Goal: Transaction & Acquisition: Book appointment/travel/reservation

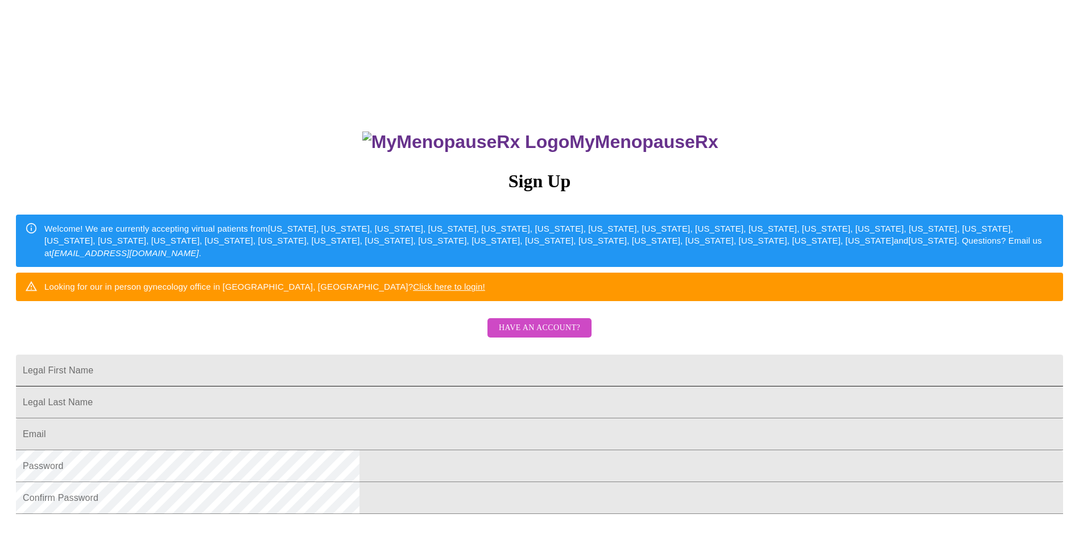
click at [431, 386] on input "Legal First Name" at bounding box center [540, 371] width 1048 height 32
type input "[PERSON_NAME]"
click at [455, 418] on input "Legal First Name" at bounding box center [540, 402] width 1048 height 32
type input "L"
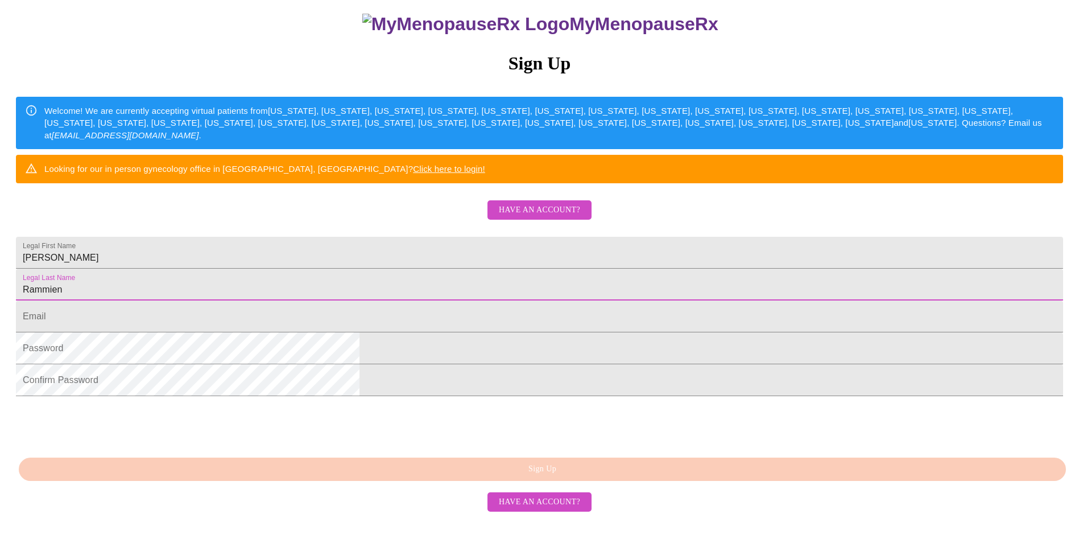
scroll to position [180, 0]
type input "Rammien"
click at [401, 305] on input "Legal First Name" at bounding box center [540, 316] width 1048 height 32
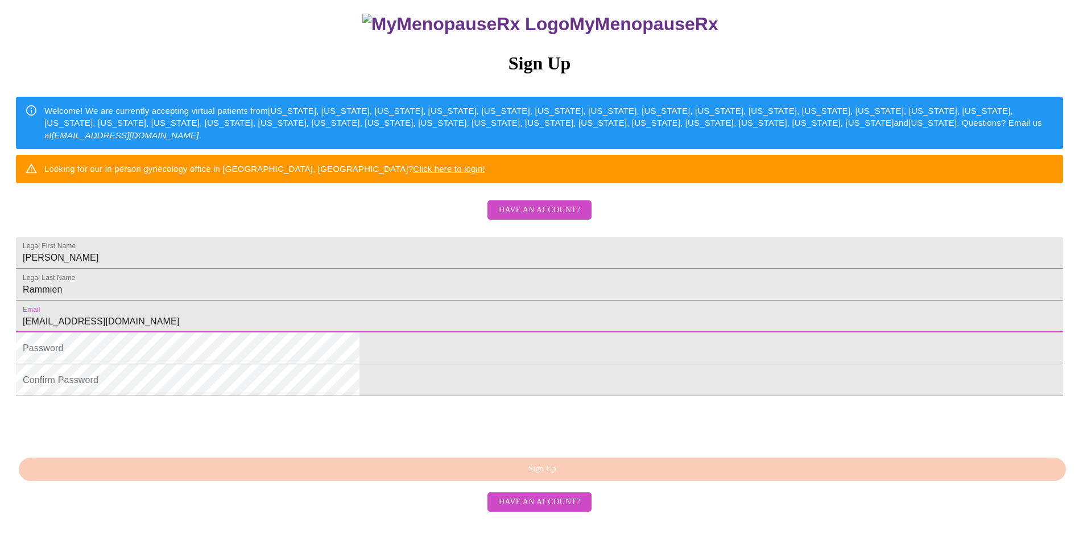
type input "[EMAIL_ADDRESS][DOMAIN_NAME]"
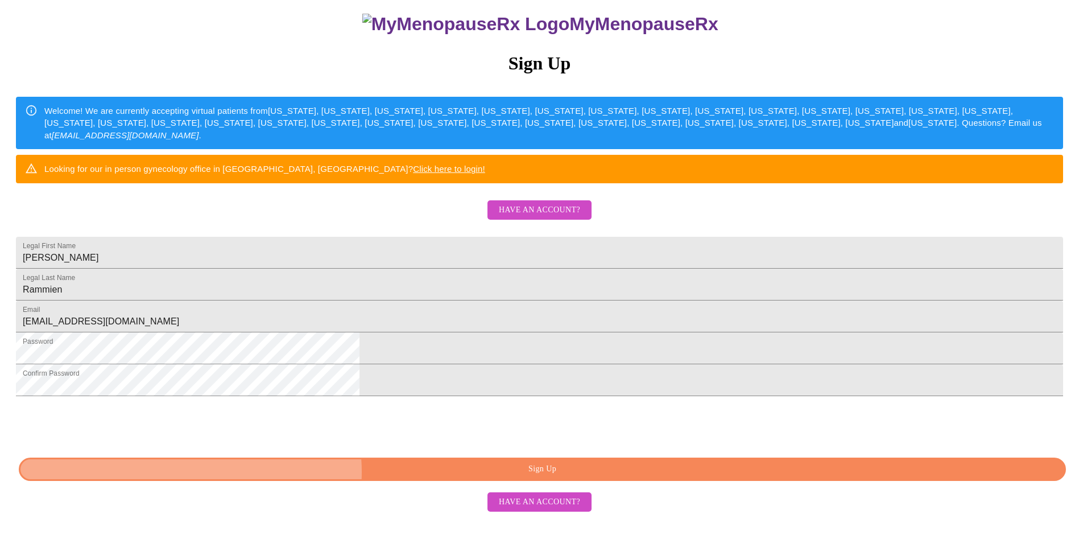
click at [538, 476] on span "Sign Up" at bounding box center [542, 469] width 1021 height 14
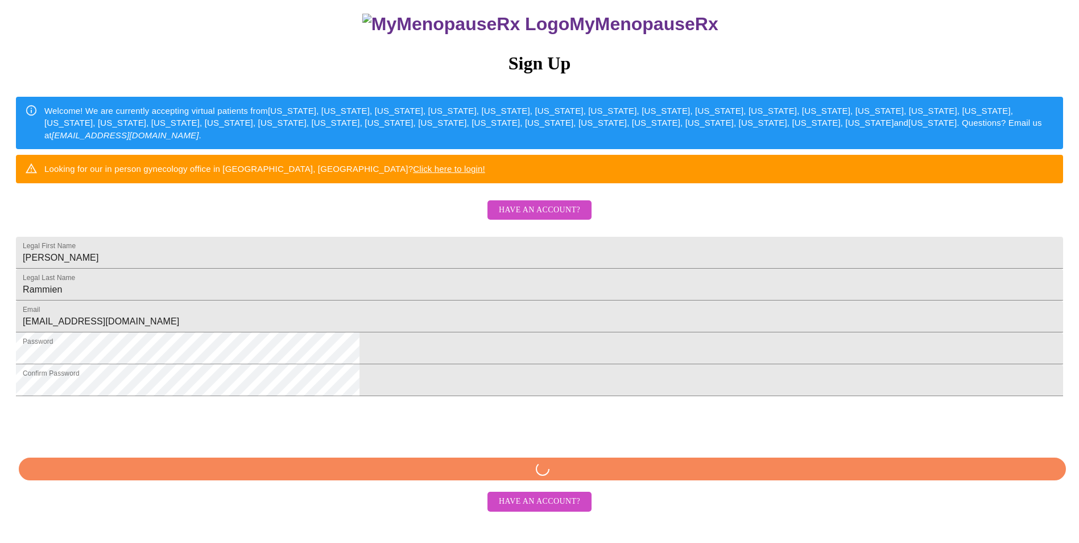
scroll to position [180, 0]
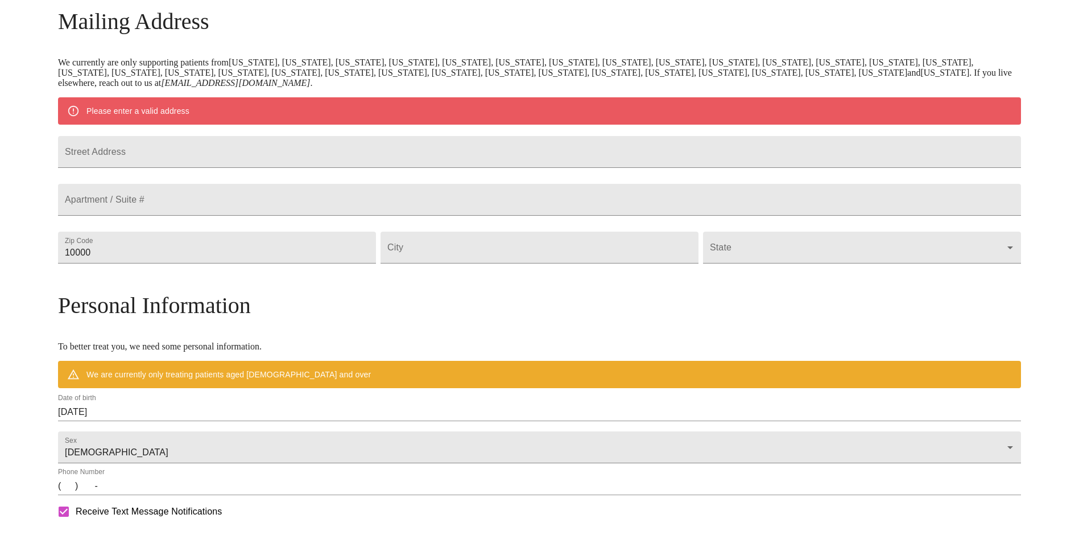
scroll to position [135, 0]
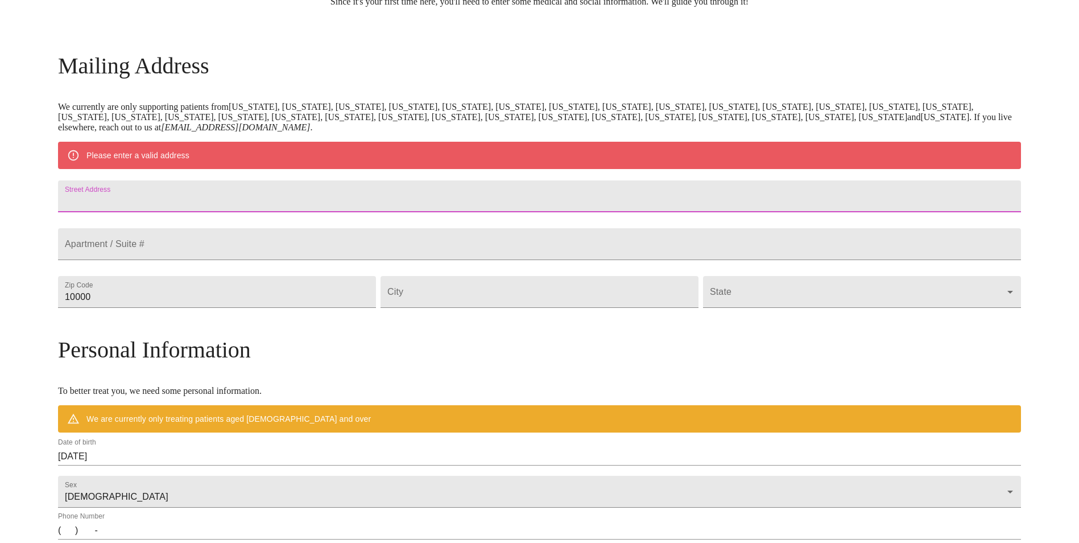
click at [232, 204] on input "Street Address" at bounding box center [539, 196] width 963 height 32
type input "[STREET_ADDRESS][PERSON_NAME]"
click at [353, 308] on input "10000" at bounding box center [217, 292] width 318 height 32
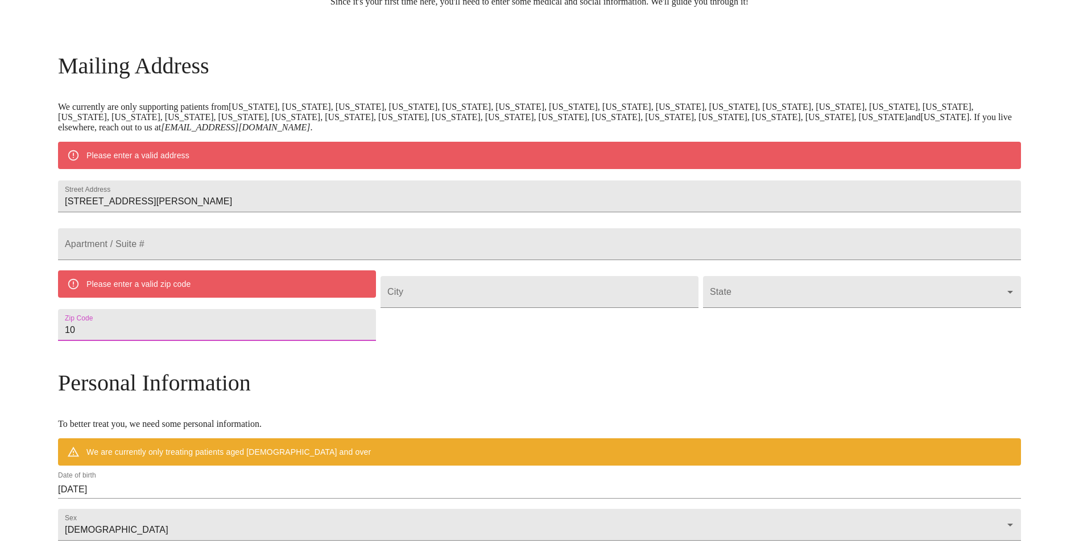
type input "1"
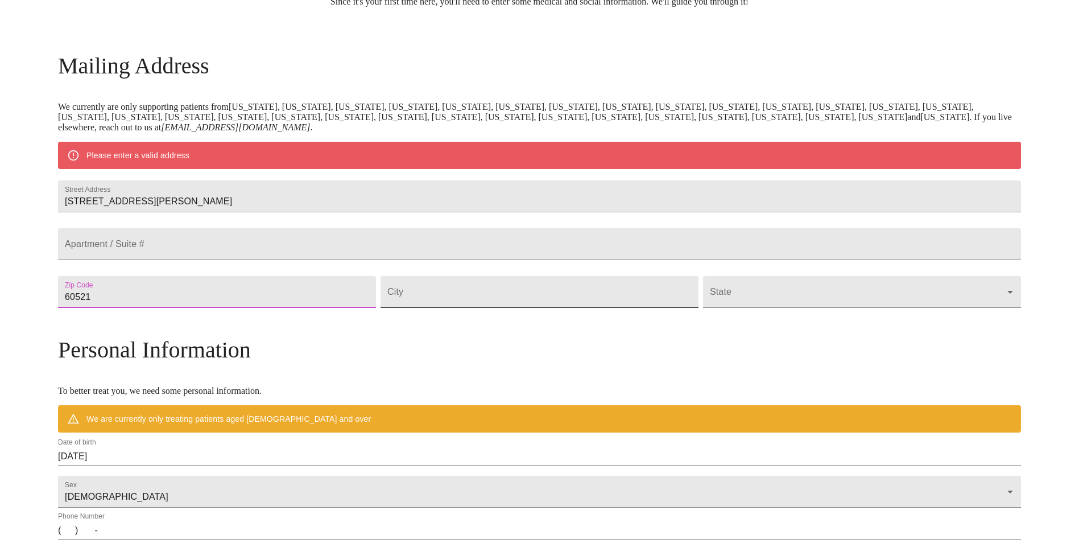
type input "60521"
click at [469, 308] on input "Street Address" at bounding box center [540, 292] width 318 height 32
type input "Hinsdale"
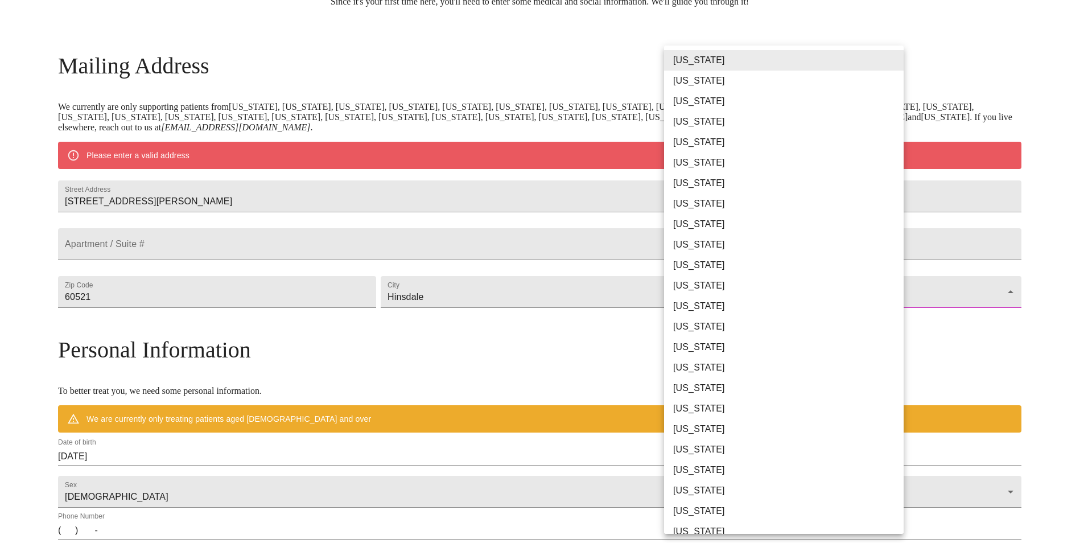
click at [706, 315] on body "MyMenopauseRx Welcome to MyMenopauseRx Since it's your first time here, you'll …" at bounding box center [544, 312] width 1079 height 887
drag, startPoint x: 738, startPoint y: 303, endPoint x: 749, endPoint y: 298, distance: 12.2
click at [743, 301] on li "[US_STATE]" at bounding box center [788, 306] width 248 height 20
type input "[US_STATE]"
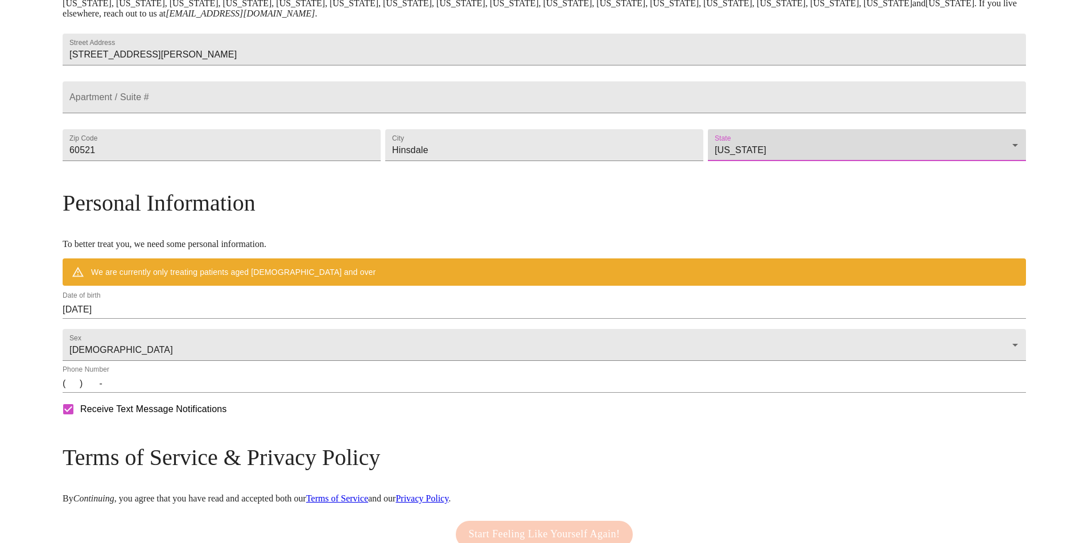
scroll to position [306, 0]
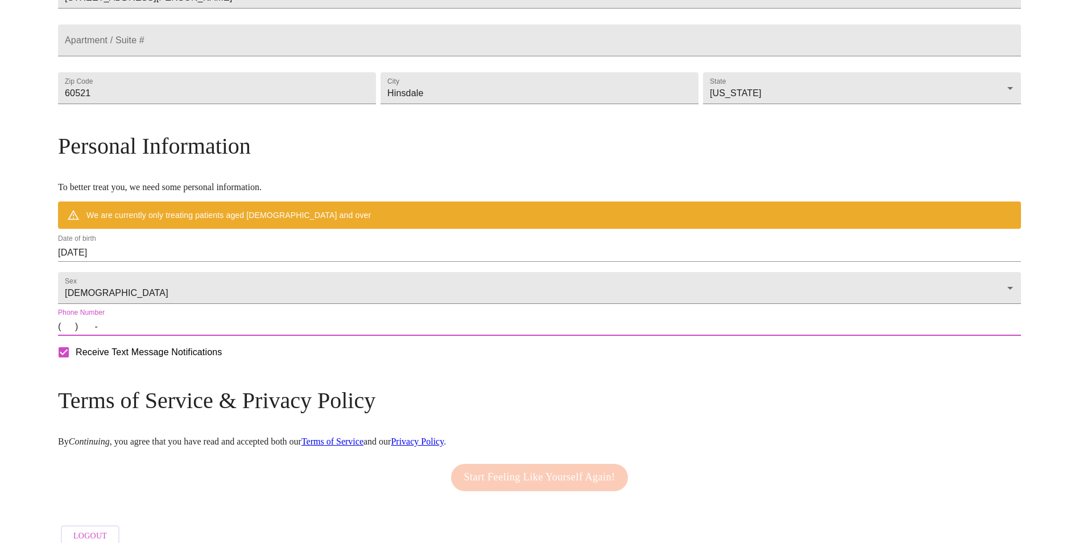
click at [189, 336] on input "(   )    -" at bounding box center [539, 327] width 963 height 18
type input "[PHONE_NUMBER]"
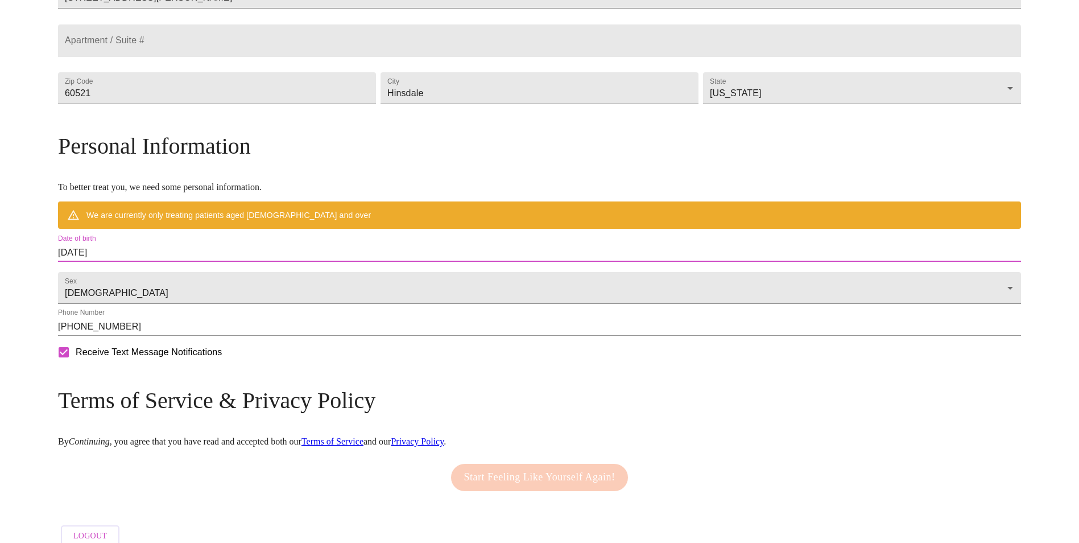
drag, startPoint x: 230, startPoint y: 277, endPoint x: 182, endPoint y: 273, distance: 48.5
click at [182, 262] on input "[DATE]" at bounding box center [539, 253] width 963 height 18
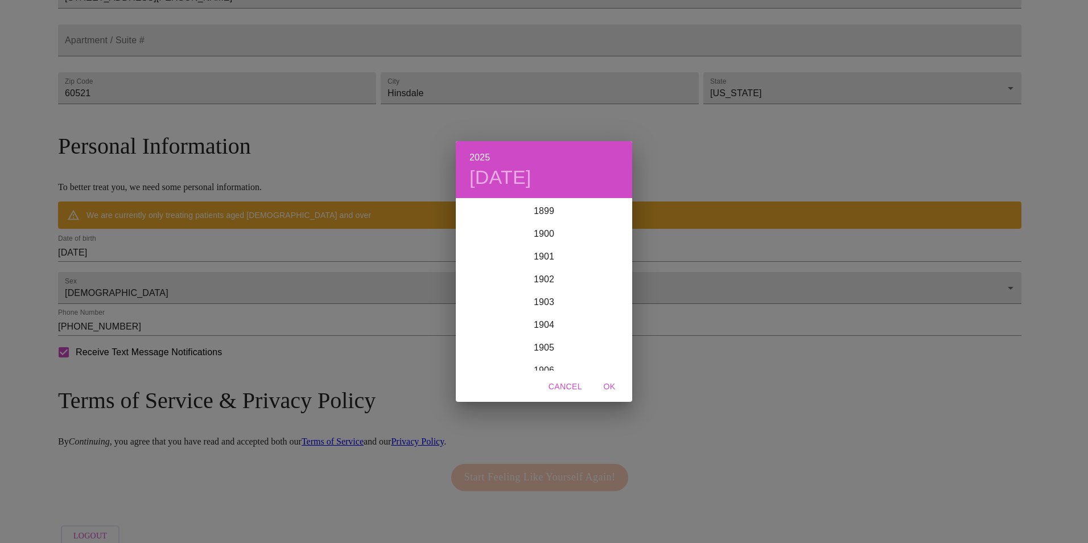
scroll to position [2800, 0]
click at [230, 270] on div "2025 [DATE] 1900 1901 1902 1903 1904 1905 1906 1907 1908 1909 1910 1911 1912 19…" at bounding box center [544, 271] width 1088 height 543
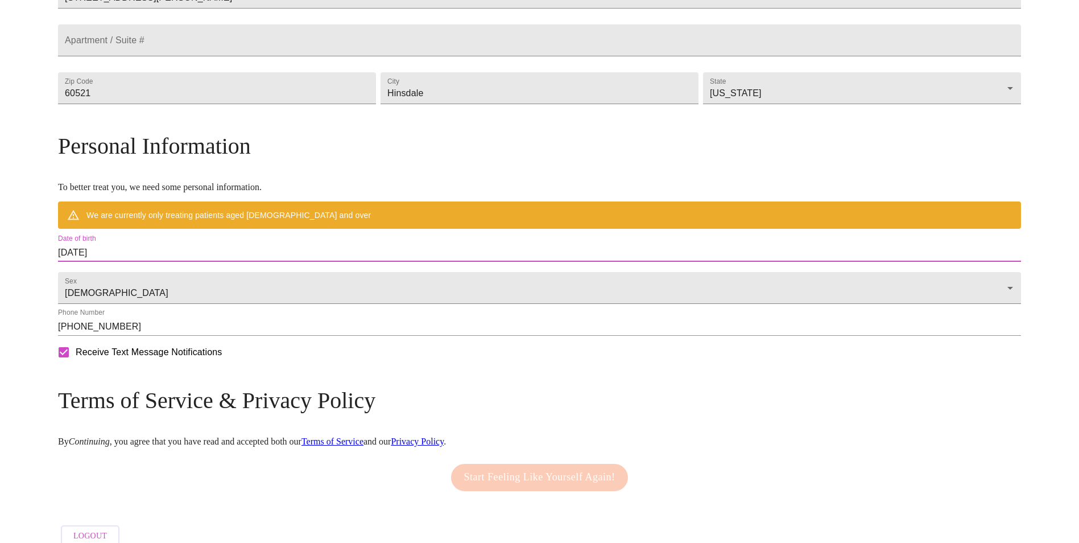
click at [237, 262] on input "[DATE]" at bounding box center [539, 253] width 963 height 18
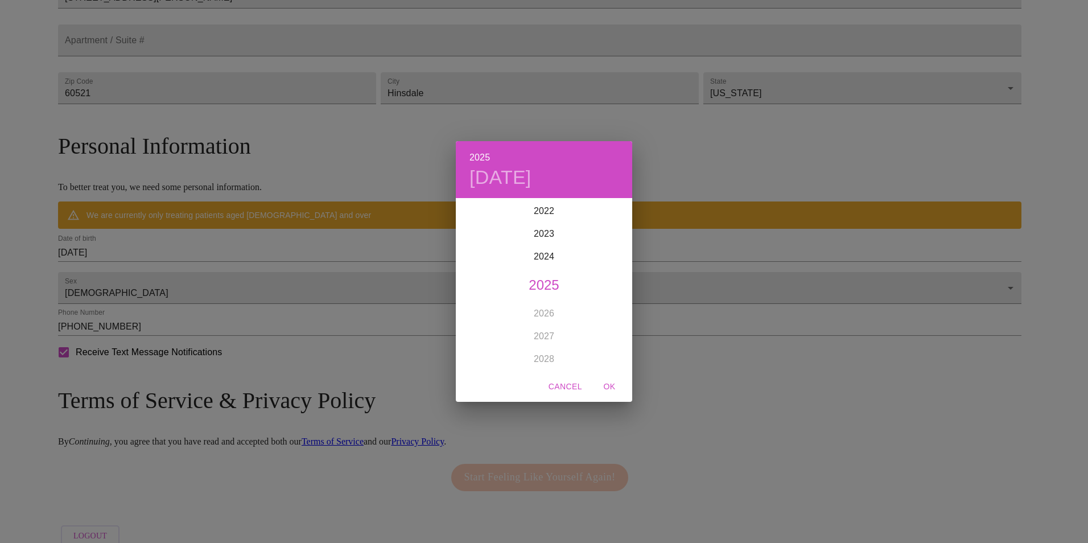
click at [242, 273] on div "2025 [DATE] 1900 1901 1902 1903 1904 1905 1906 1907 1908 1909 1910 1911 1912 19…" at bounding box center [544, 271] width 1088 height 543
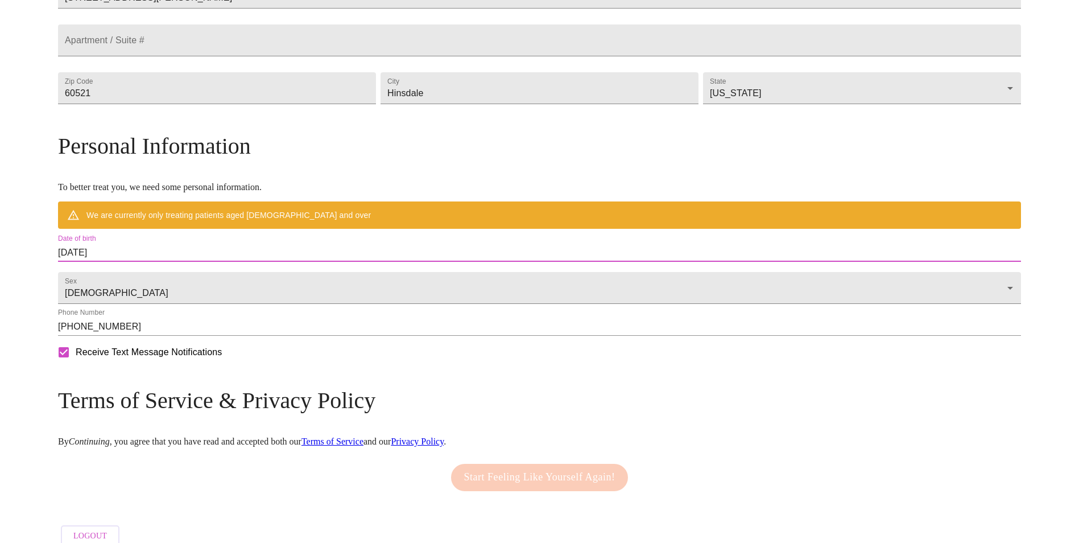
click at [290, 262] on input "[DATE]" at bounding box center [539, 253] width 963 height 18
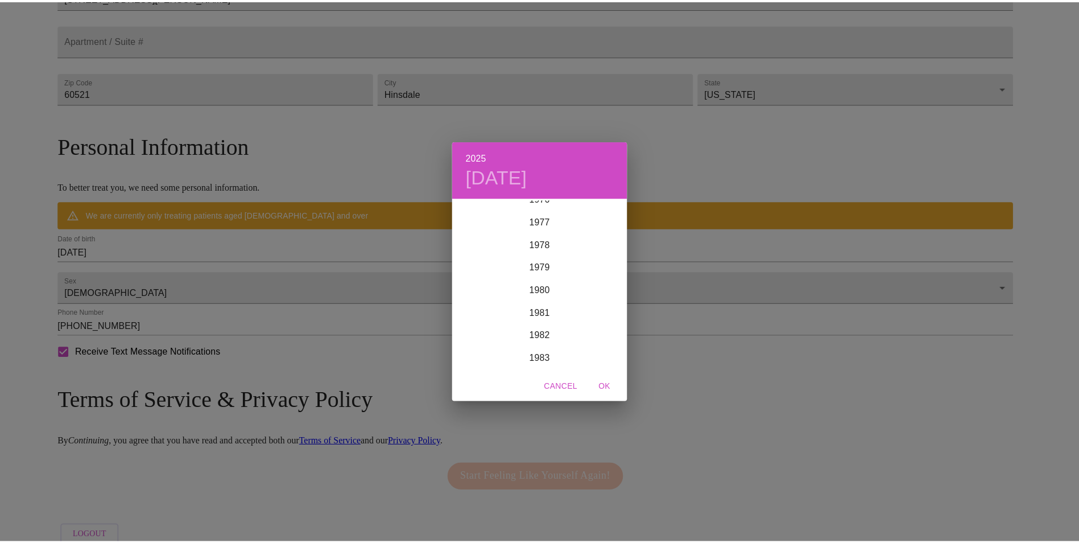
scroll to position [1748, 0]
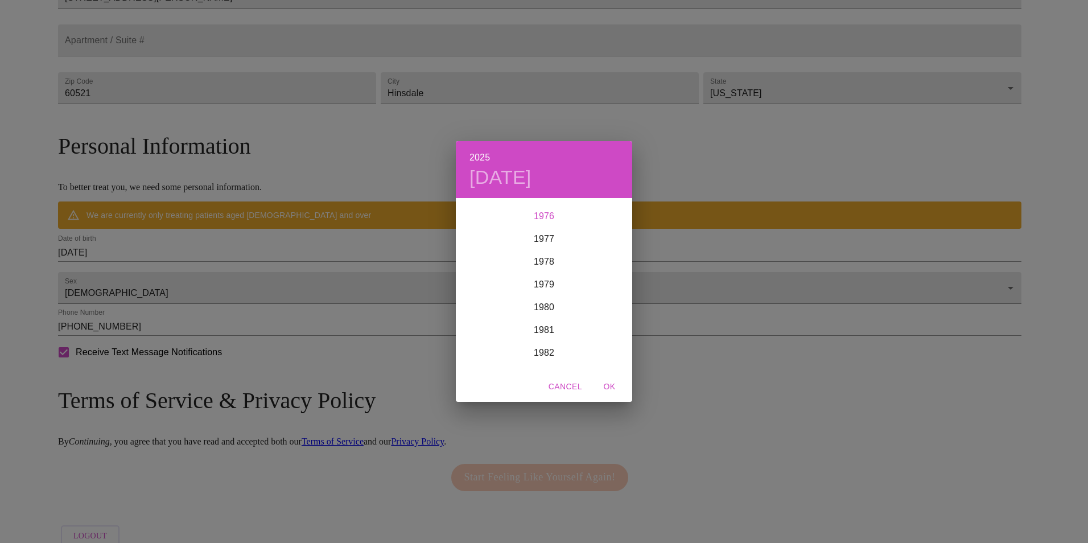
click at [546, 218] on div "1976" at bounding box center [544, 216] width 176 height 23
click at [605, 303] on div "Sep" at bounding box center [603, 306] width 59 height 43
click at [572, 318] on span "23" at bounding box center [567, 320] width 20 height 11
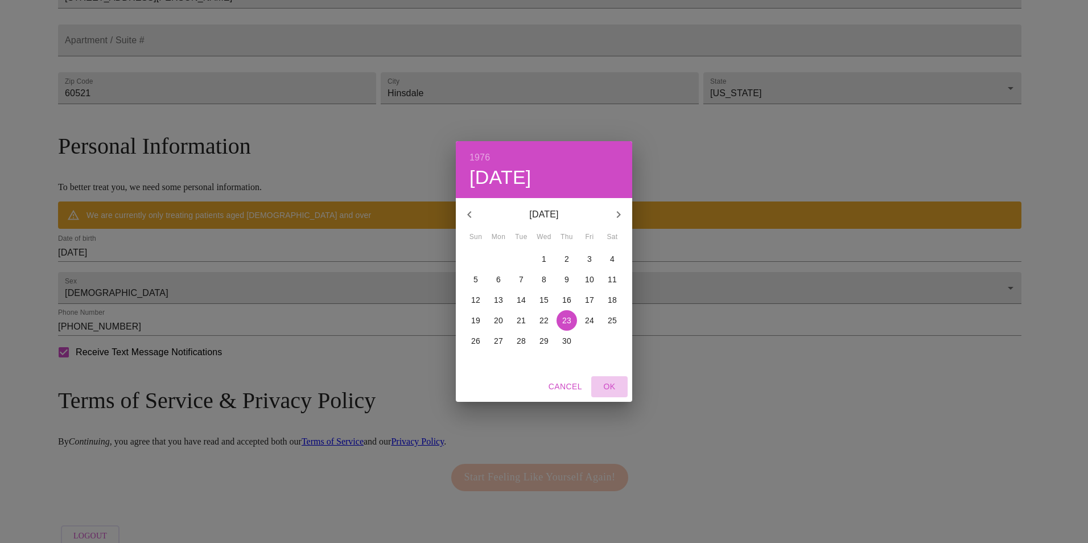
click at [607, 382] on span "OK" at bounding box center [609, 387] width 27 height 14
type input "[DATE]"
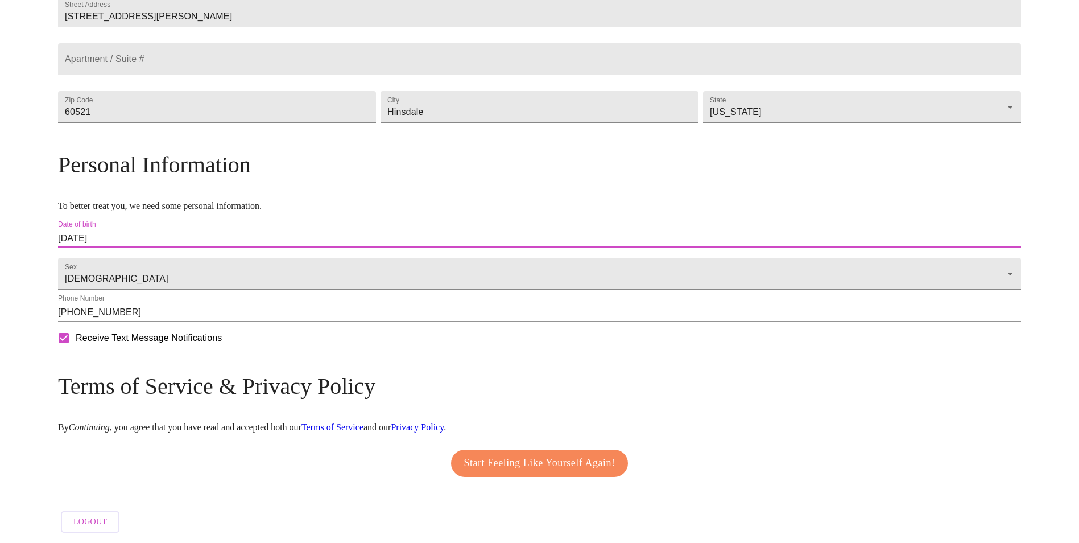
scroll to position [320, 0]
click at [76, 340] on input "Receive Text Message Notifications" at bounding box center [64, 338] width 24 height 24
click at [76, 339] on input "Receive Text Message Notifications" at bounding box center [64, 338] width 24 height 24
checkbox input "true"
click at [526, 454] on span "Start Feeling Like Yourself Again!" at bounding box center [539, 463] width 151 height 18
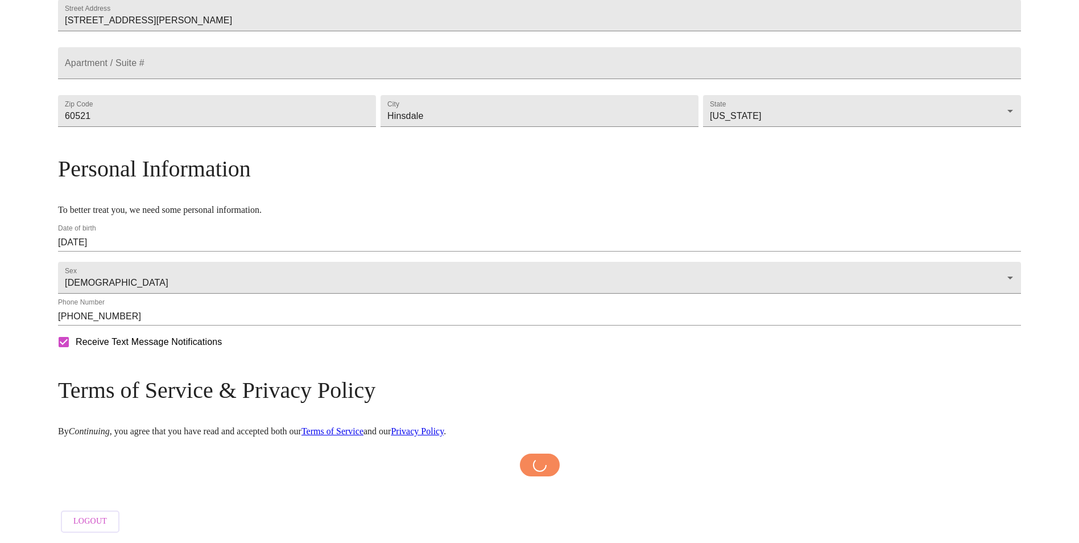
scroll to position [316, 0]
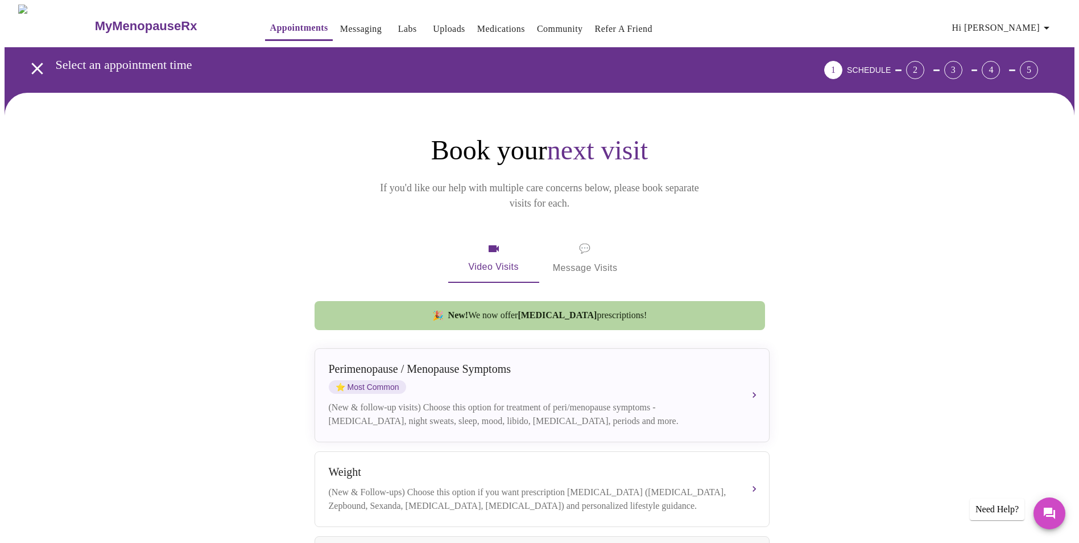
click at [492, 242] on icon "button" at bounding box center [494, 249] width 14 height 14
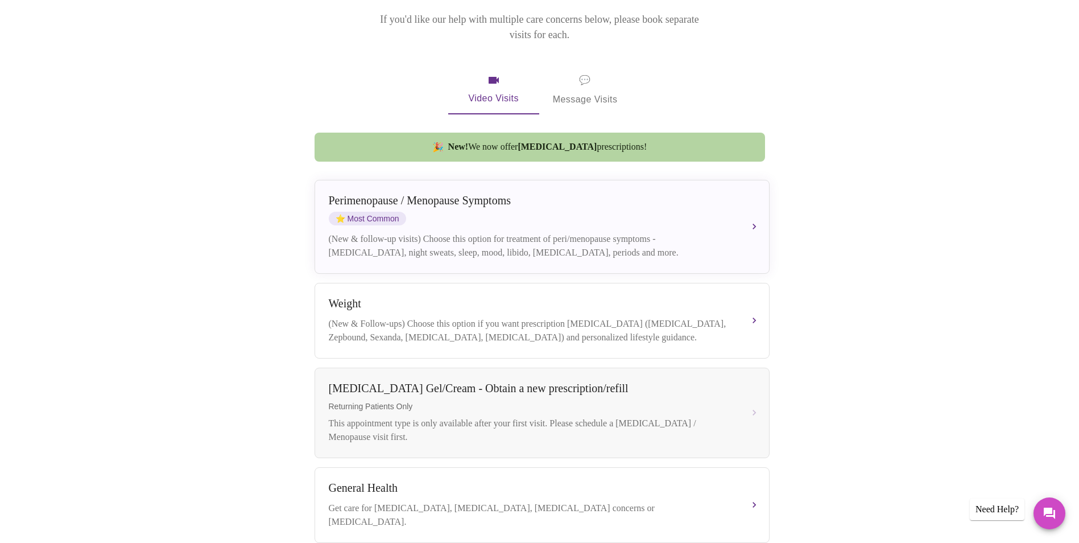
scroll to position [152, 0]
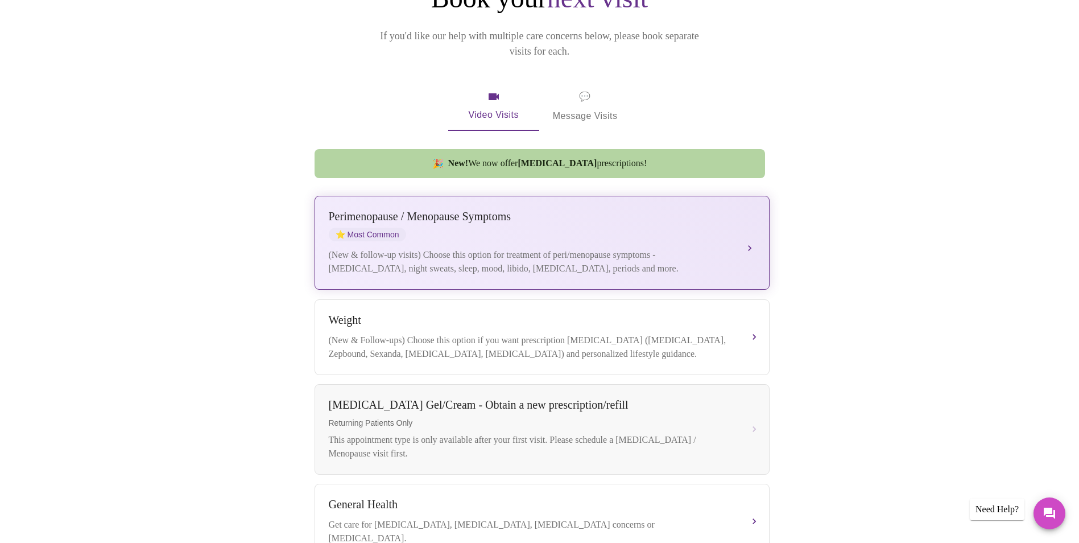
click at [555, 252] on div "(New & follow-up visits) Choose this option for treatment of peri/menopause sym…" at bounding box center [531, 261] width 404 height 27
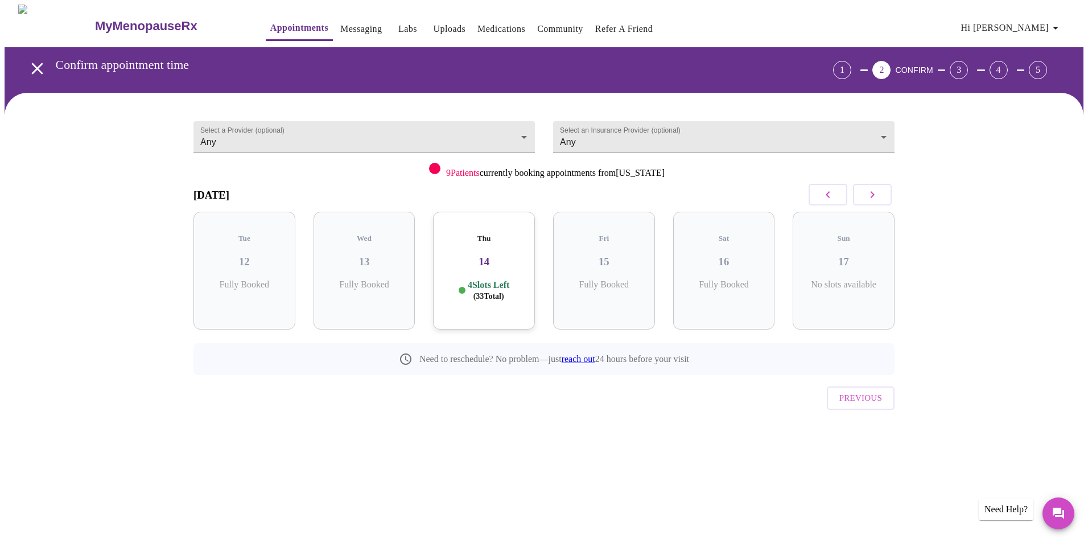
click at [876, 195] on icon "button" at bounding box center [873, 195] width 14 height 14
click at [488, 255] on h3 "19" at bounding box center [484, 261] width 84 height 13
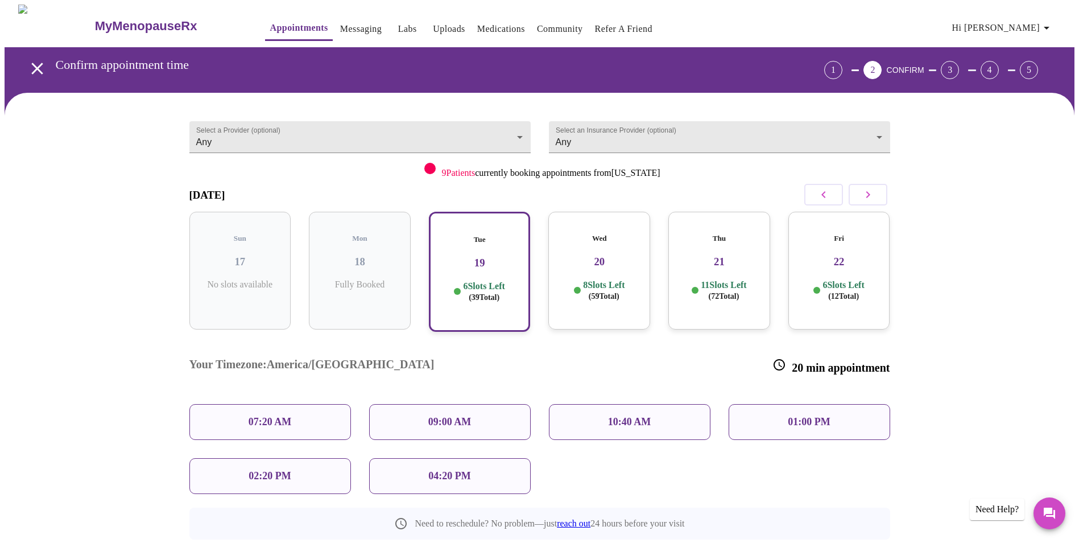
click at [788, 404] on div "01:00 PM" at bounding box center [810, 422] width 162 height 36
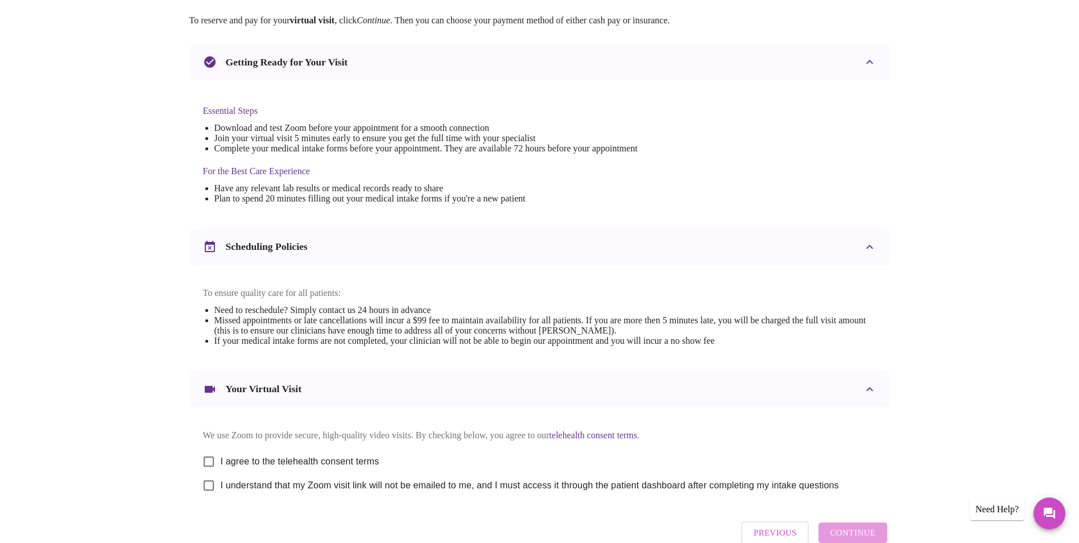
scroll to position [228, 0]
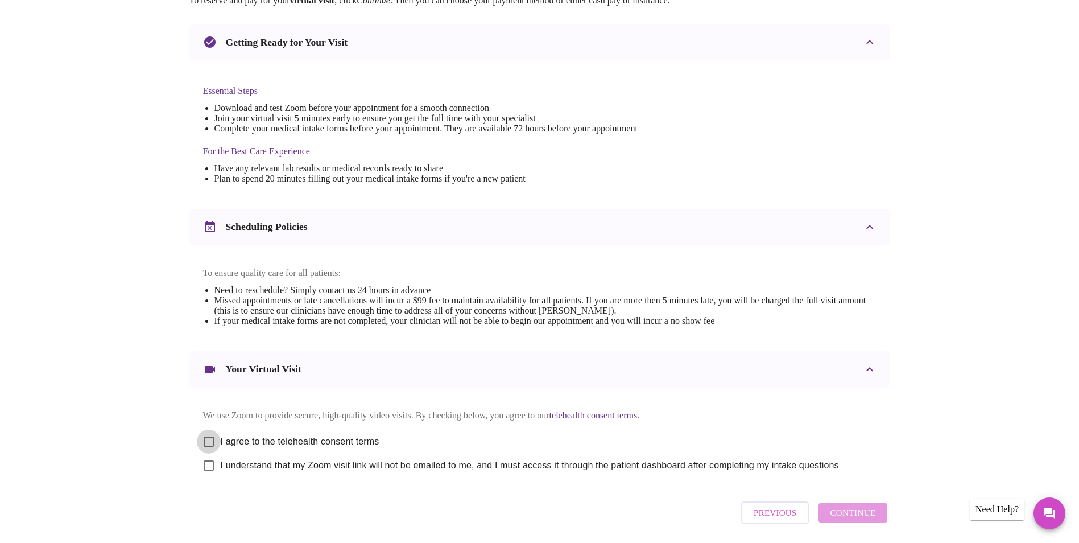
drag, startPoint x: 208, startPoint y: 448, endPoint x: 372, endPoint y: 437, distance: 163.7
click at [208, 448] on input "I agree to the telehealth consent terms" at bounding box center [209, 442] width 24 height 24
checkbox input "true"
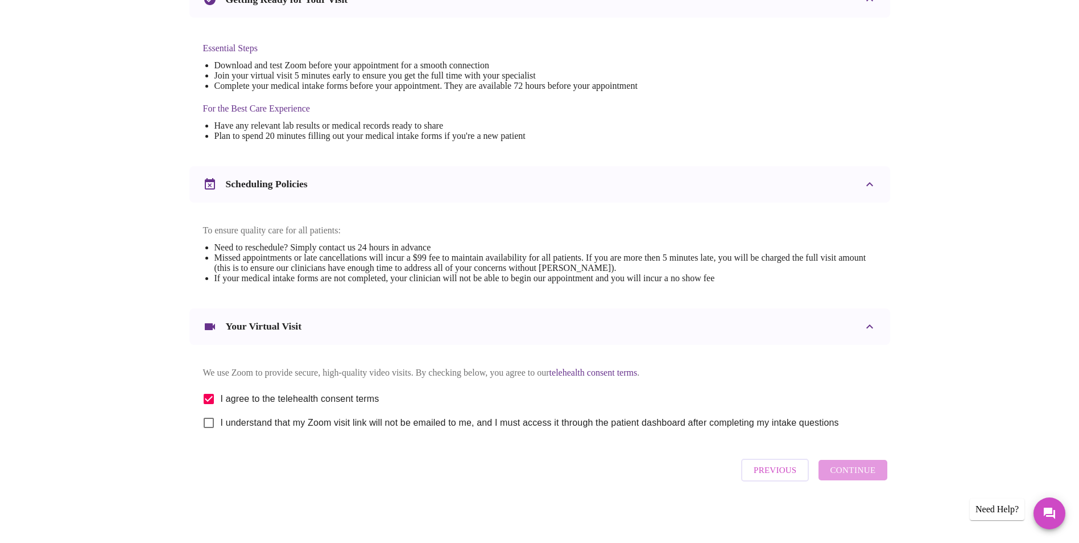
click at [850, 472] on div "Previous Continue" at bounding box center [814, 470] width 151 height 34
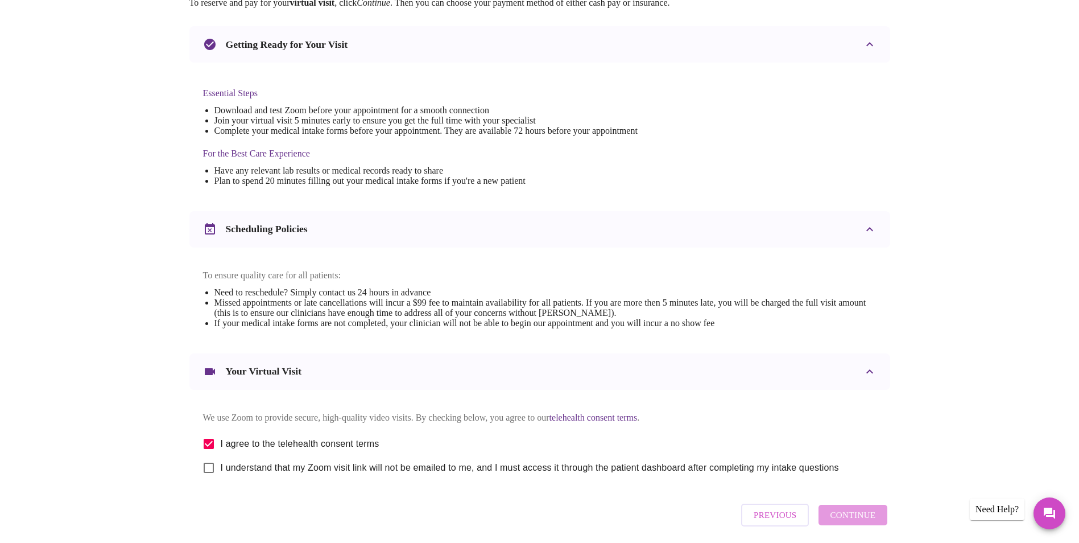
click at [208, 479] on input "I understand that my Zoom visit link will not be emailed to me, and I must acce…" at bounding box center [209, 468] width 24 height 24
checkbox input "true"
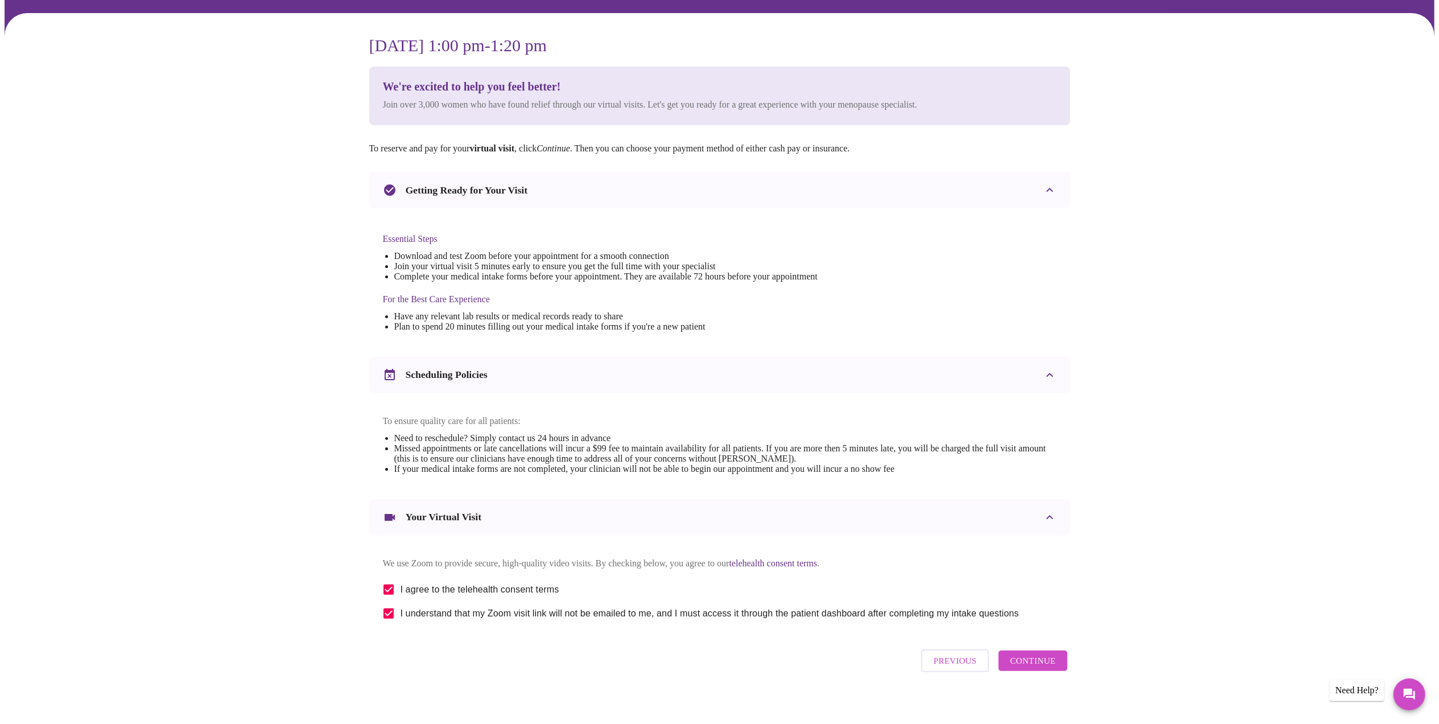
scroll to position [100, 0]
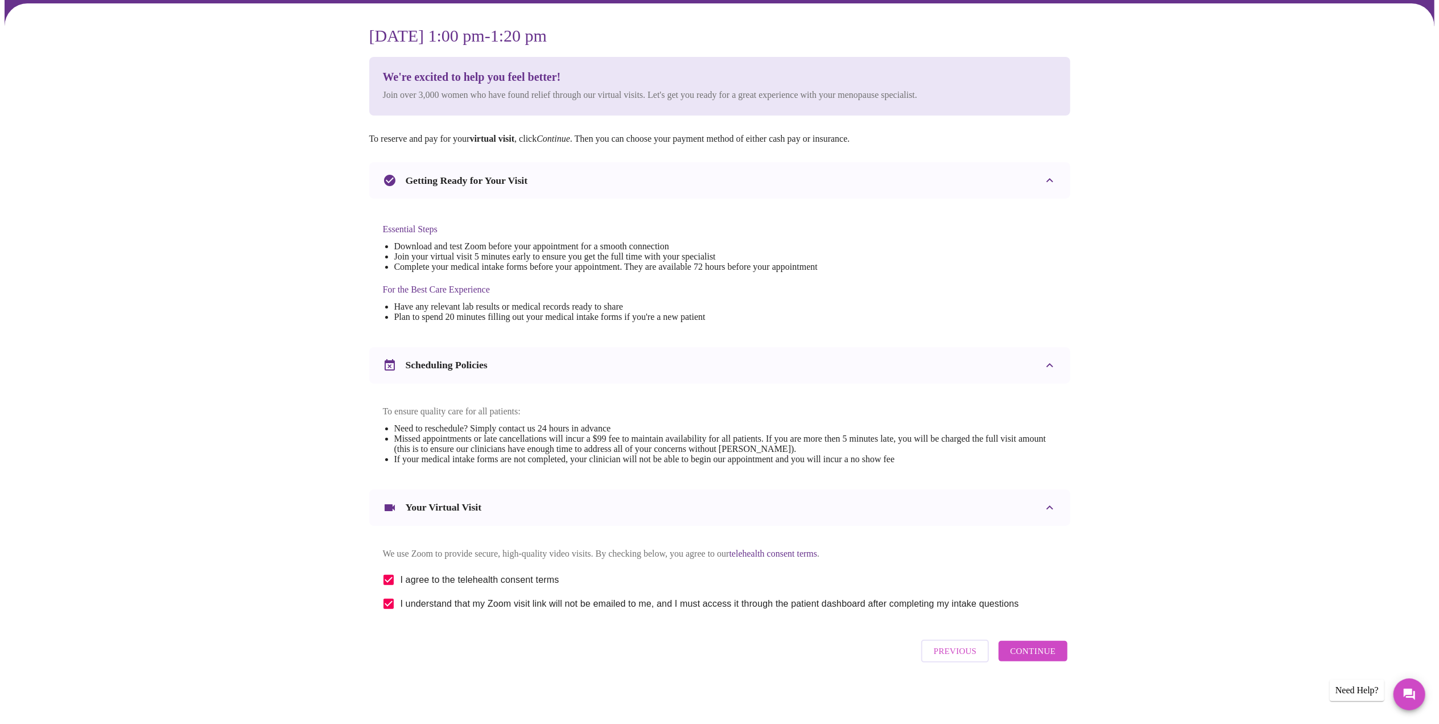
click at [1045, 542] on span "Continue" at bounding box center [1033, 651] width 46 height 15
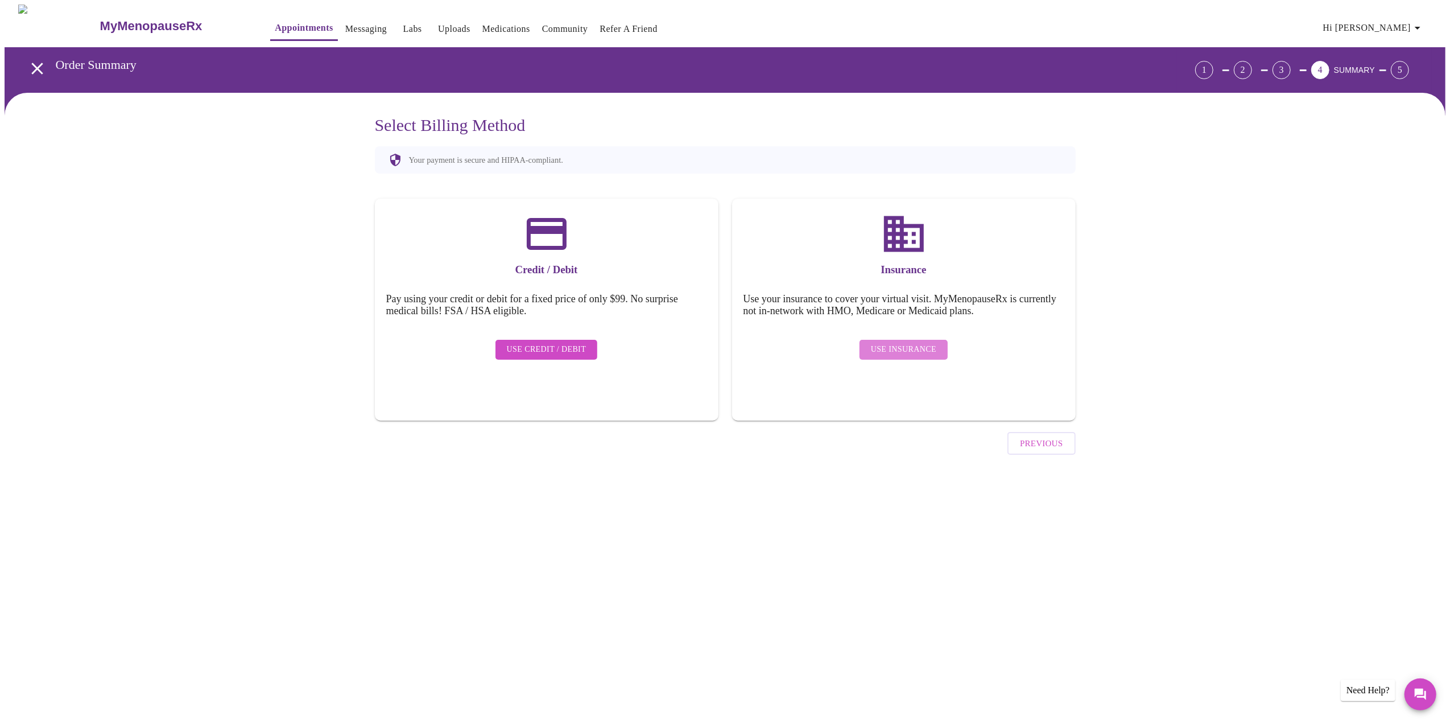
click at [914, 343] on span "Use Insurance" at bounding box center [903, 350] width 65 height 14
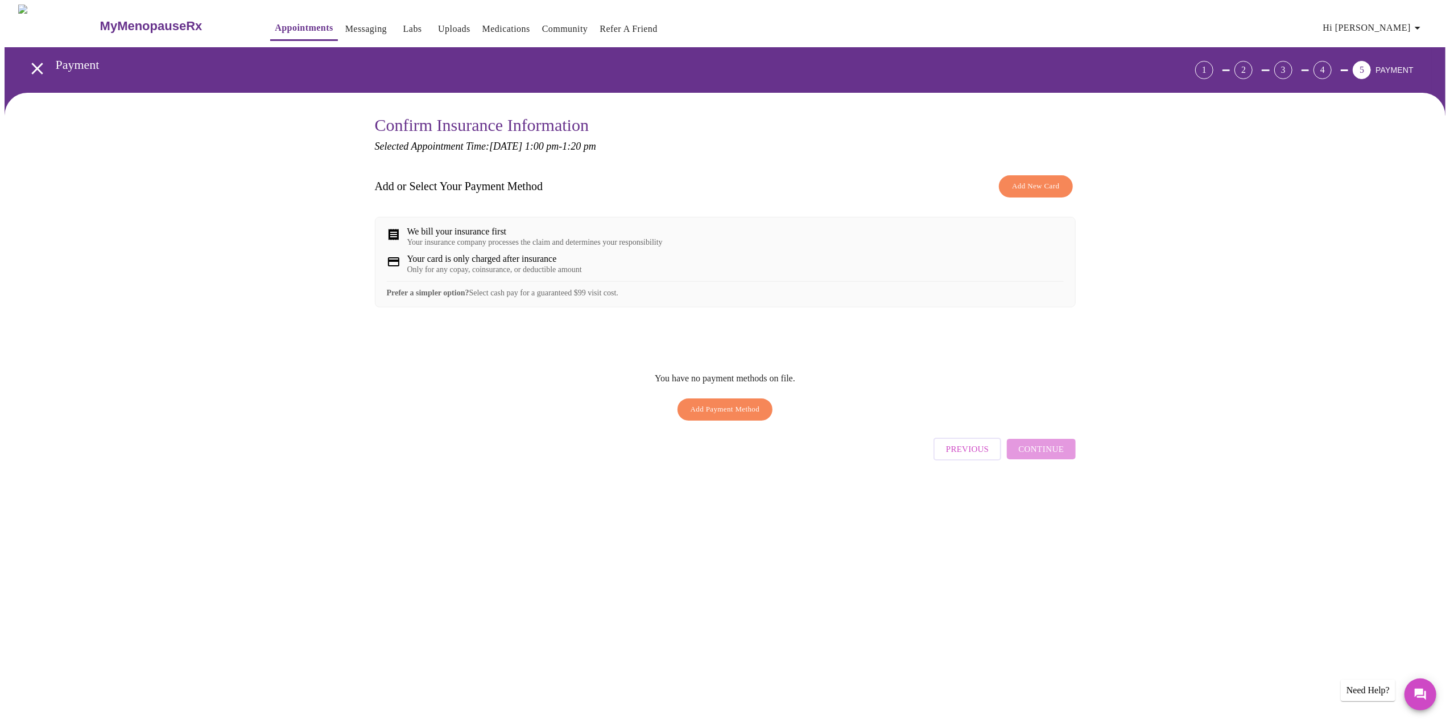
click at [729, 416] on span "Add Payment Method" at bounding box center [725, 409] width 69 height 13
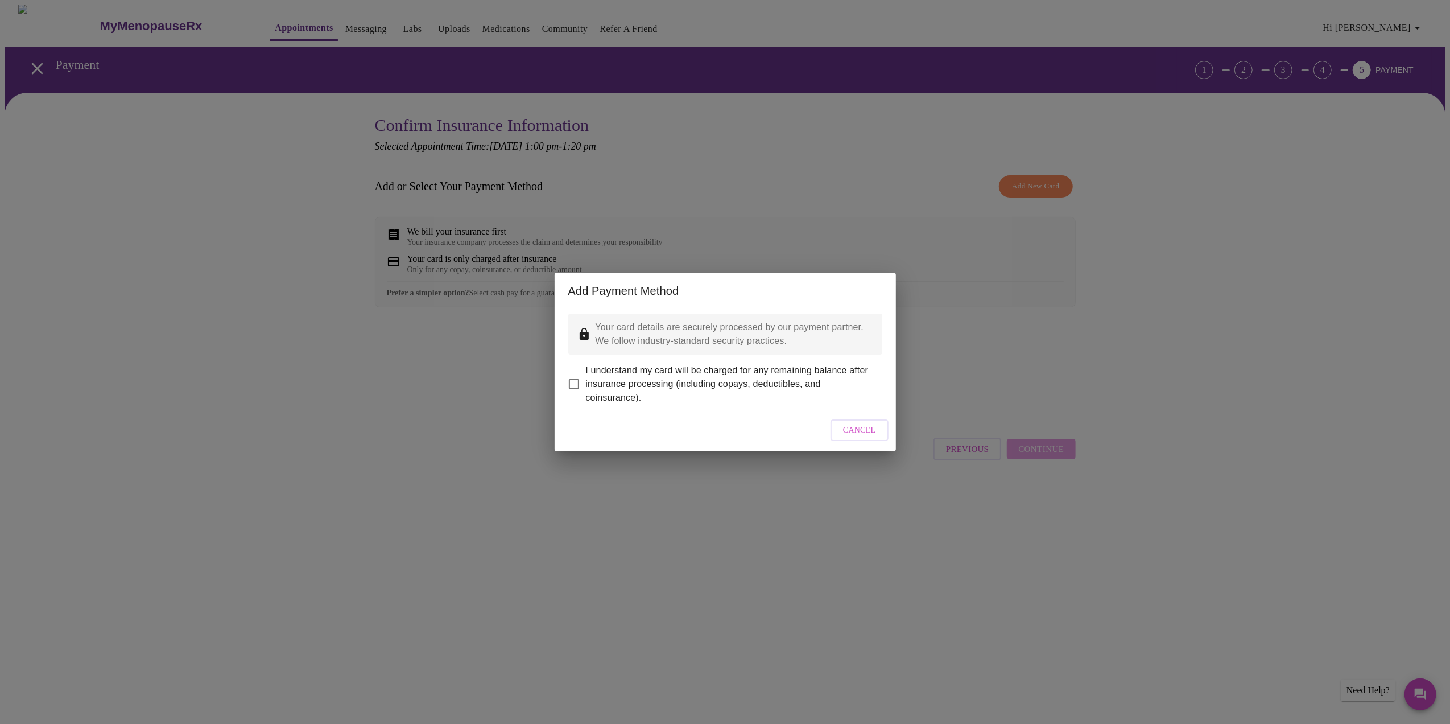
click at [572, 374] on input "I understand my card will be charged for any remaining balance after insurance …" at bounding box center [574, 384] width 24 height 24
checkbox input "true"
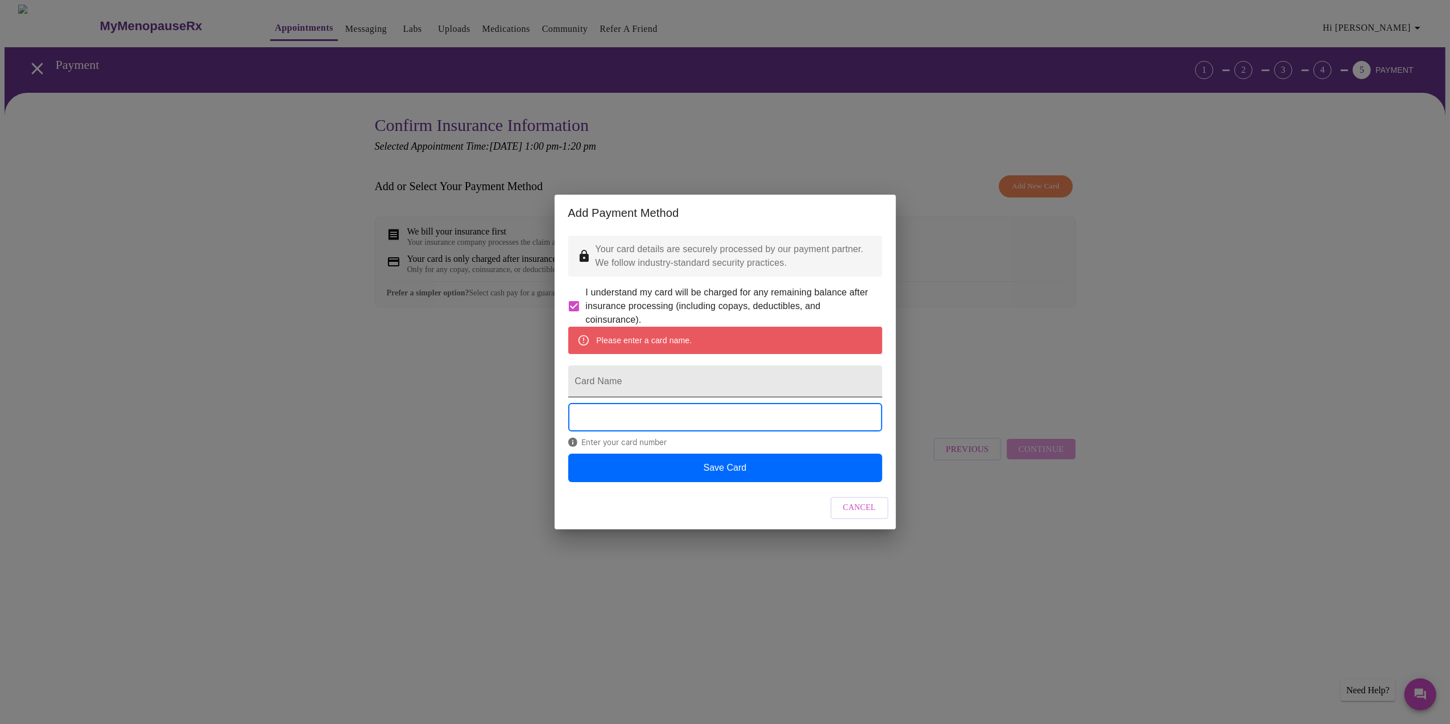
click at [616, 385] on input "Card Name" at bounding box center [725, 381] width 314 height 32
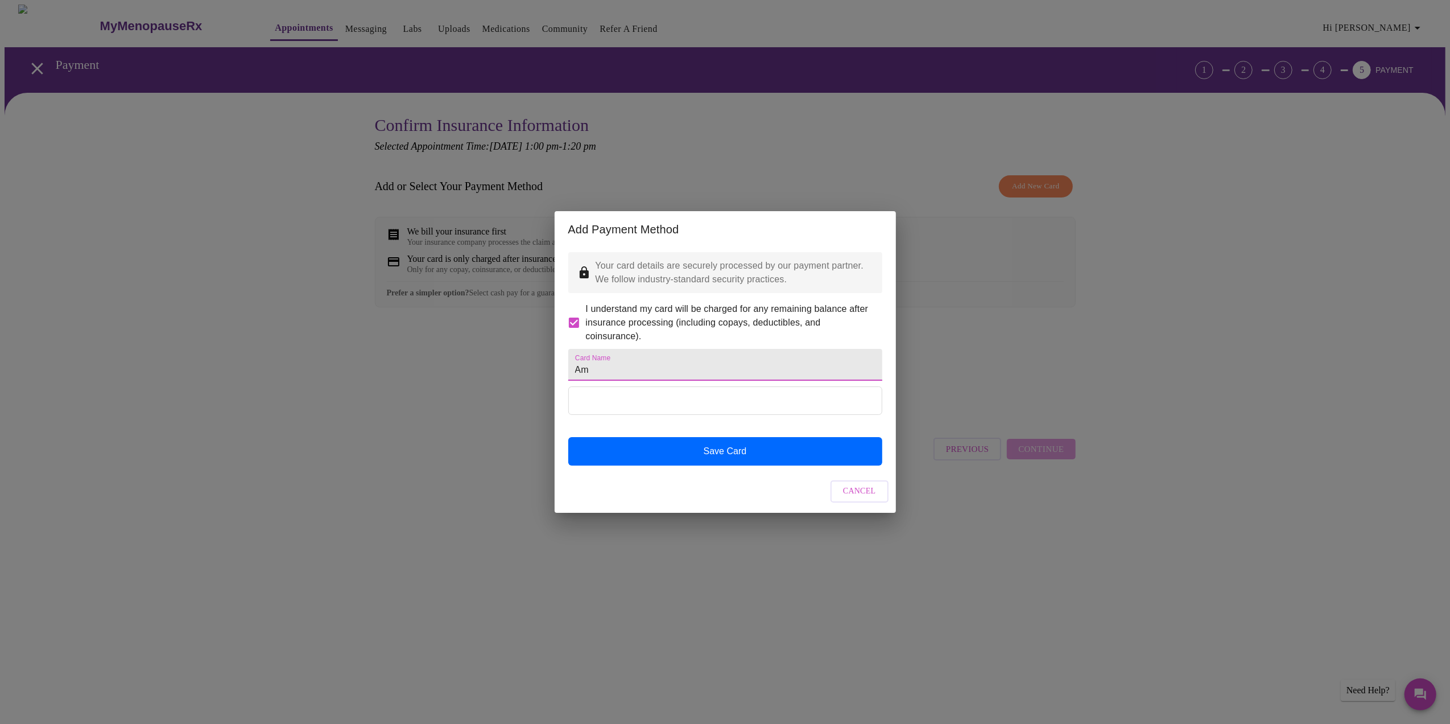
type input "A"
type input "C"
type input "[PERSON_NAME]"
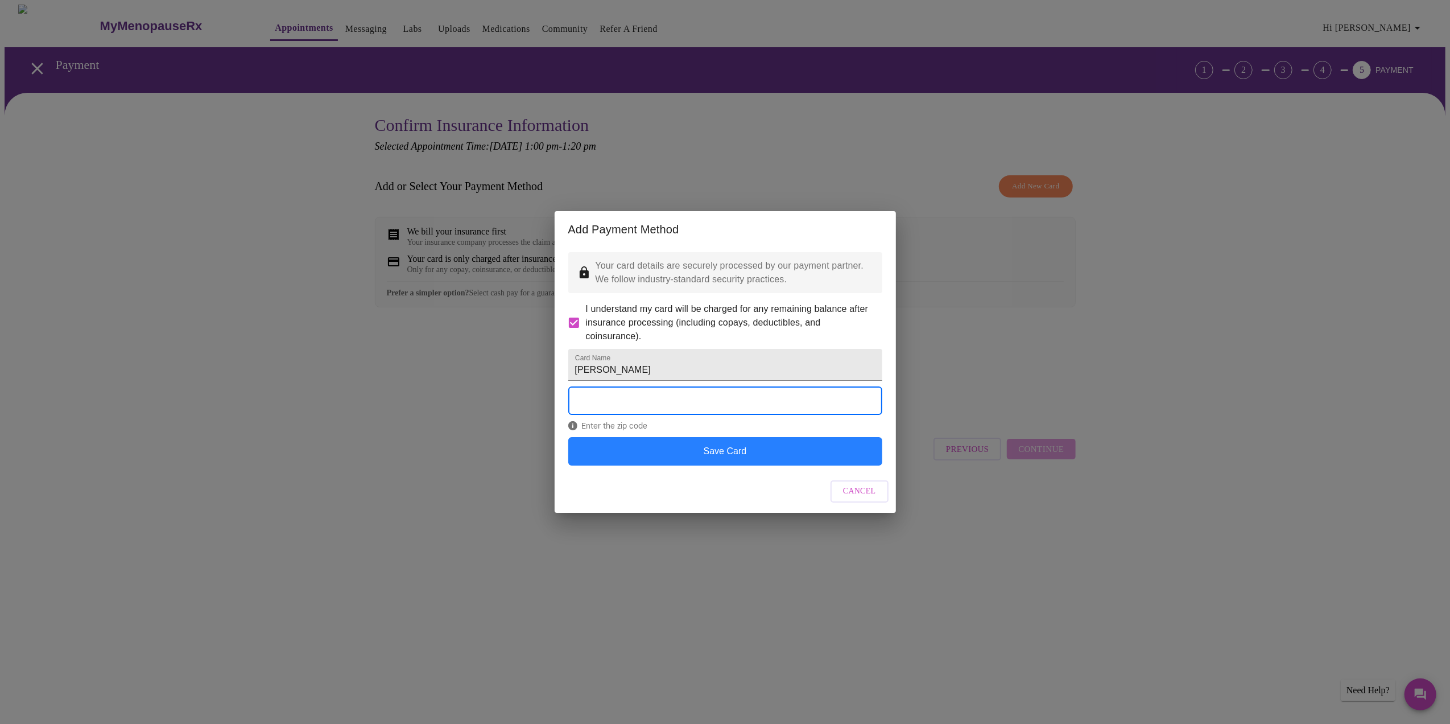
click at [740, 465] on button "Save Card" at bounding box center [725, 451] width 314 height 28
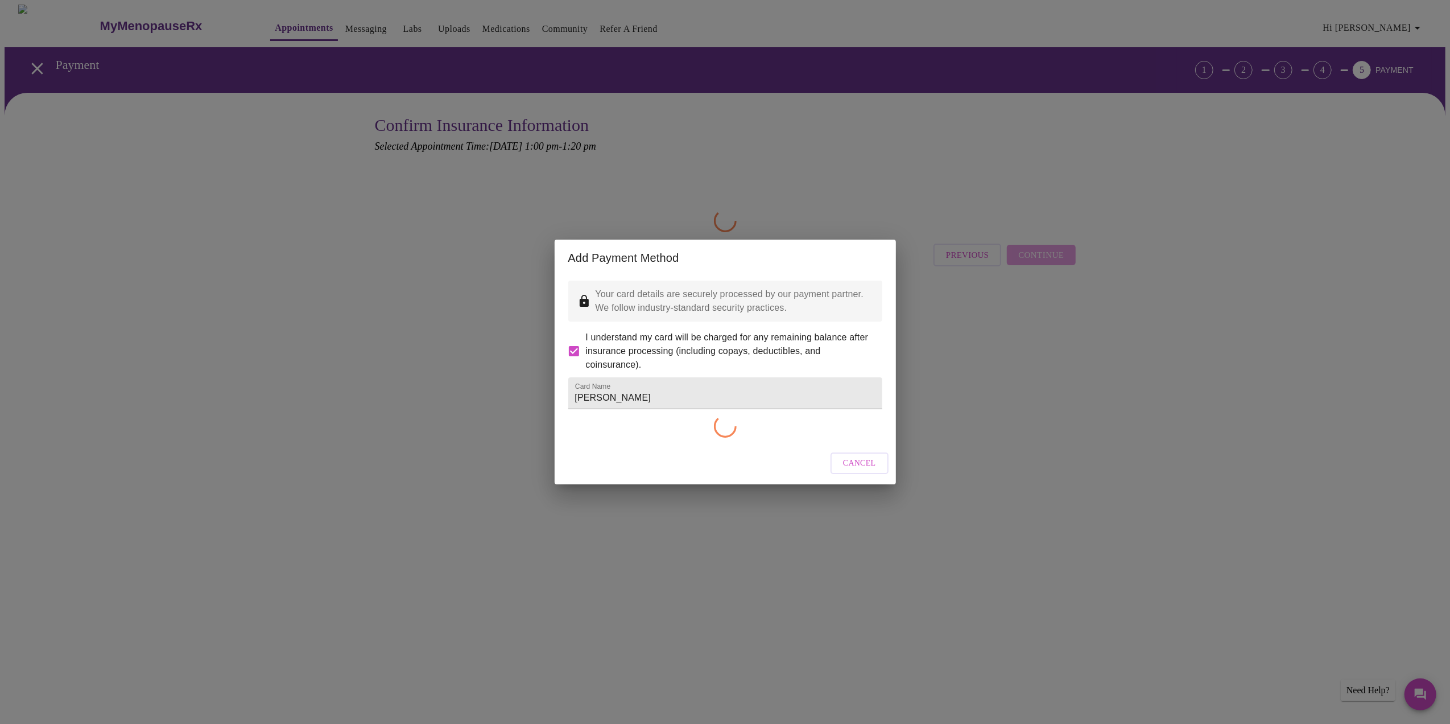
checkbox input "false"
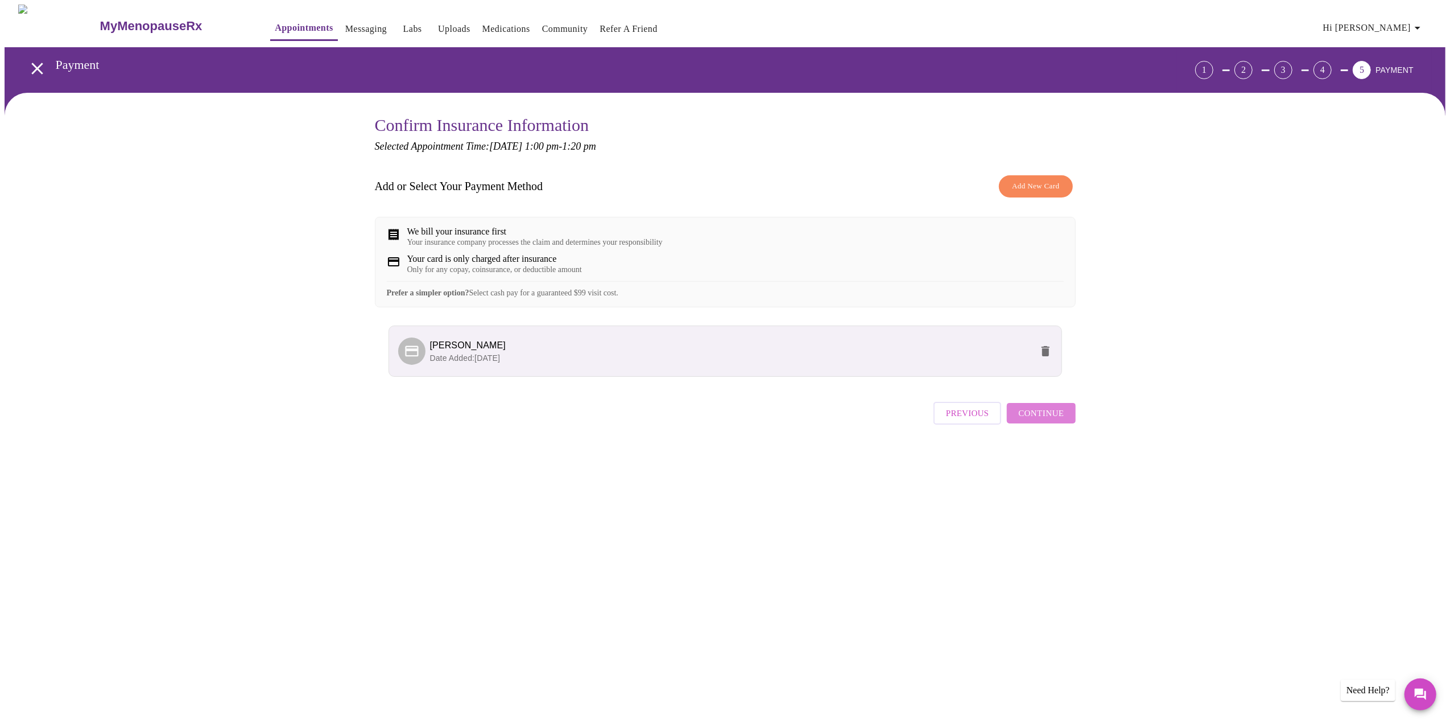
click at [1048, 421] on span "Continue" at bounding box center [1042, 413] width 46 height 15
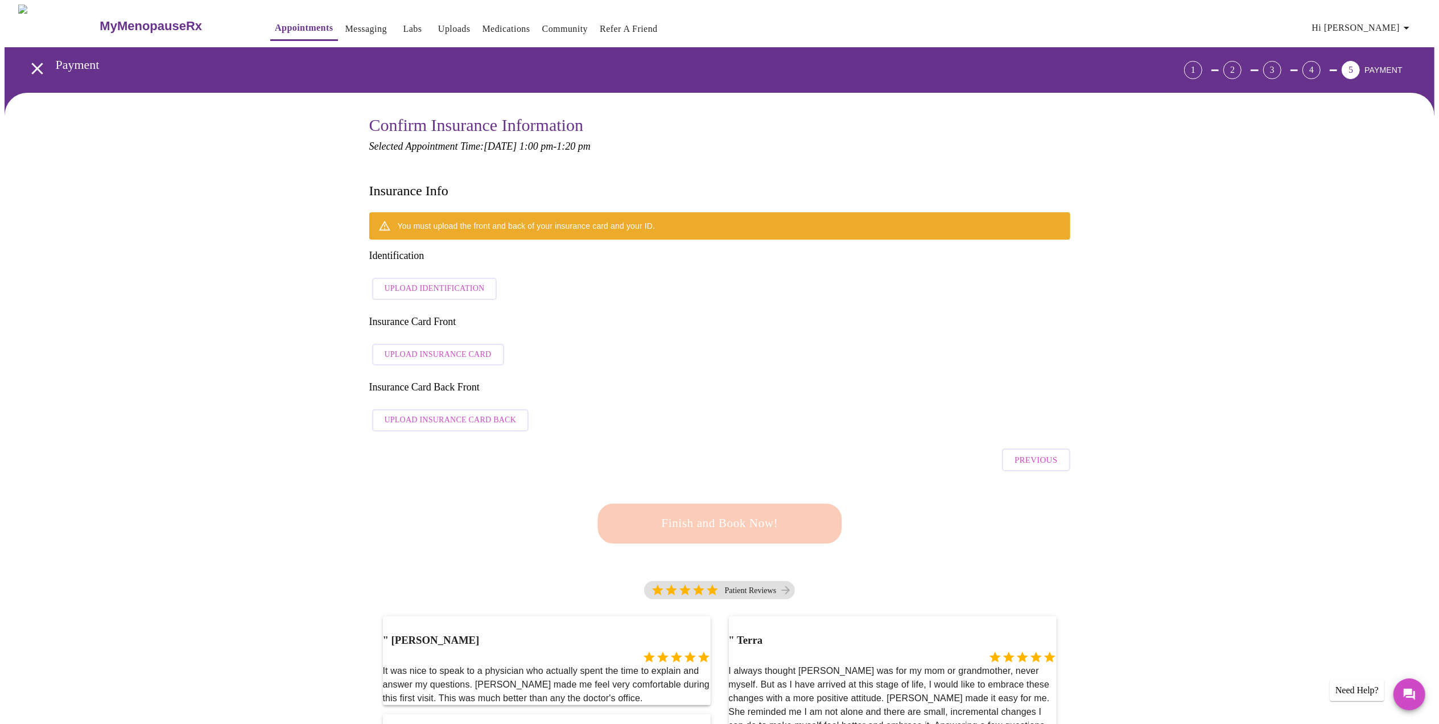
click at [479, 278] on button "Upload Identification" at bounding box center [434, 289] width 125 height 22
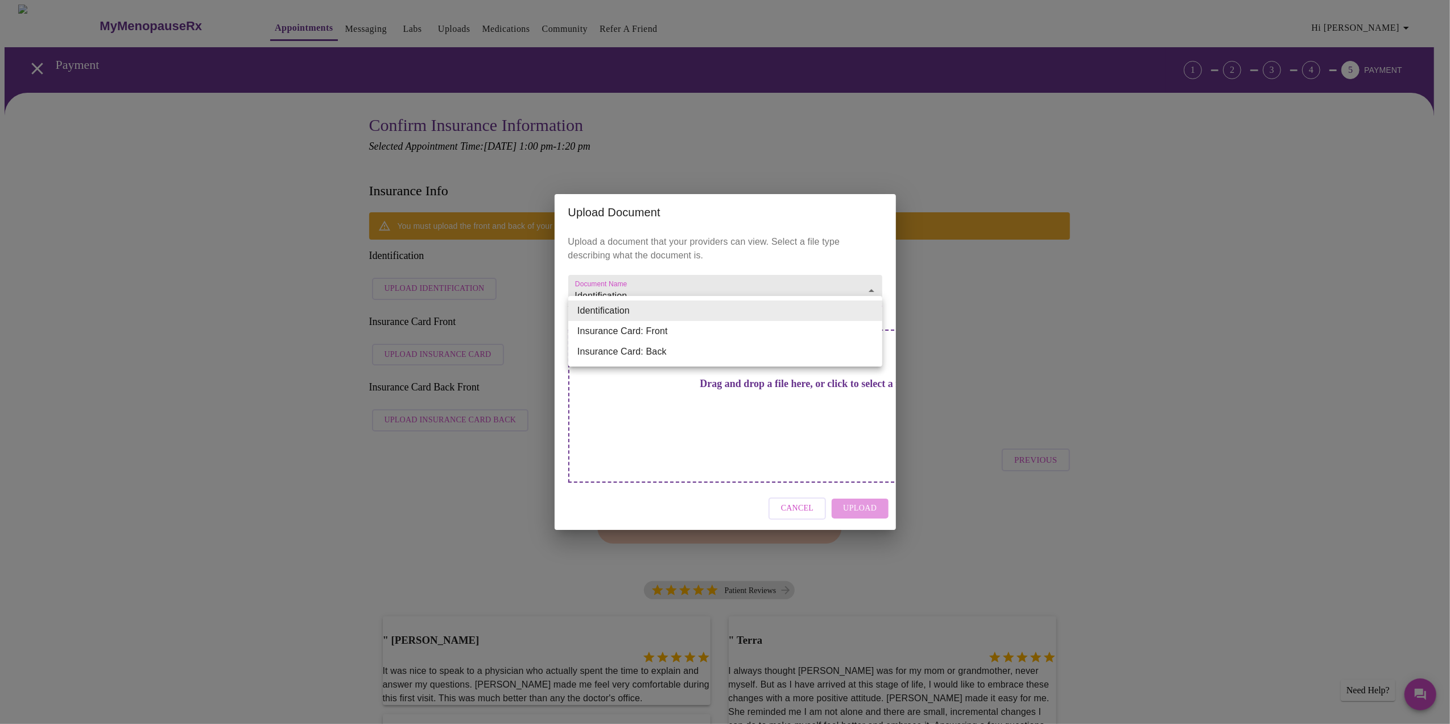
click at [714, 336] on li "Insurance Card: Front" at bounding box center [725, 331] width 314 height 20
type input "Insurance Card: Front"
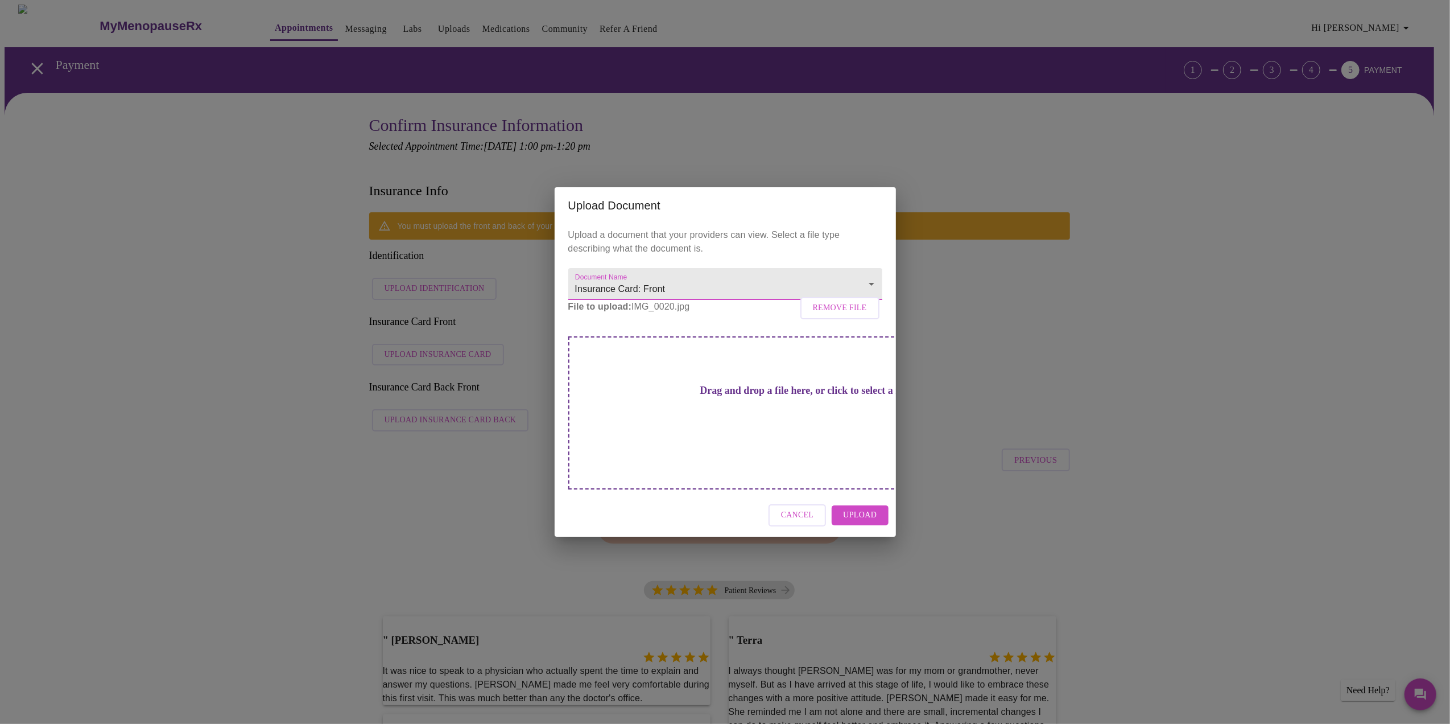
click at [877, 506] on button "Upload" at bounding box center [860, 515] width 56 height 20
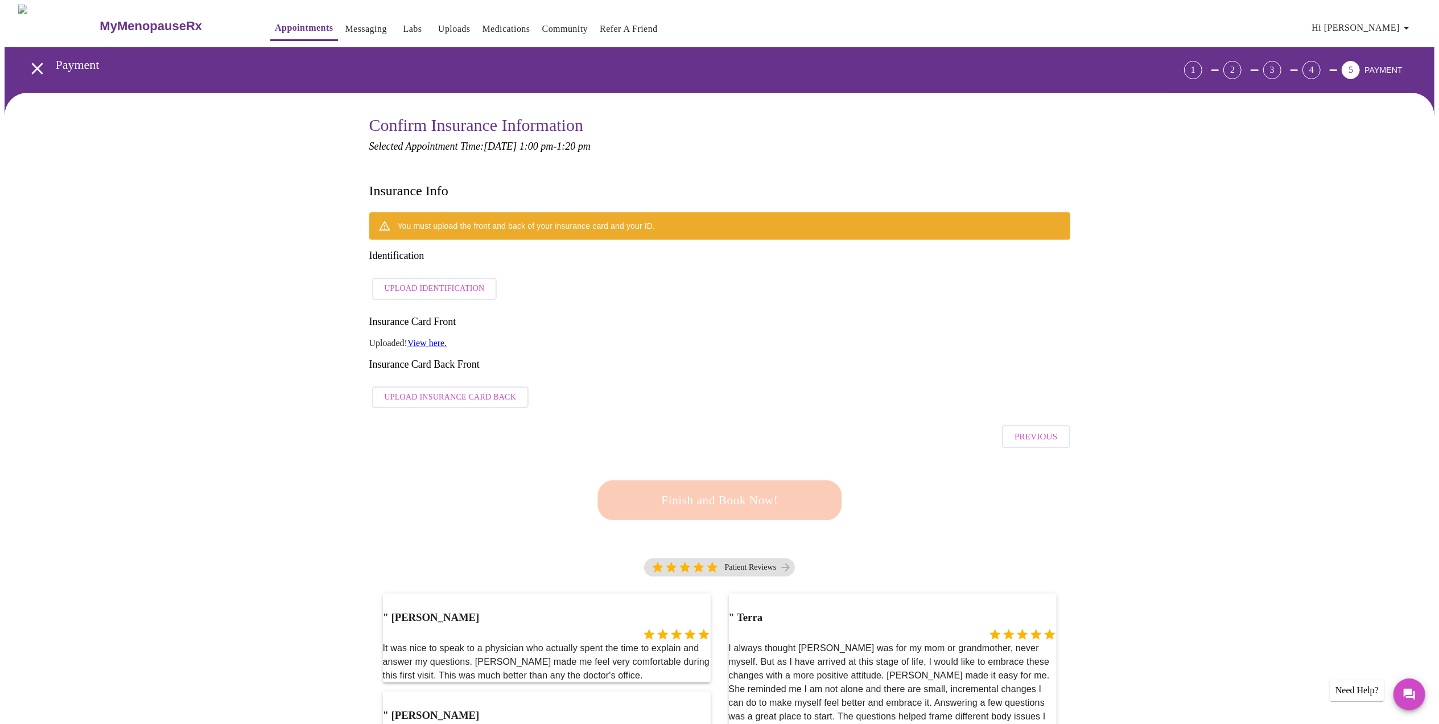
click at [432, 338] on link "View here." at bounding box center [426, 343] width 39 height 10
click at [98, 26] on link "MyMenopauseRx" at bounding box center [172, 26] width 149 height 40
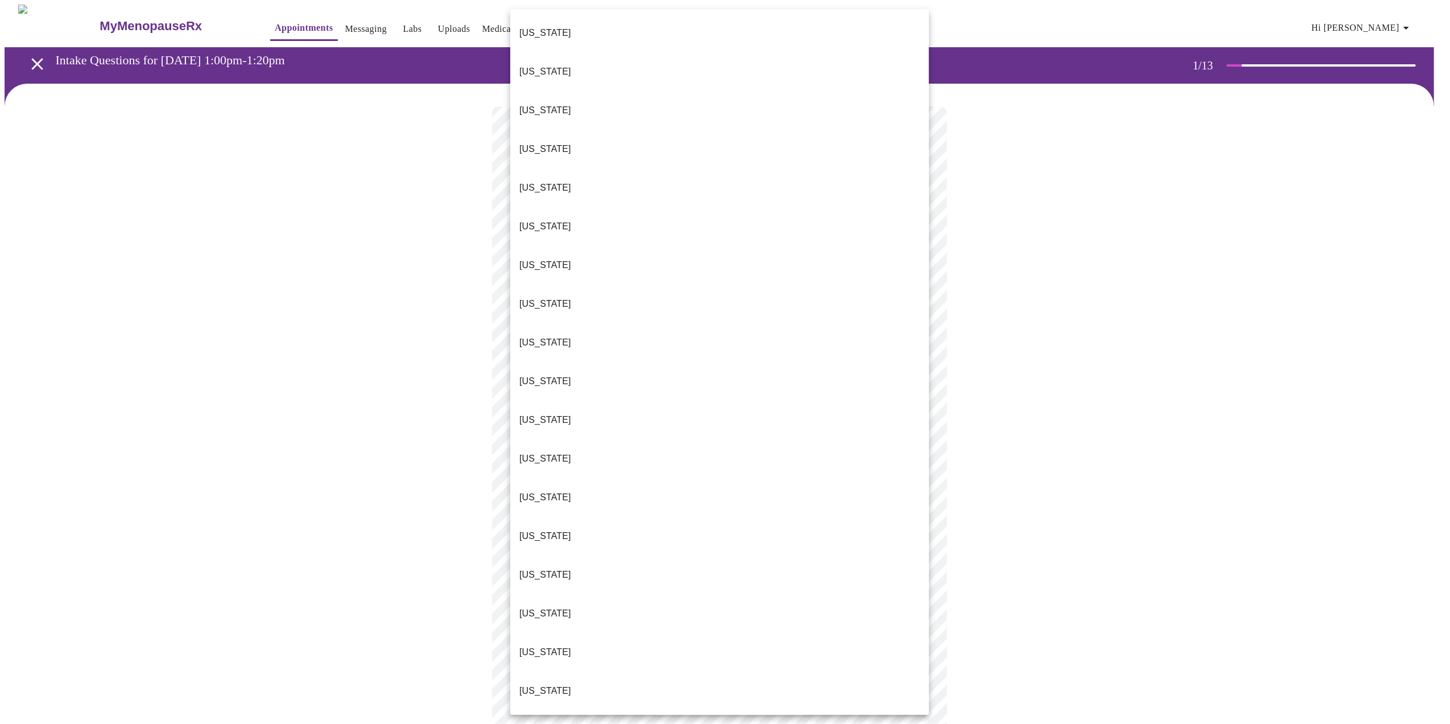
click at [685, 247] on body "MyMenopauseRx Appointments Messaging Labs Uploads Medications Community Refer a…" at bounding box center [725, 529] width 1441 height 1048
click at [566, 478] on li "[US_STATE]" at bounding box center [719, 497] width 419 height 39
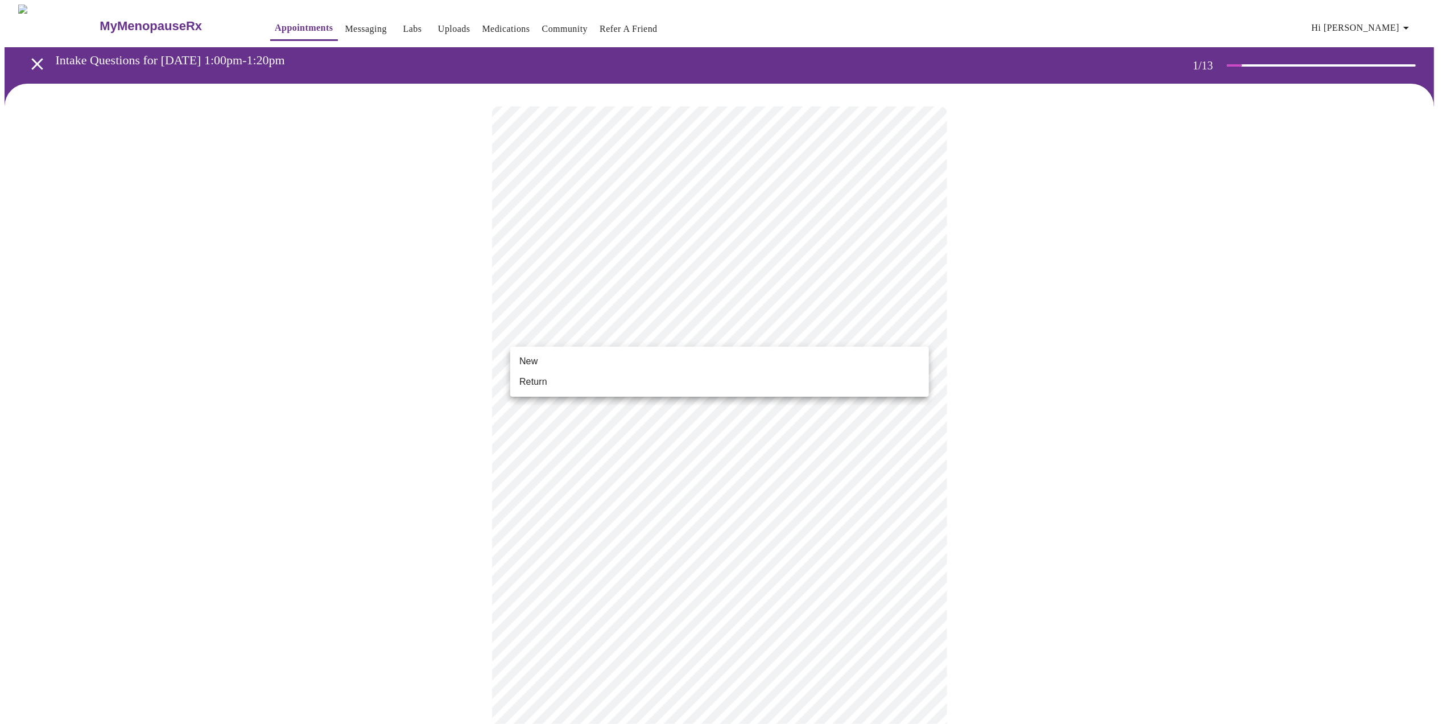
click at [656, 332] on body "MyMenopauseRx Appointments Messaging Labs Uploads Medications Community Refer a…" at bounding box center [725, 525] width 1441 height 1041
click at [617, 362] on li "New" at bounding box center [719, 361] width 419 height 20
click at [275, 25] on link "Appointments" at bounding box center [304, 28] width 58 height 16
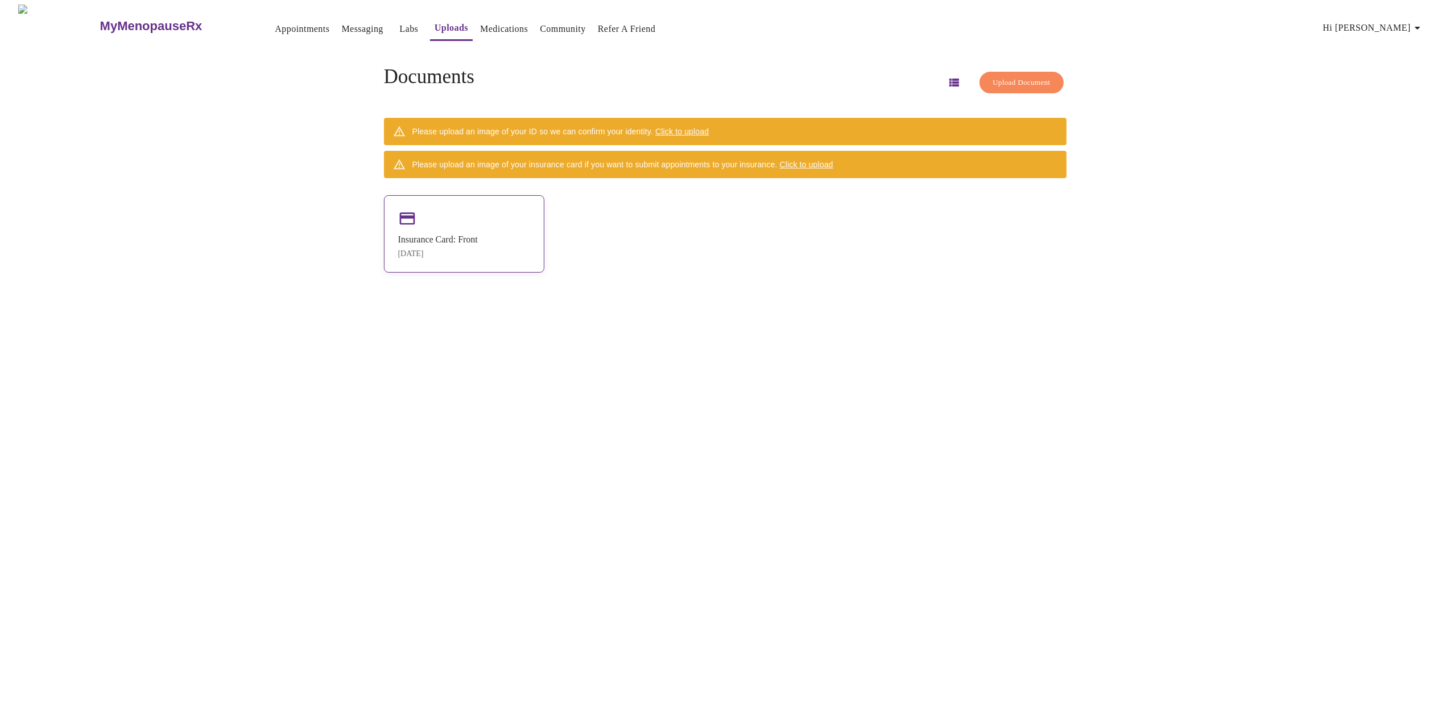
click at [478, 258] on div "Aug 12, 2025" at bounding box center [438, 253] width 80 height 9
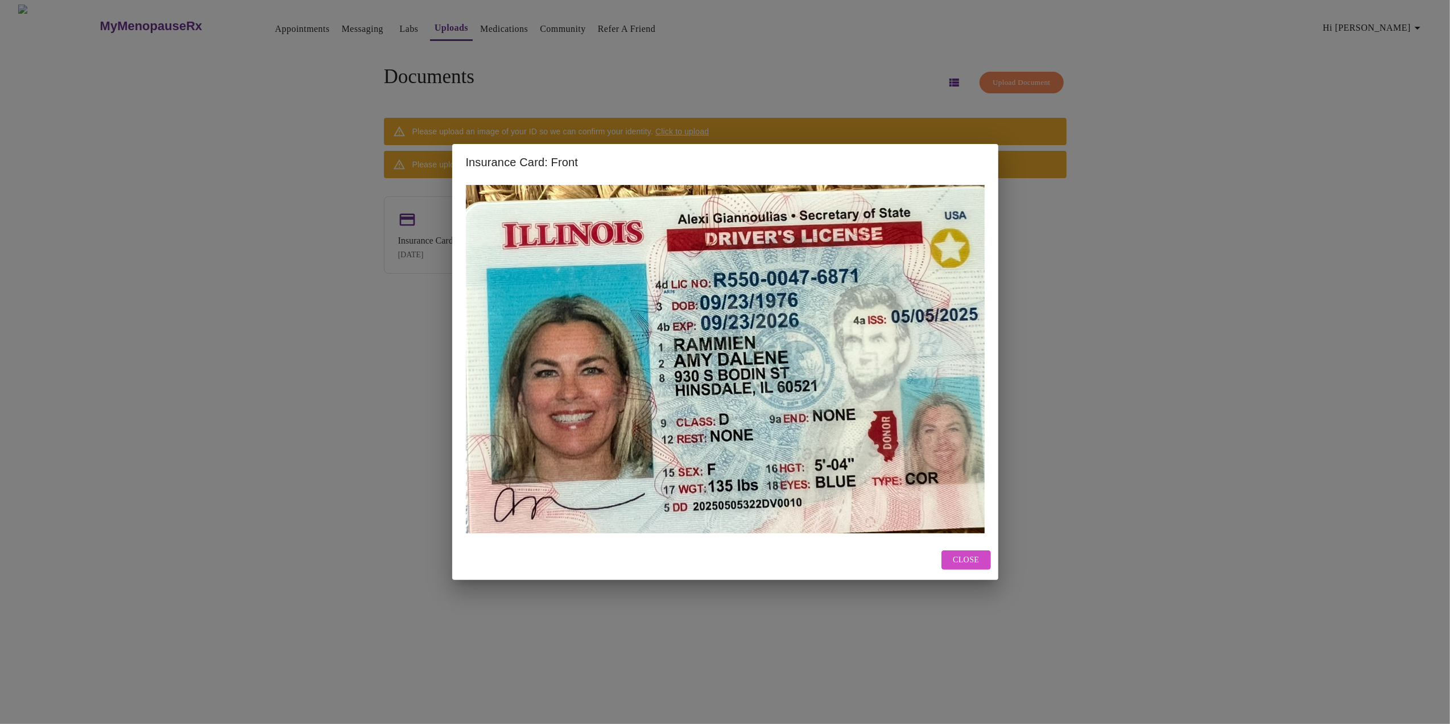
click at [967, 566] on button "Close" at bounding box center [966, 560] width 49 height 20
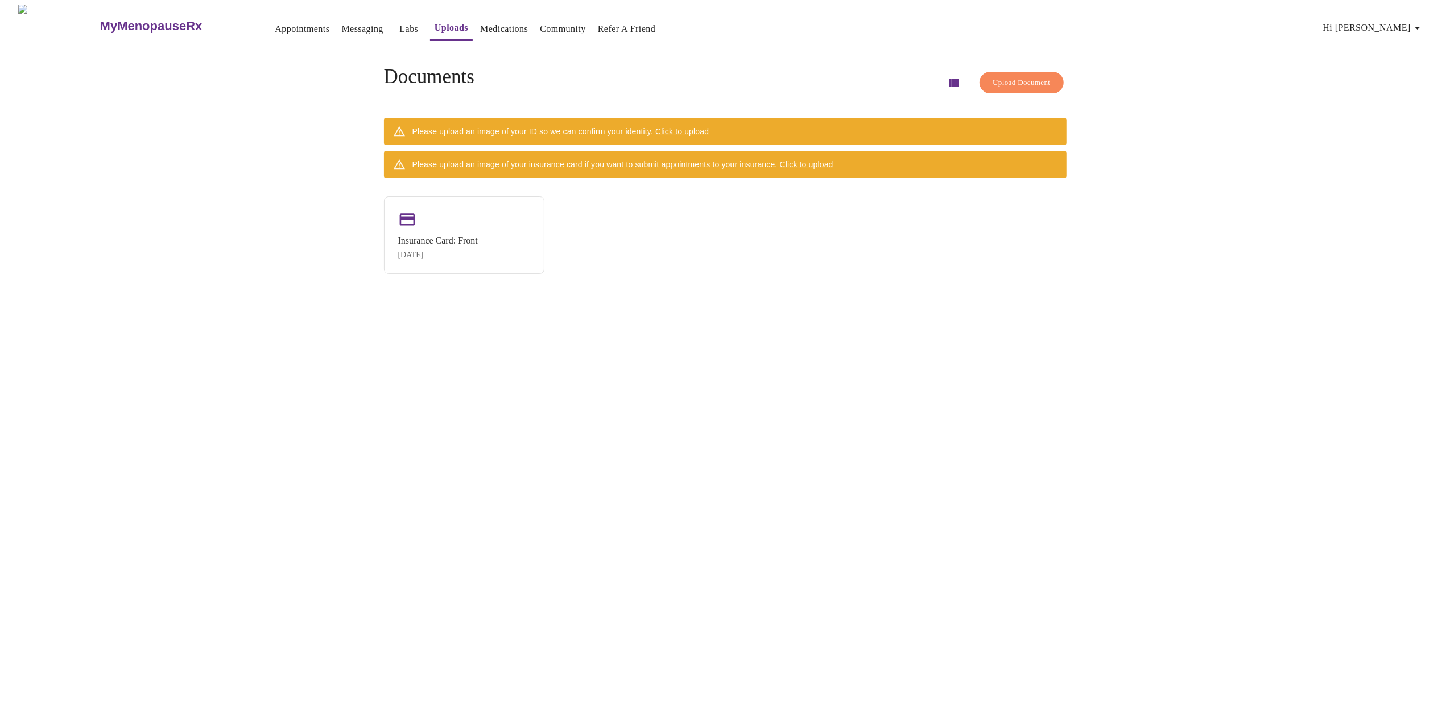
click at [706, 127] on span "Click to upload" at bounding box center [682, 131] width 53 height 9
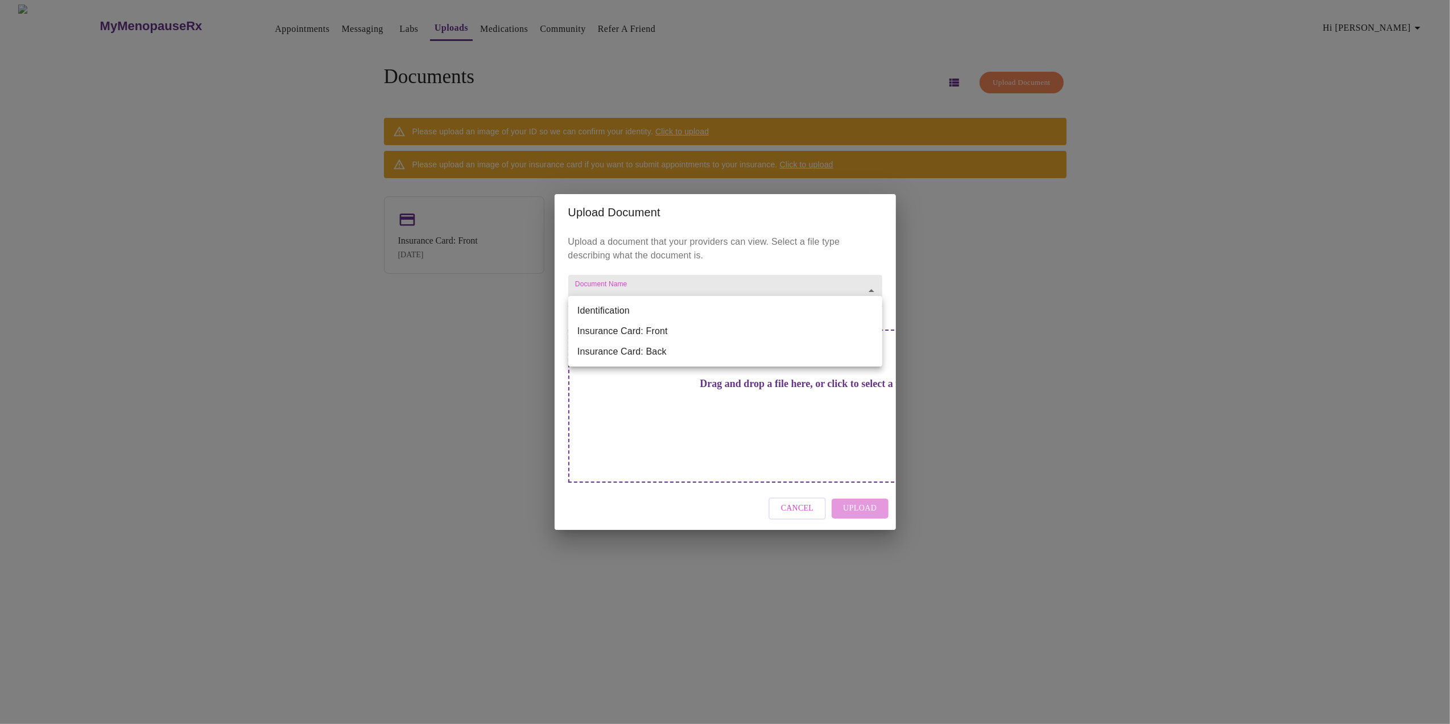
click at [866, 307] on body "MyMenopauseRx Appointments Messaging Labs Uploads Medications Community Refer a…" at bounding box center [725, 367] width 1441 height 724
click at [998, 312] on div at bounding box center [725, 362] width 1450 height 724
click at [651, 305] on body "MyMenopauseRx Appointments Messaging Labs Uploads Medications Community Refer a…" at bounding box center [725, 367] width 1441 height 724
click at [684, 333] on li "Insurance Card: Front" at bounding box center [725, 331] width 314 height 20
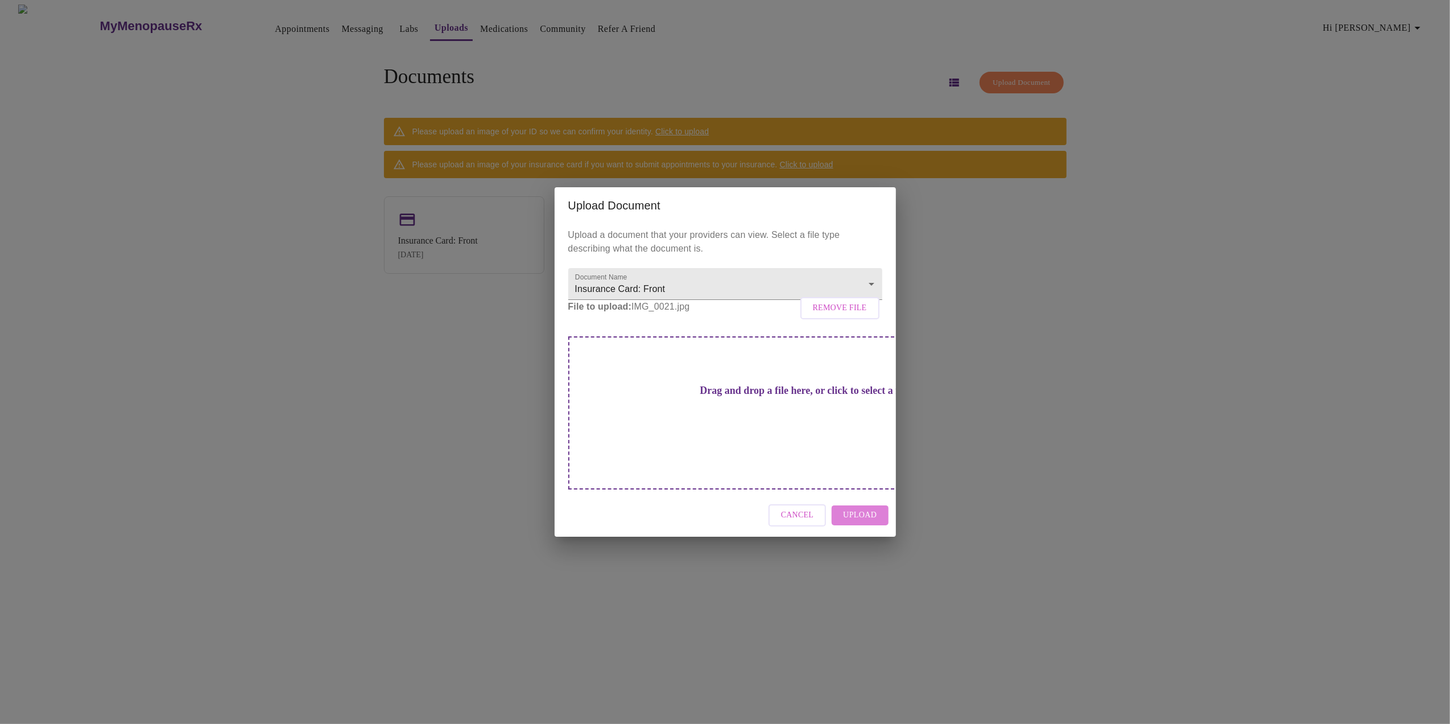
click at [871, 508] on span "Upload" at bounding box center [860, 515] width 34 height 14
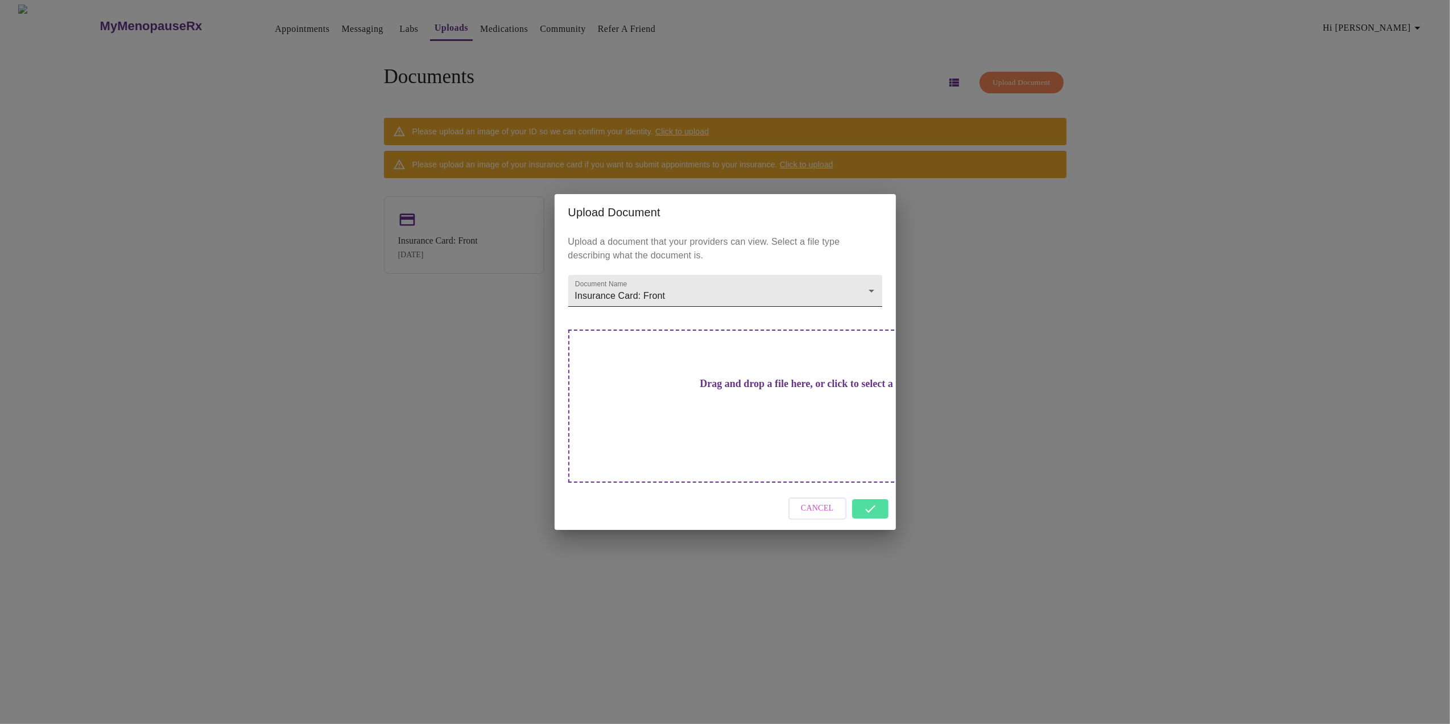
click at [872, 312] on body "MyMenopauseRx Appointments Messaging Labs Uploads Medications Community Refer a…" at bounding box center [725, 367] width 1441 height 724
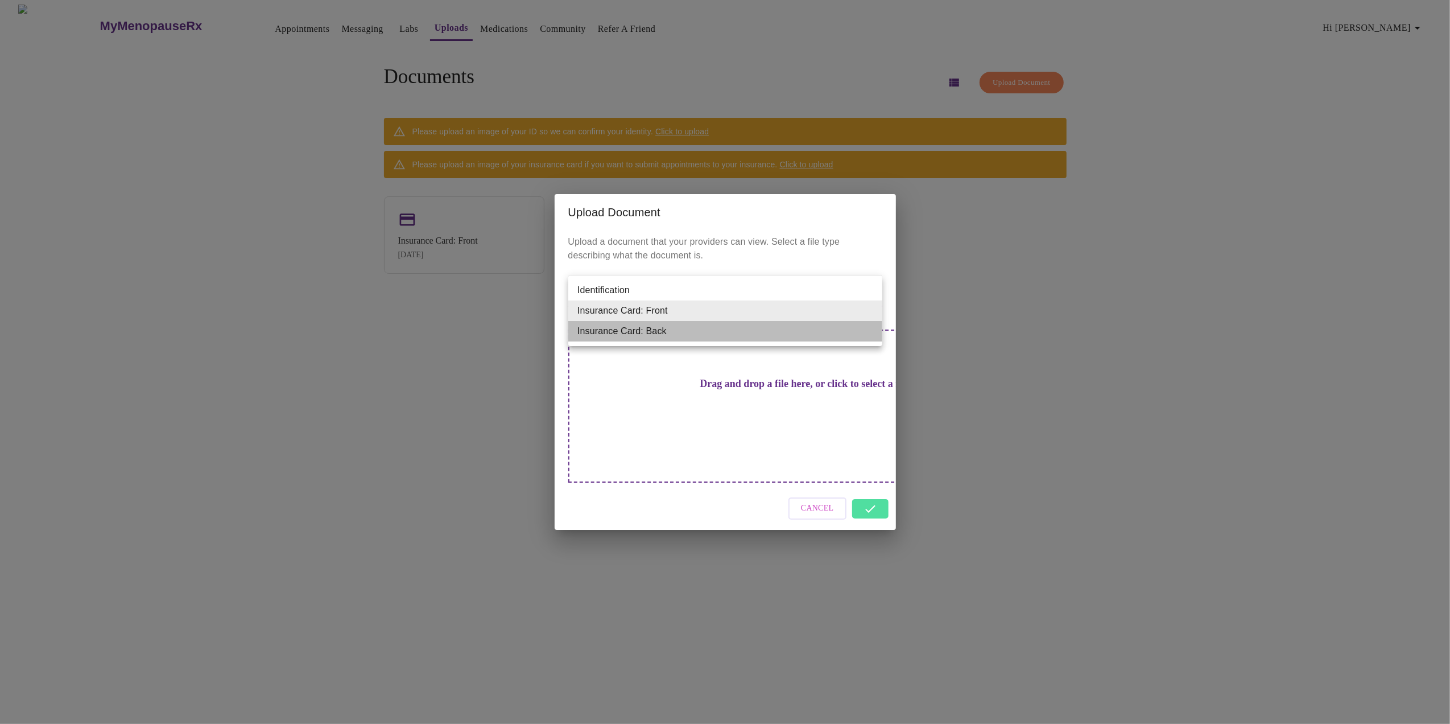
click at [751, 333] on li "Insurance Card: Back" at bounding box center [725, 331] width 314 height 20
type input "Insurance Card: Back"
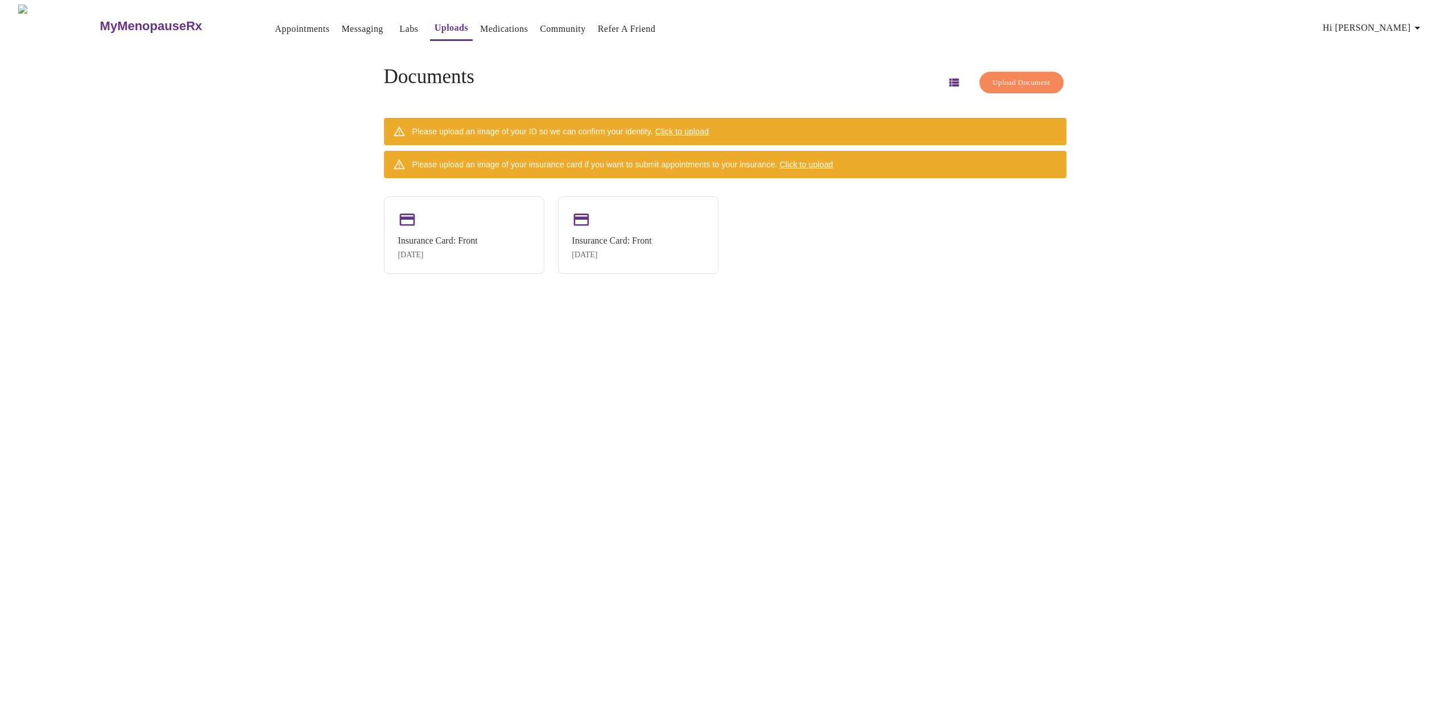
click at [834, 162] on span "Click to upload" at bounding box center [806, 164] width 53 height 9
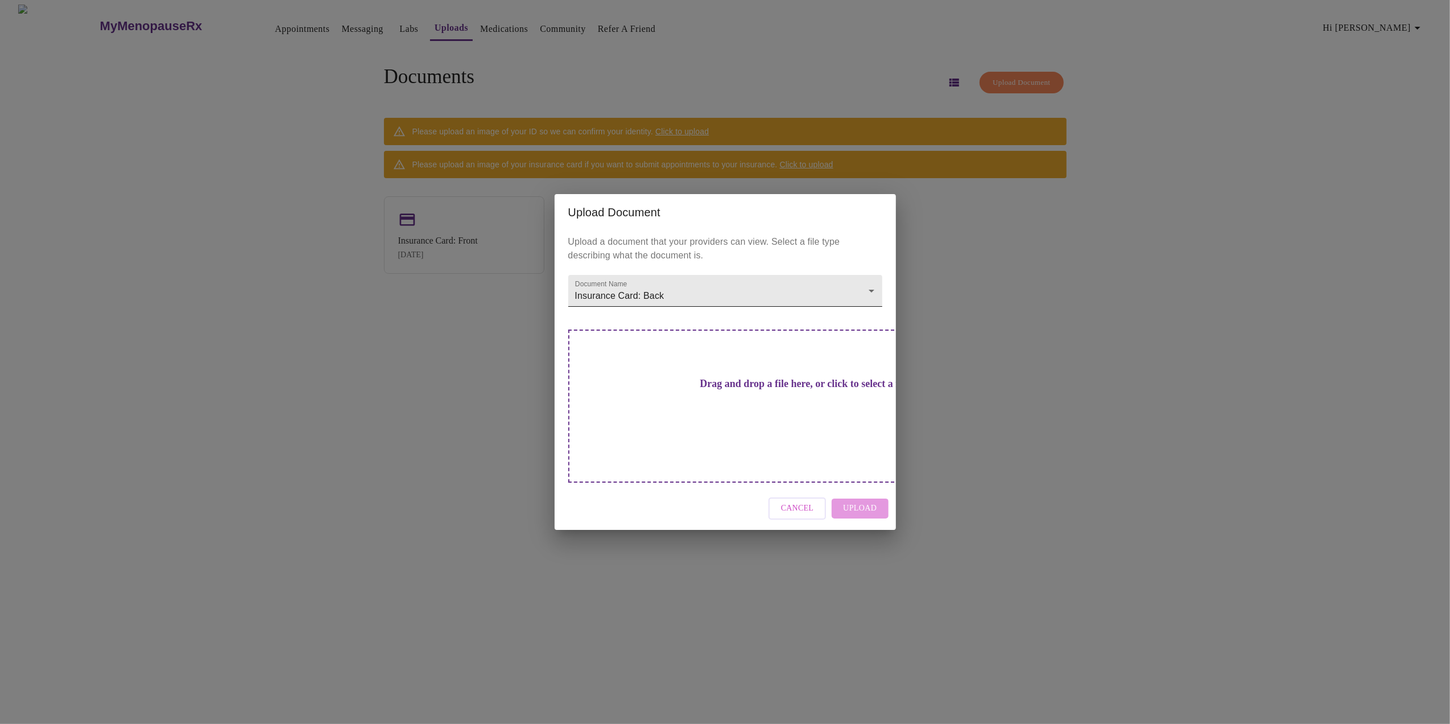
click at [740, 312] on body "MyMenopauseRx Appointments Messaging Labs Uploads Medications Community Refer a…" at bounding box center [725, 367] width 1441 height 724
click at [694, 313] on li "Insurance Card: Back" at bounding box center [725, 310] width 314 height 20
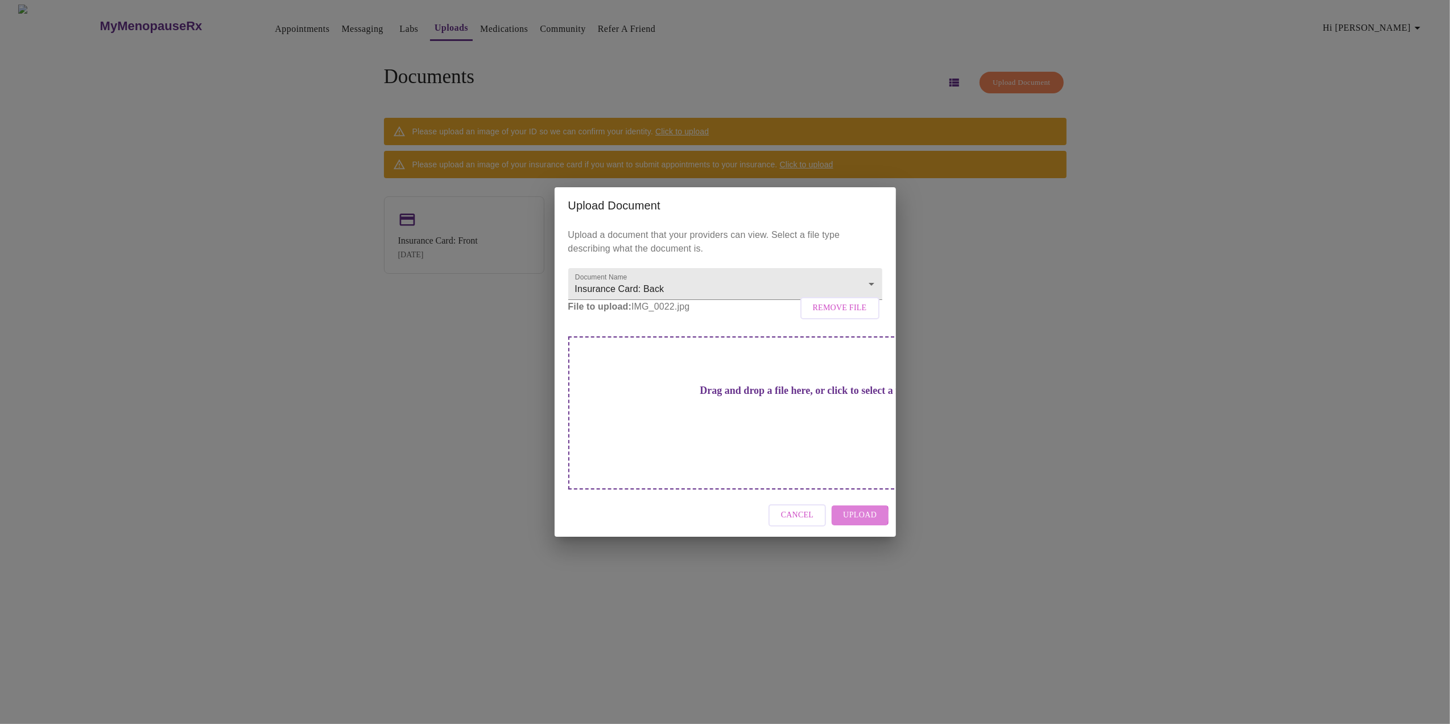
click at [852, 508] on span "Upload" at bounding box center [860, 515] width 34 height 14
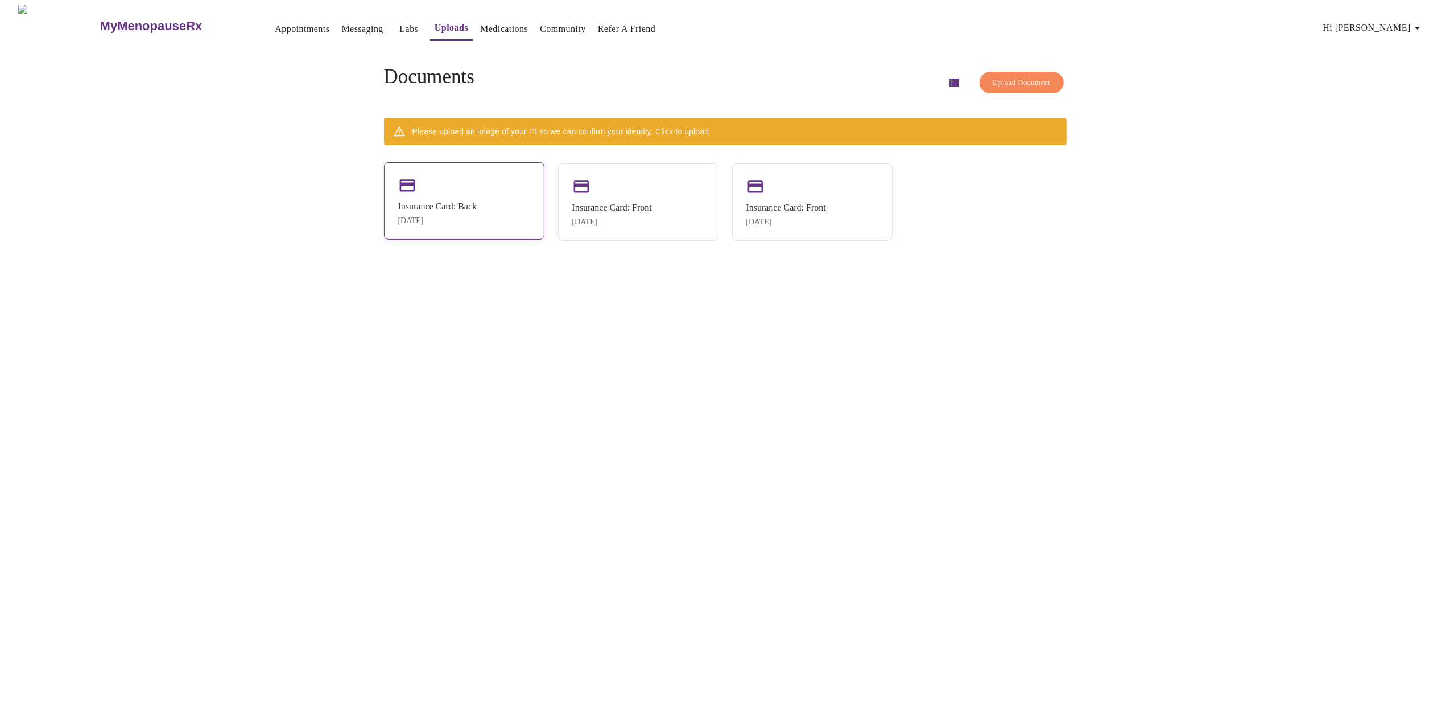
click at [446, 203] on div "Insurance Card: Back" at bounding box center [437, 206] width 79 height 10
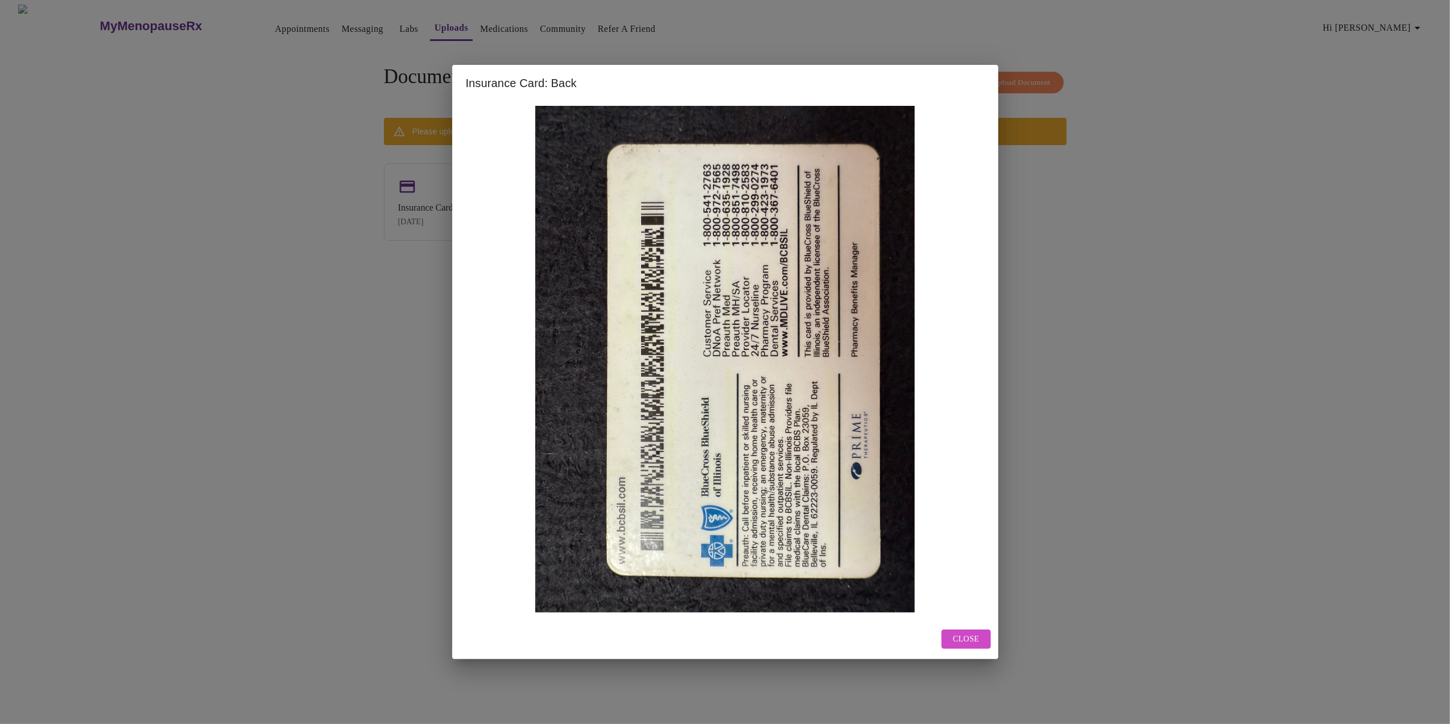
click at [970, 640] on span "Close" at bounding box center [966, 639] width 26 height 14
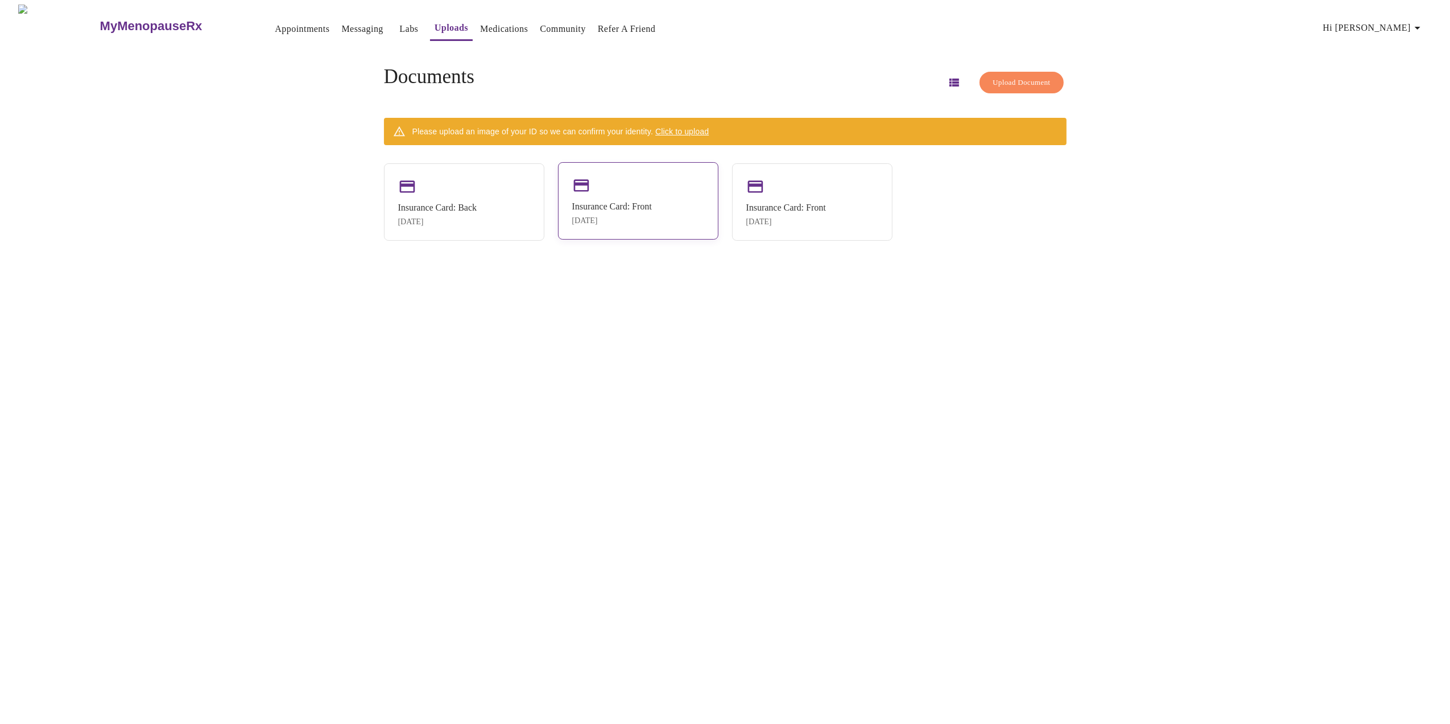
click at [636, 228] on div "Insurance Card: Front Aug 12, 2025" at bounding box center [638, 200] width 160 height 77
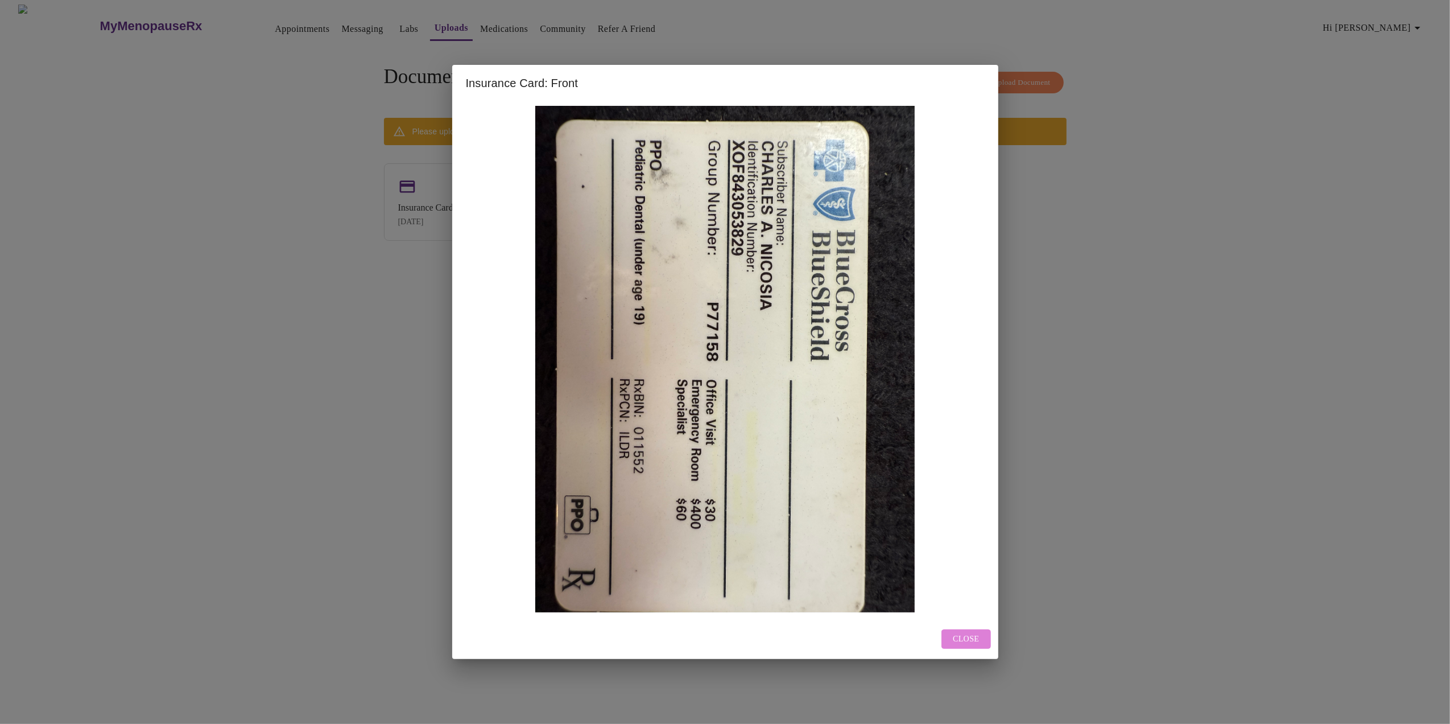
drag, startPoint x: 970, startPoint y: 642, endPoint x: 967, endPoint y: 632, distance: 10.6
click at [970, 641] on span "Close" at bounding box center [966, 639] width 26 height 14
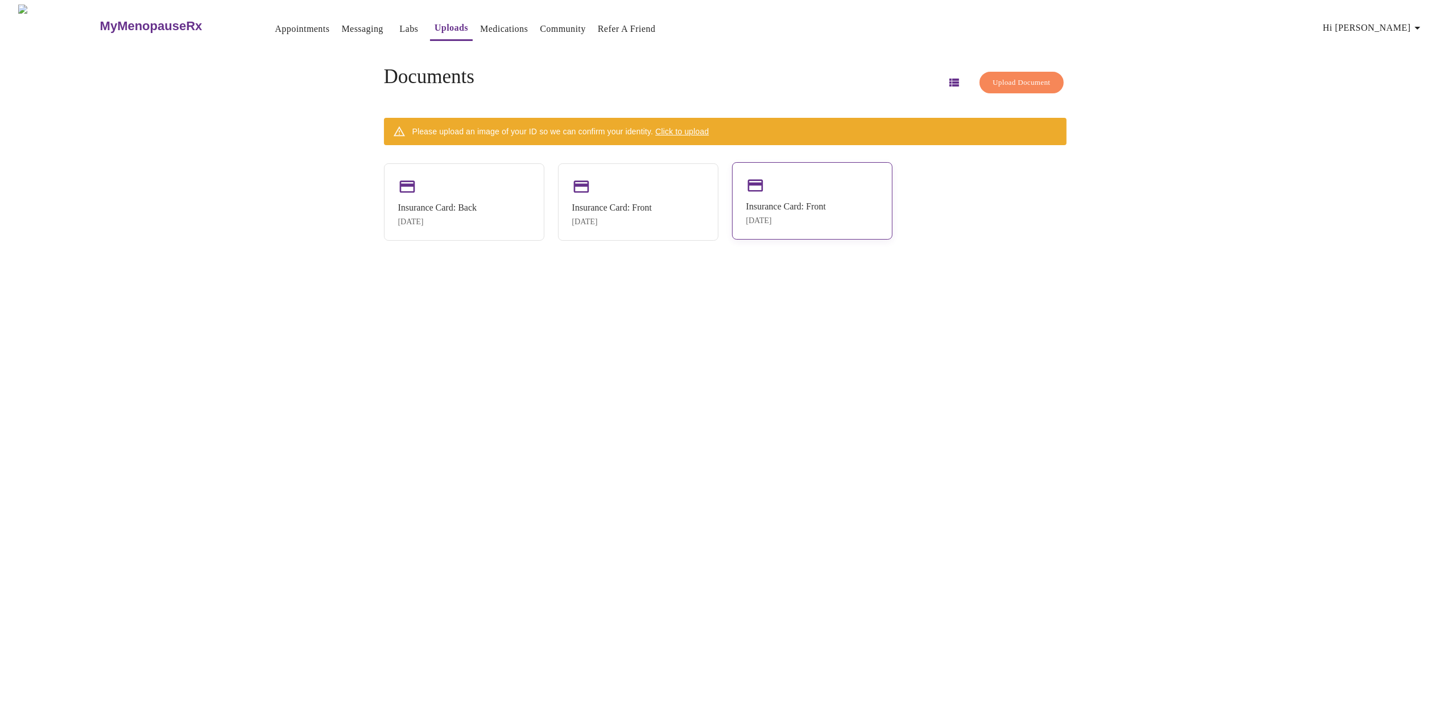
click at [825, 209] on div "Insurance Card: Front" at bounding box center [787, 206] width 80 height 10
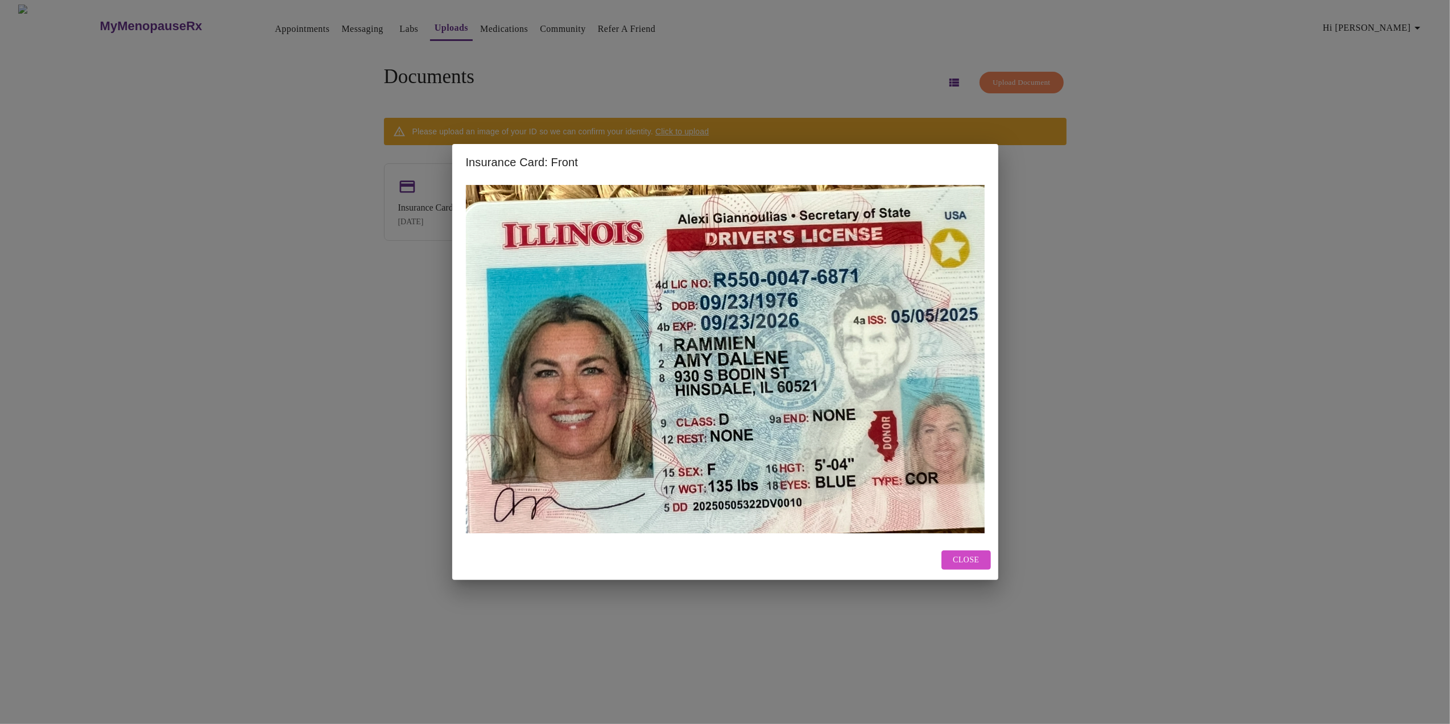
click at [957, 561] on span "Close" at bounding box center [966, 560] width 26 height 14
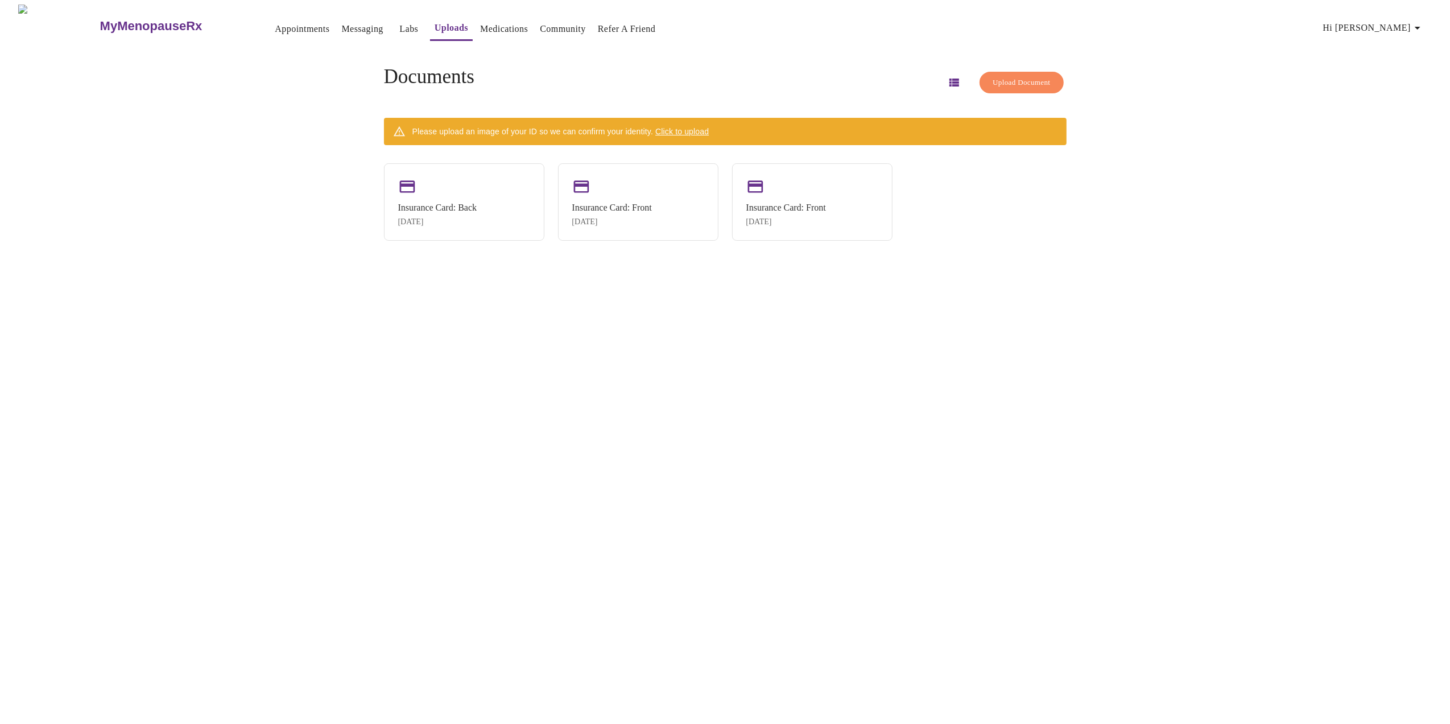
drag, startPoint x: 817, startPoint y: 187, endPoint x: 670, endPoint y: 413, distance: 269.9
click at [670, 413] on div "MyMenopauseRx Appointments Messaging Labs Uploads Medications Community Refer a…" at bounding box center [725, 367] width 1441 height 724
click at [947, 84] on icon "button" at bounding box center [954, 83] width 14 height 14
click at [947, 85] on icon "button" at bounding box center [954, 83] width 14 height 14
click at [701, 128] on span "Click to upload" at bounding box center [682, 131] width 53 height 9
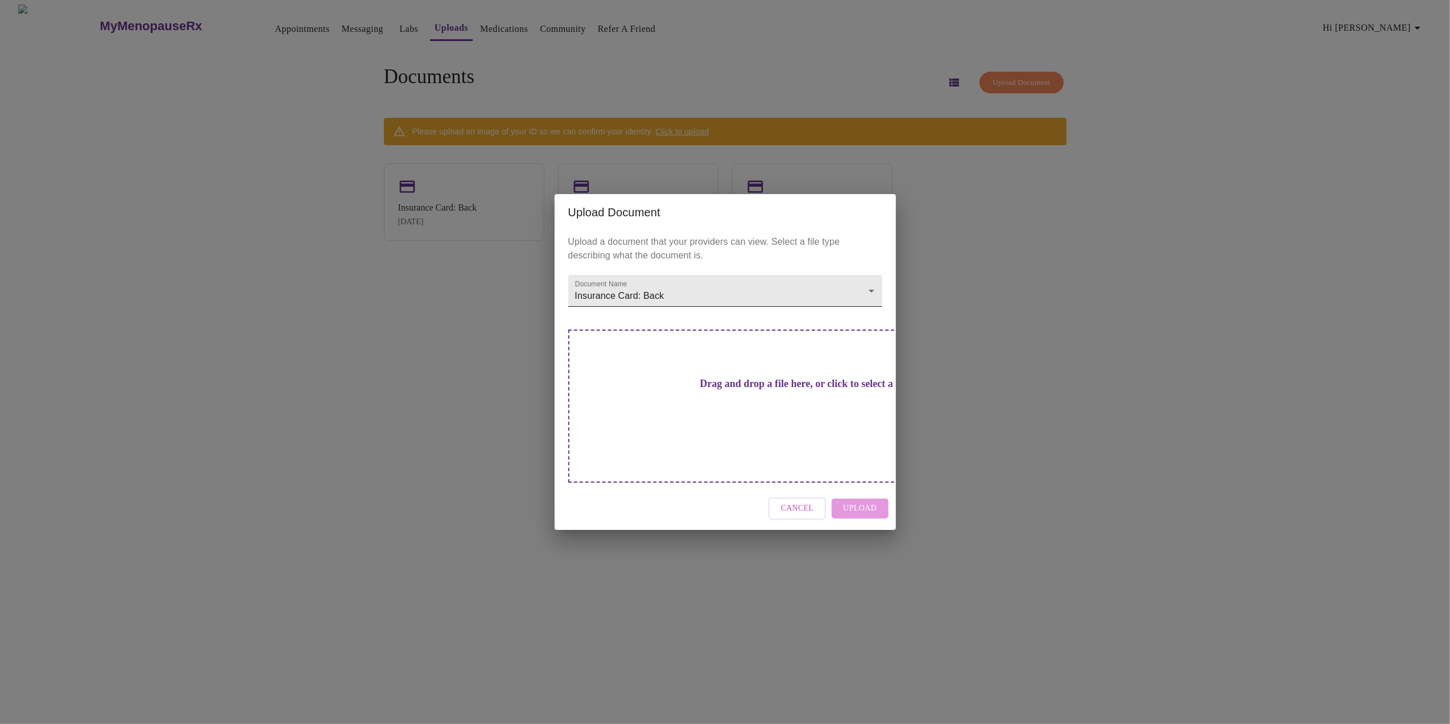
click at [847, 307] on body "MyMenopauseRx Appointments Messaging Labs Uploads Medications Community Refer a…" at bounding box center [725, 367] width 1441 height 724
click at [738, 269] on li "Identification" at bounding box center [725, 269] width 314 height 20
type input "Identification"
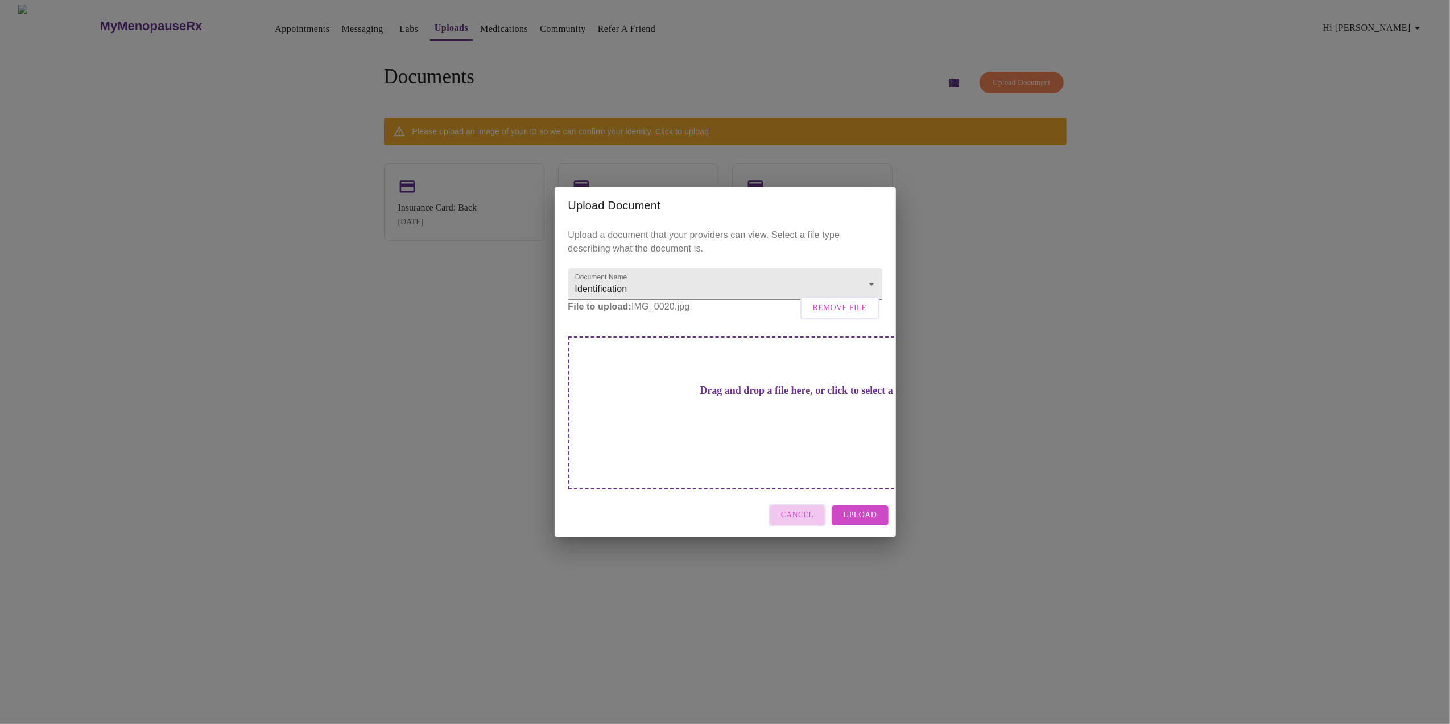
click at [809, 508] on span "Cancel" at bounding box center [797, 515] width 33 height 14
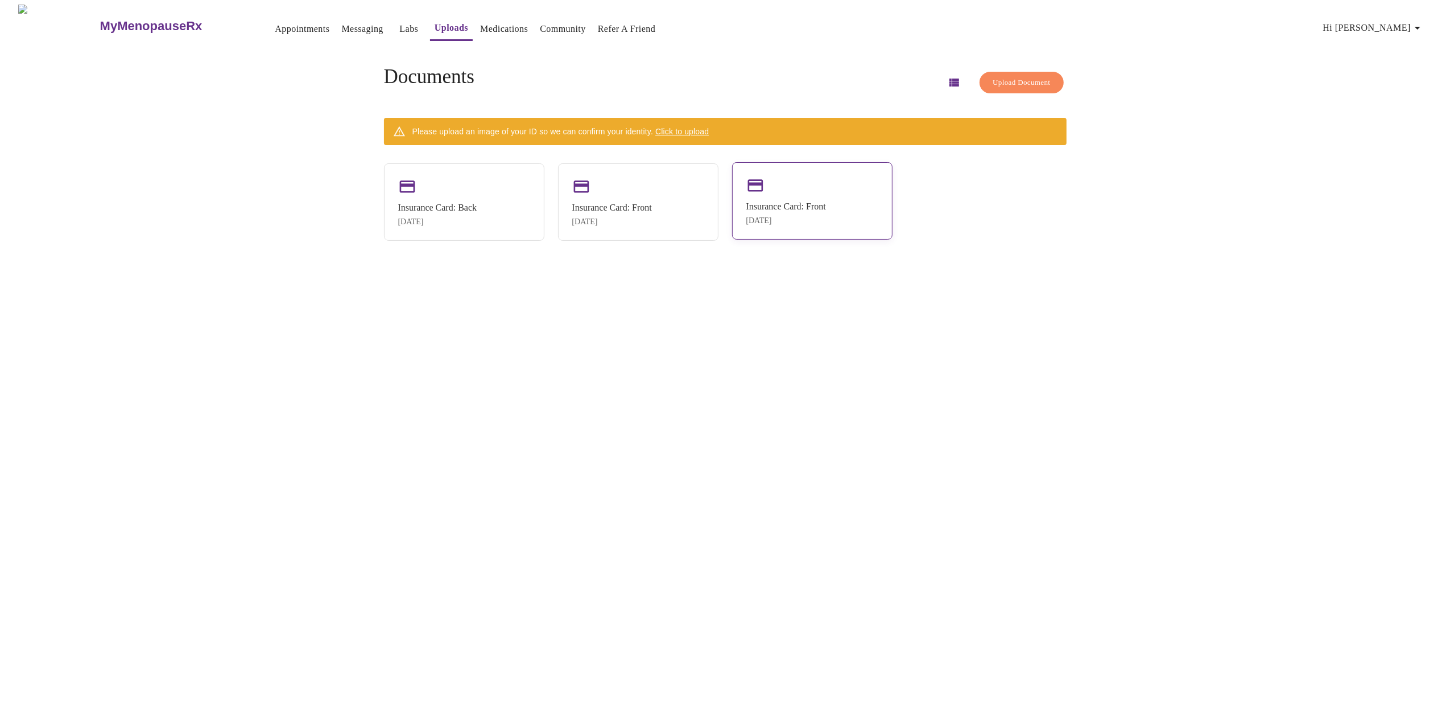
click at [816, 215] on div "Insurance Card: Front Aug 12, 2025" at bounding box center [787, 213] width 80 height 24
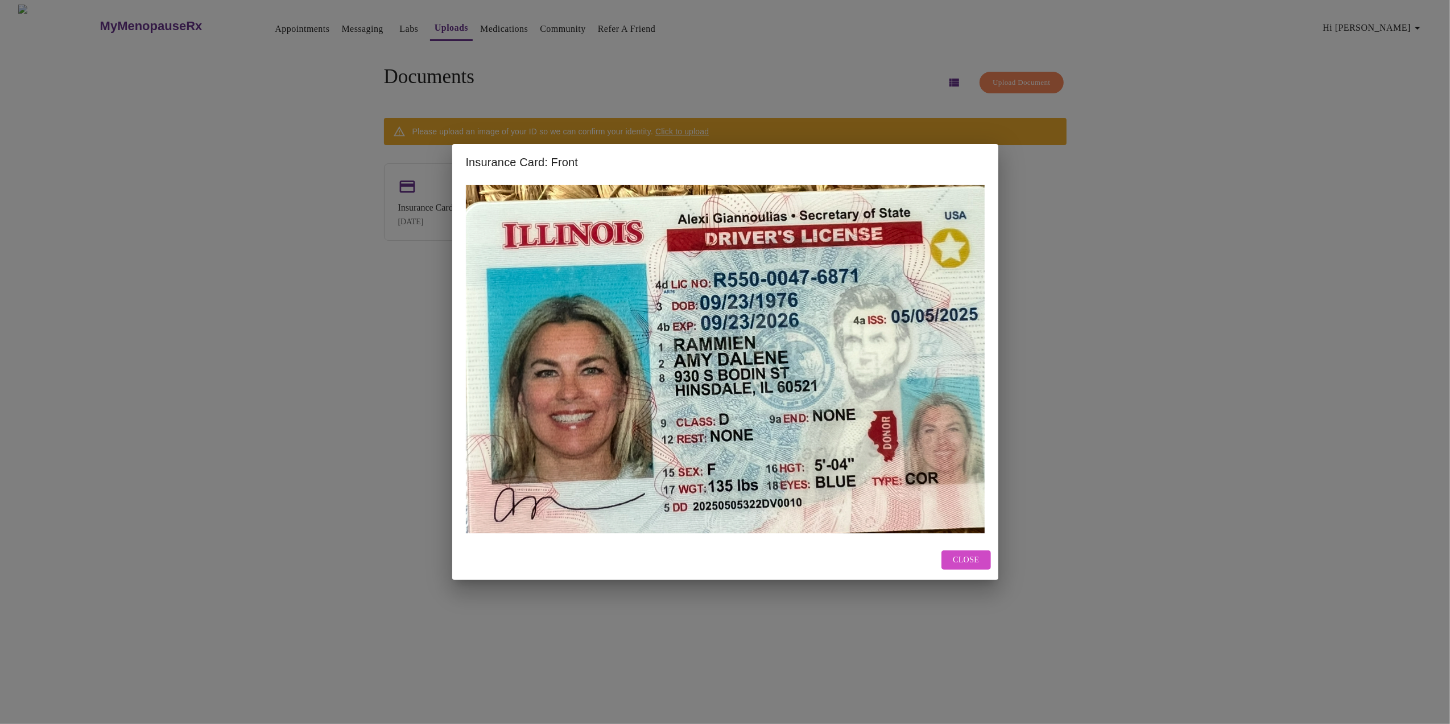
click at [501, 153] on h2 "Insurance Card: Front" at bounding box center [725, 162] width 519 height 18
click at [947, 559] on button "Close" at bounding box center [966, 560] width 49 height 20
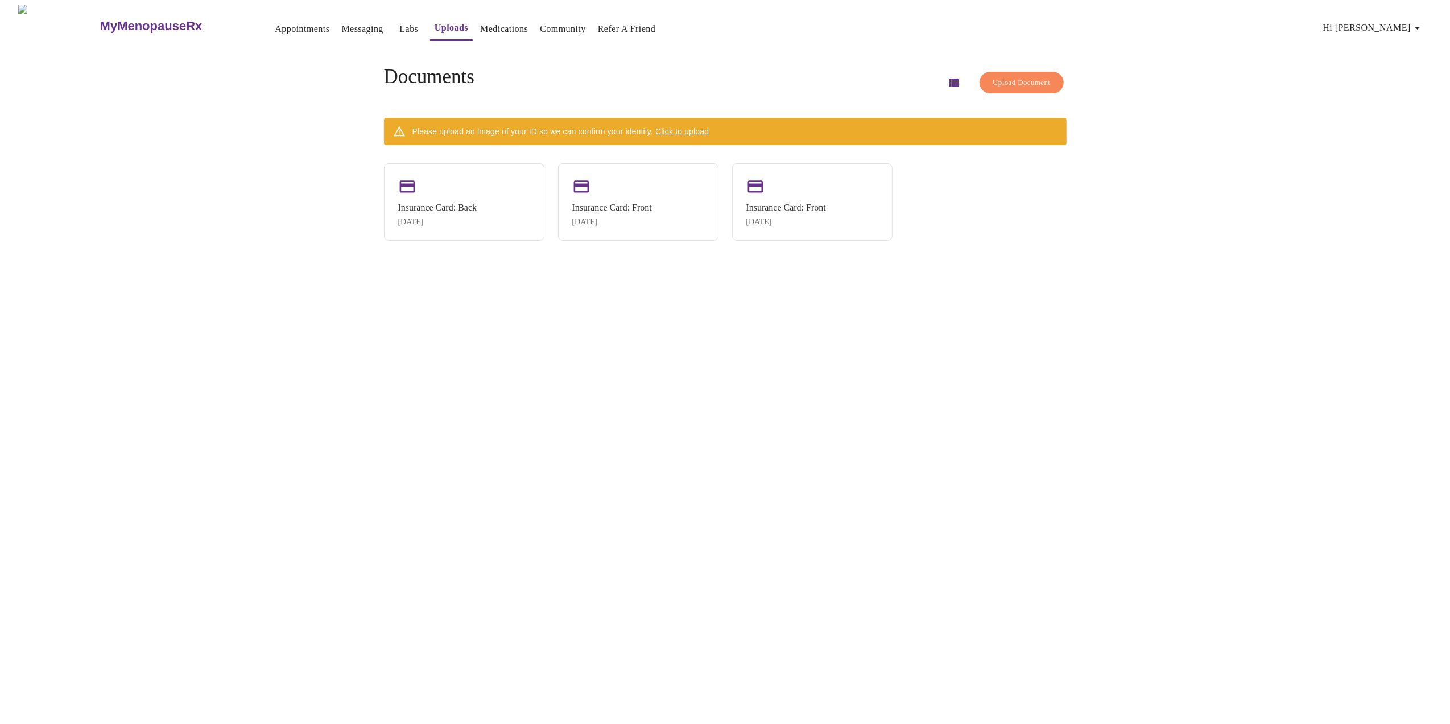
click at [688, 130] on span "Click to upload" at bounding box center [682, 131] width 53 height 9
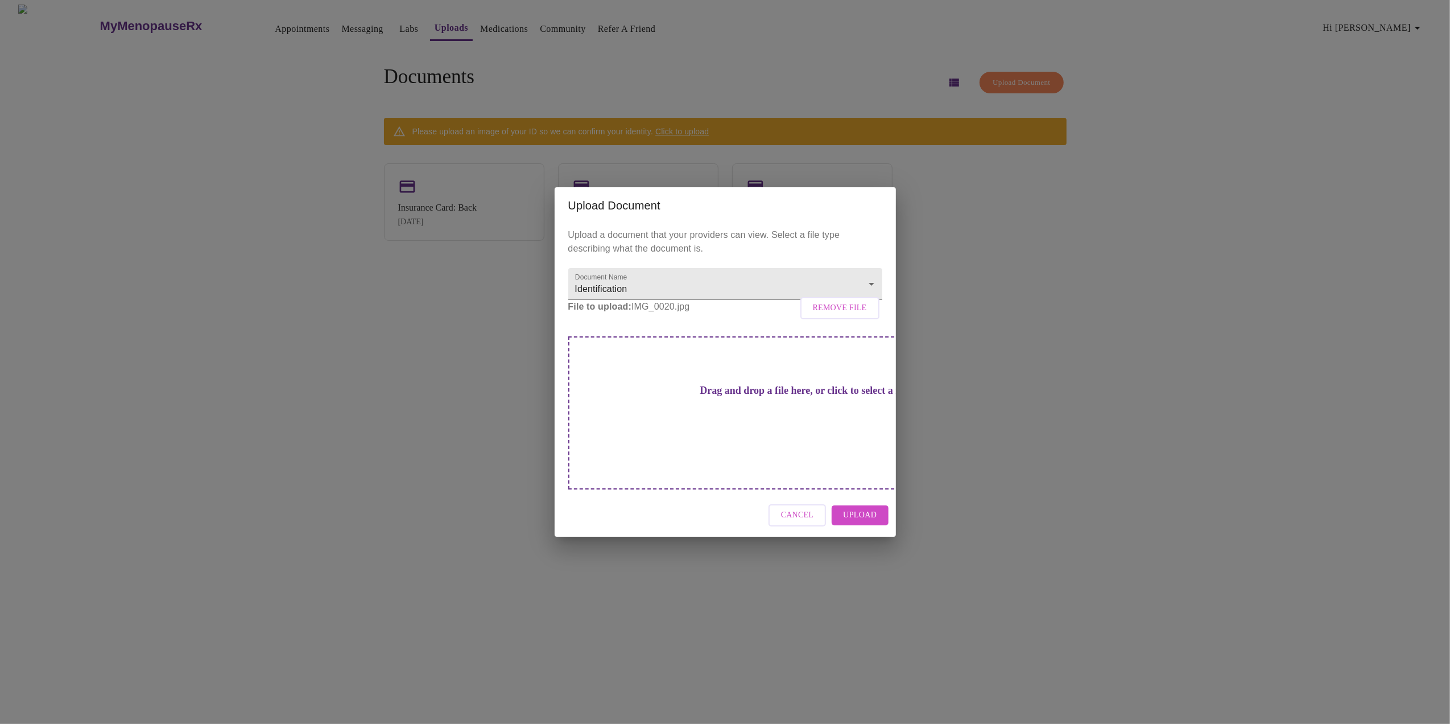
click at [850, 508] on span "Upload" at bounding box center [860, 515] width 34 height 14
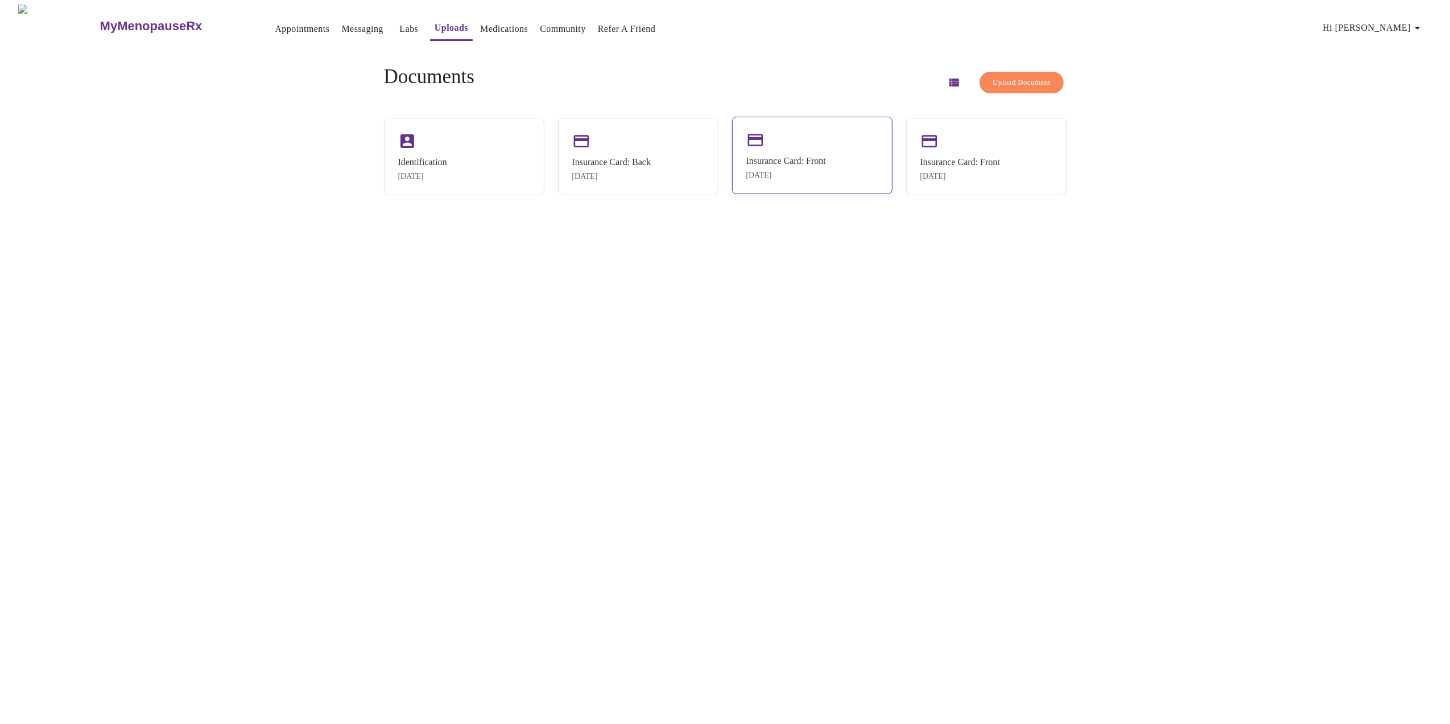
click at [781, 156] on div "Insurance Card: Front" at bounding box center [787, 161] width 80 height 10
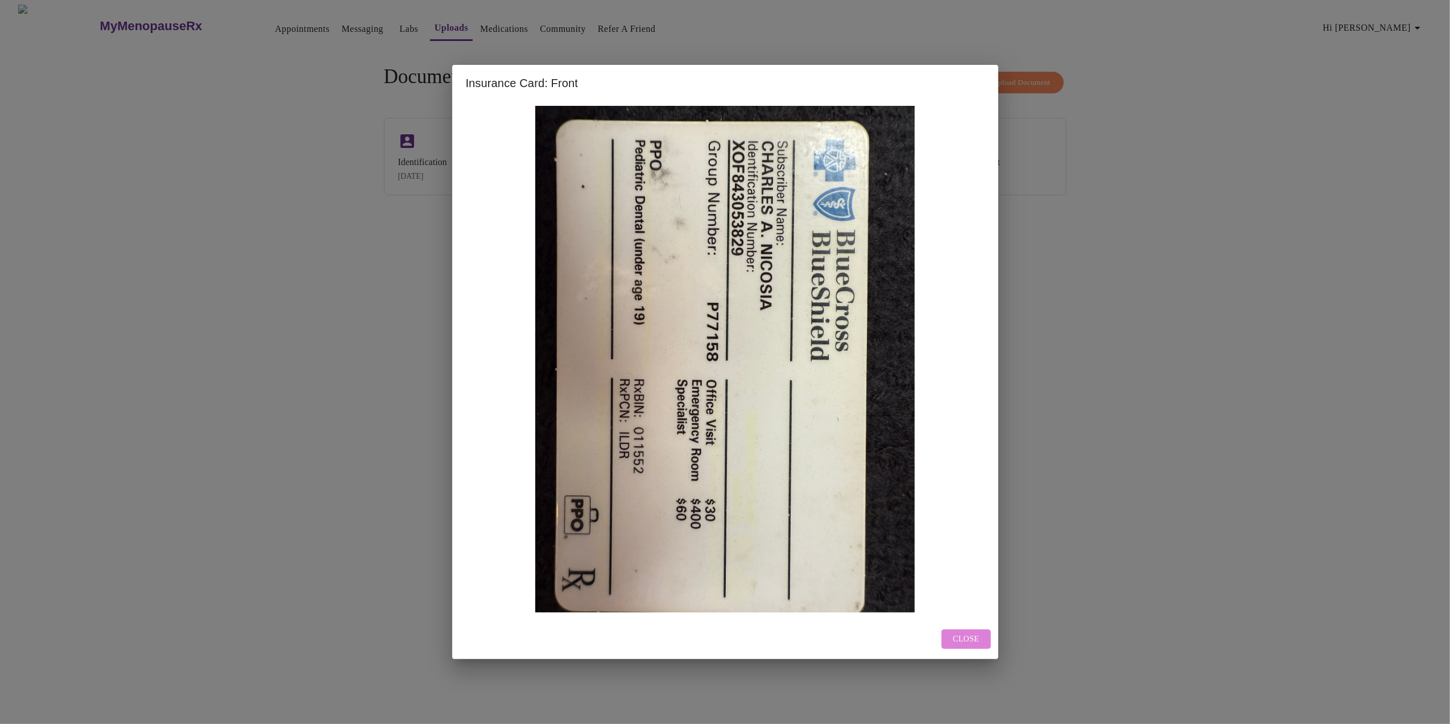
drag, startPoint x: 956, startPoint y: 636, endPoint x: 916, endPoint y: 570, distance: 76.6
click at [955, 633] on span "Close" at bounding box center [966, 639] width 26 height 14
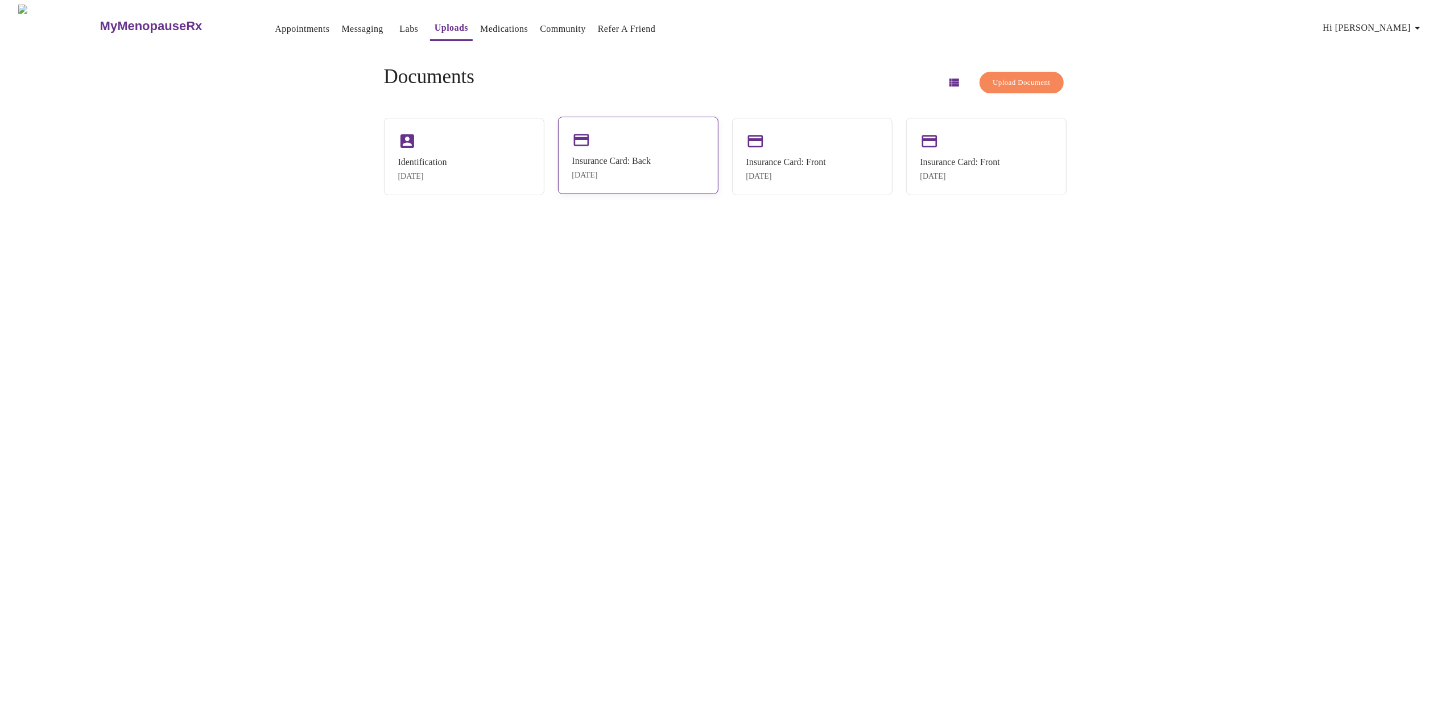
click at [632, 170] on div "Insurance Card: Back Aug 12, 2025" at bounding box center [611, 168] width 79 height 24
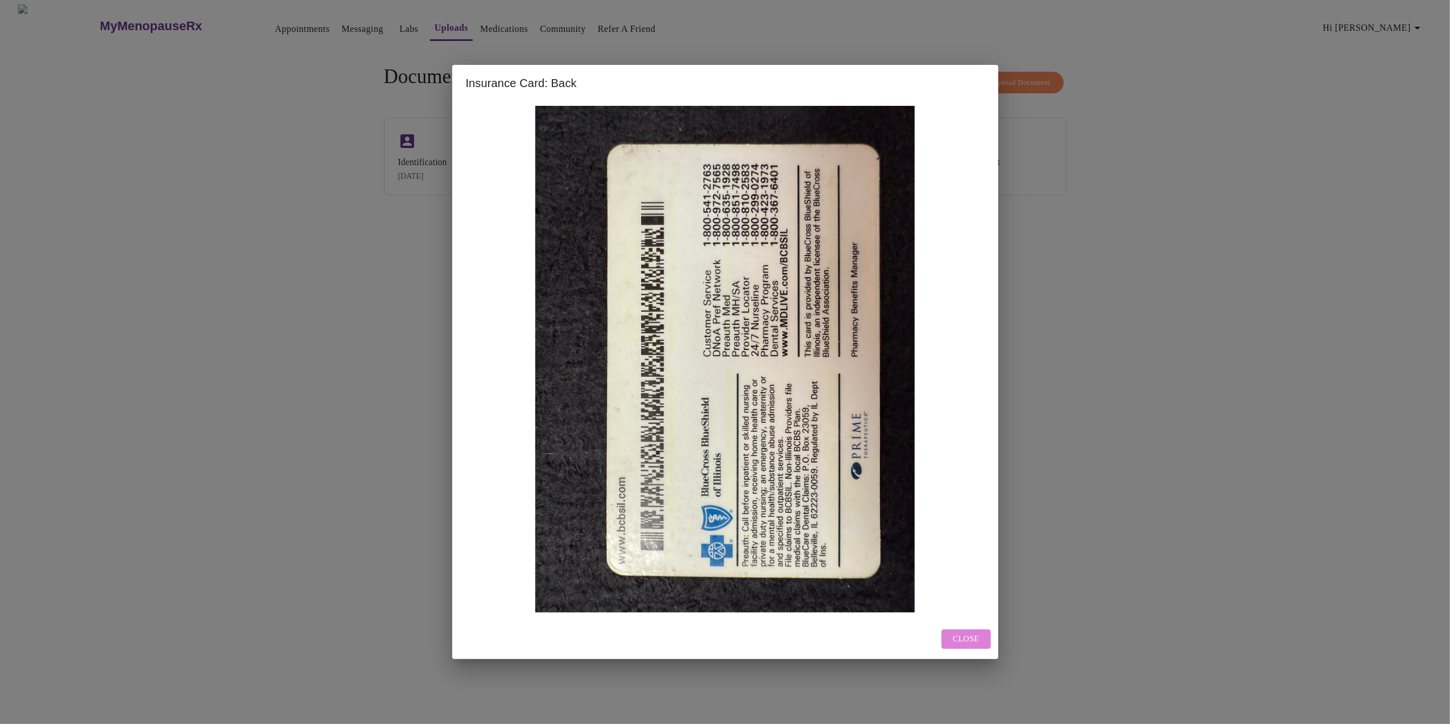
drag, startPoint x: 977, startPoint y: 640, endPoint x: 954, endPoint y: 574, distance: 70.5
click at [976, 640] on span "Close" at bounding box center [966, 639] width 26 height 14
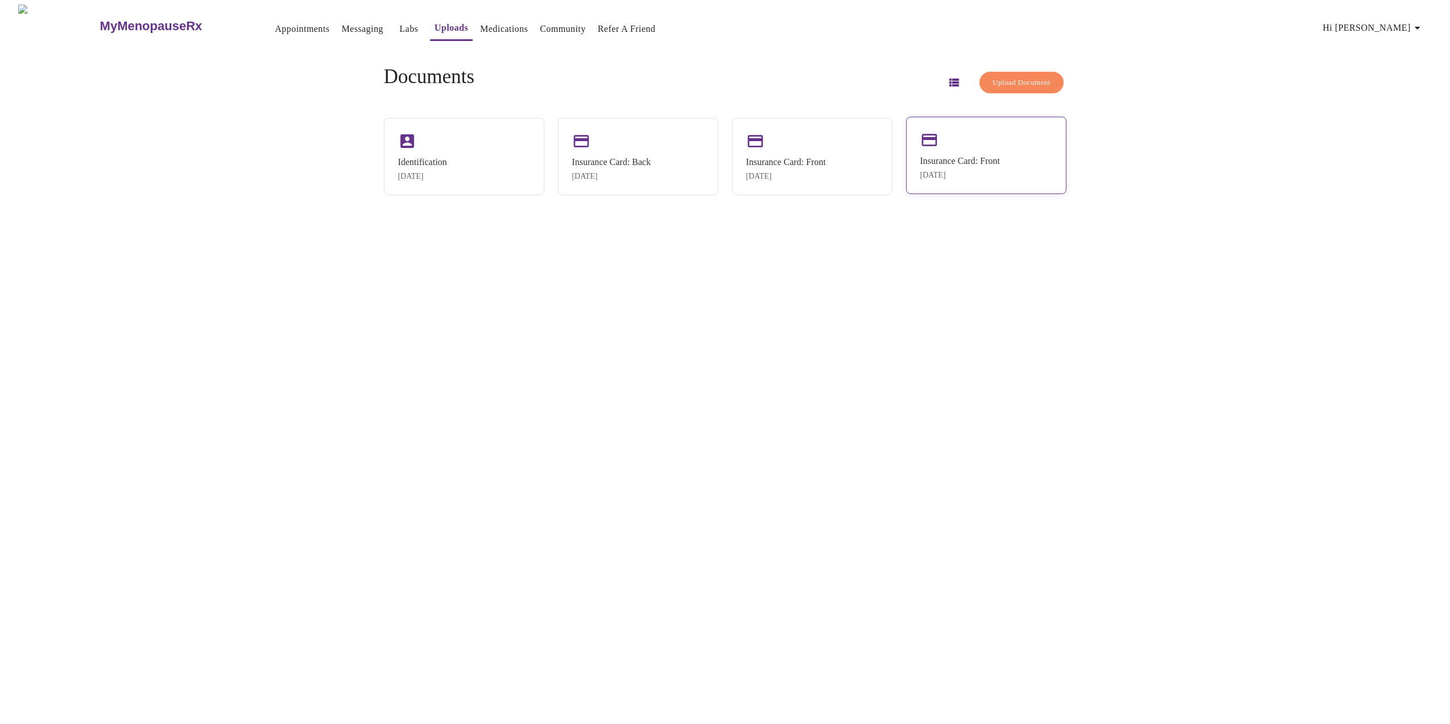
click at [952, 173] on div "Aug 12, 2025" at bounding box center [961, 175] width 80 height 9
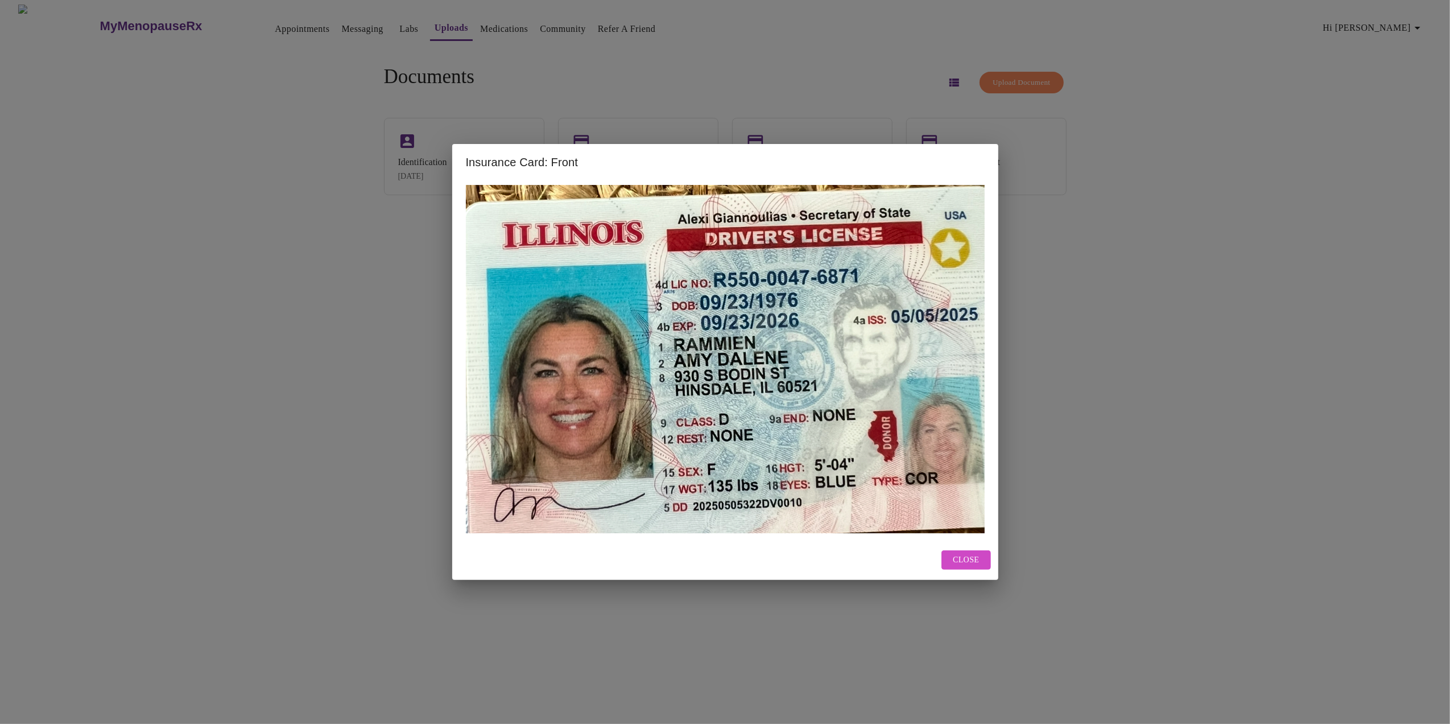
drag, startPoint x: 580, startPoint y: 255, endPoint x: 809, endPoint y: 633, distance: 441.2
click at [808, 634] on div "Insurance Card: Front Close" at bounding box center [725, 362] width 1450 height 724
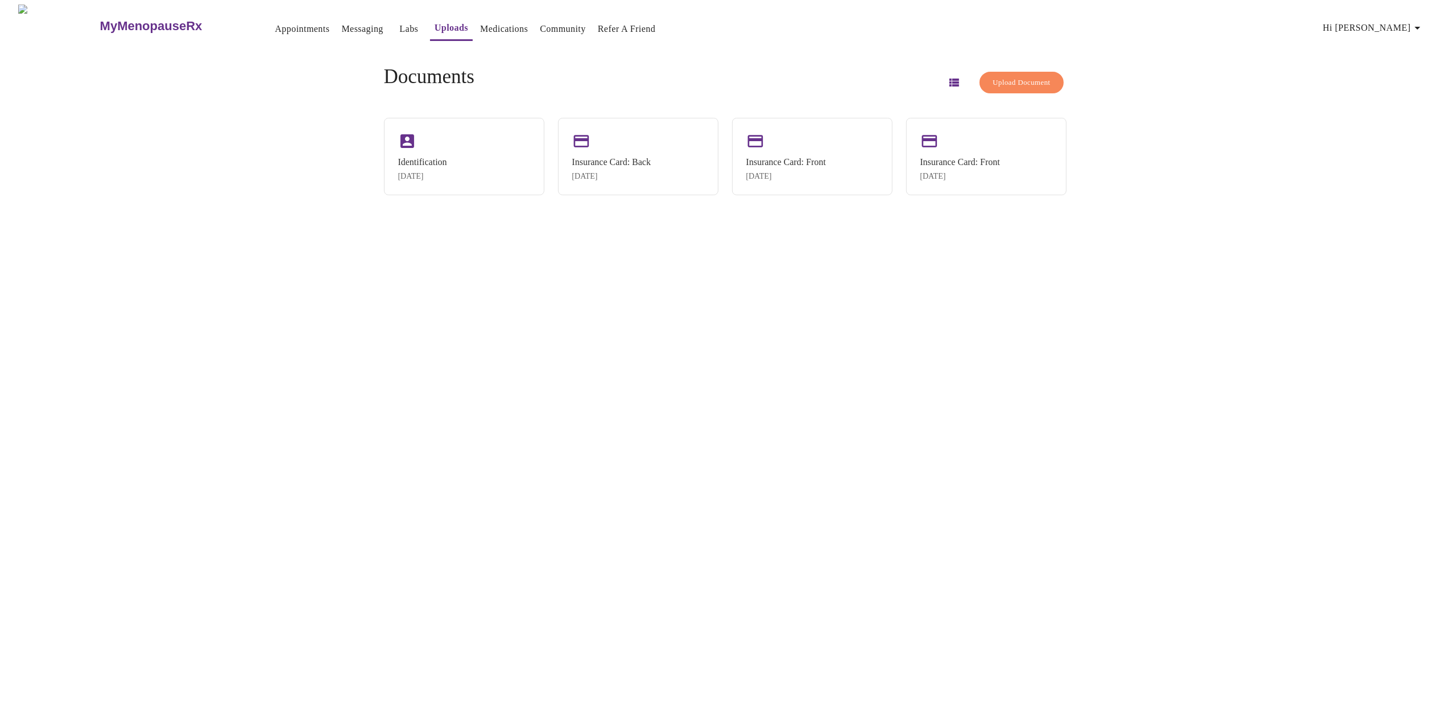
click at [1395, 28] on span "Hi [PERSON_NAME]" at bounding box center [1374, 28] width 101 height 16
click at [1419, 26] on li "Settings" at bounding box center [1407, 24] width 52 height 20
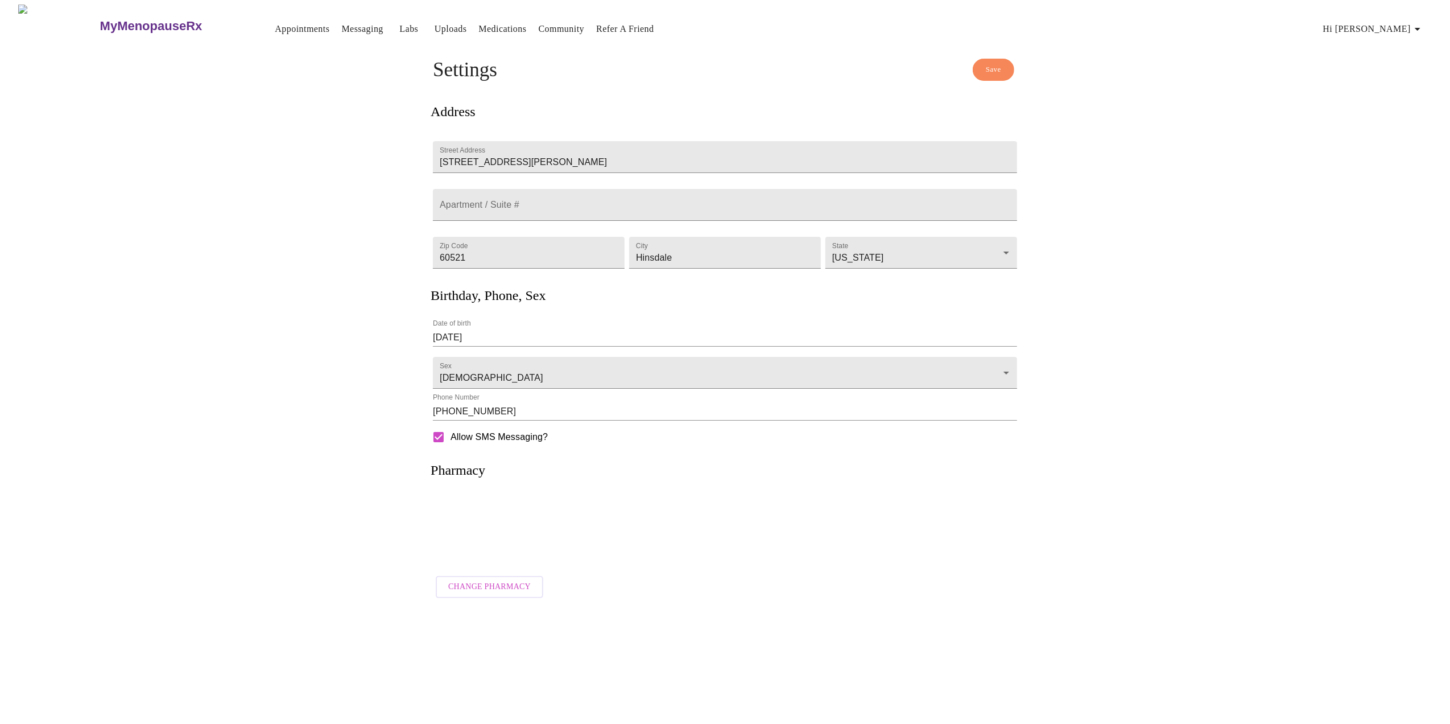
click at [982, 61] on button "Save" at bounding box center [994, 70] width 42 height 22
click at [1405, 21] on span "Hi [PERSON_NAME]" at bounding box center [1374, 29] width 101 height 16
click at [1402, 44] on li "Billing" at bounding box center [1407, 45] width 52 height 20
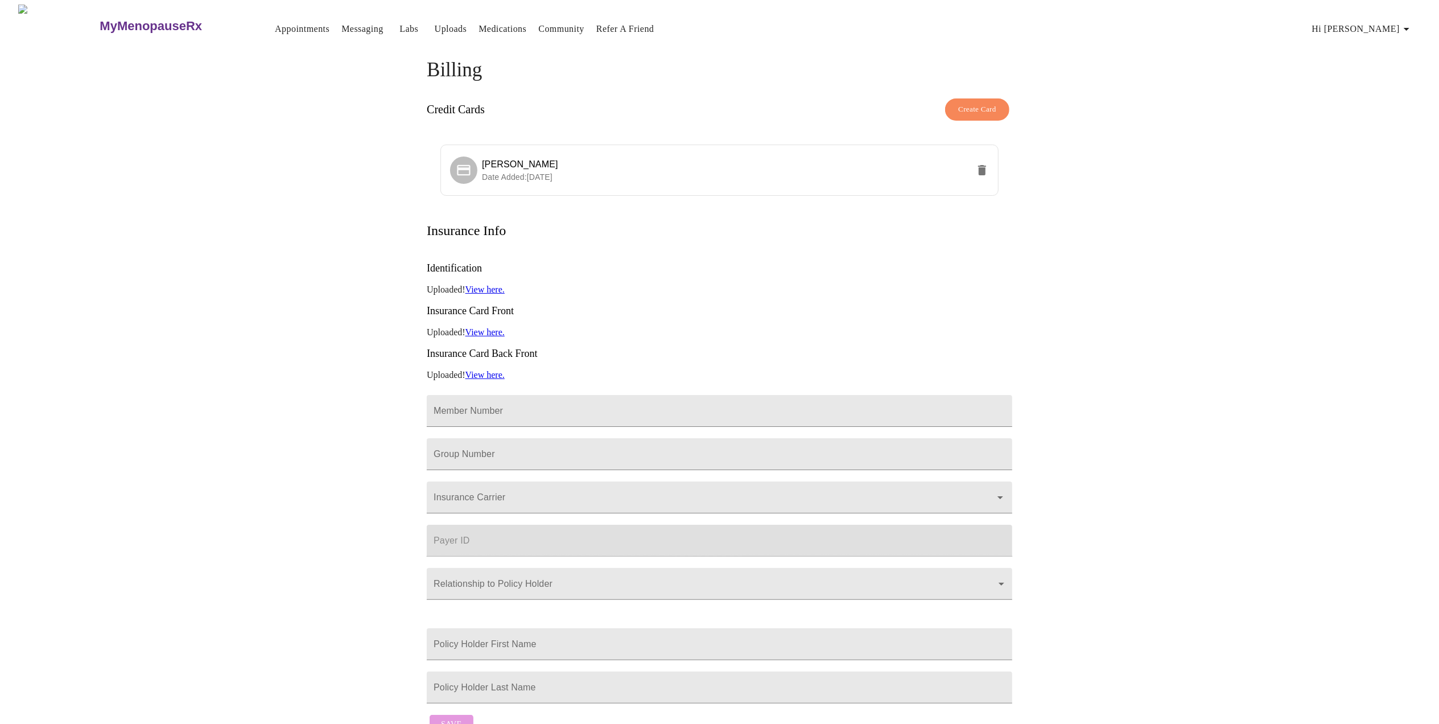
scroll to position [53, 0]
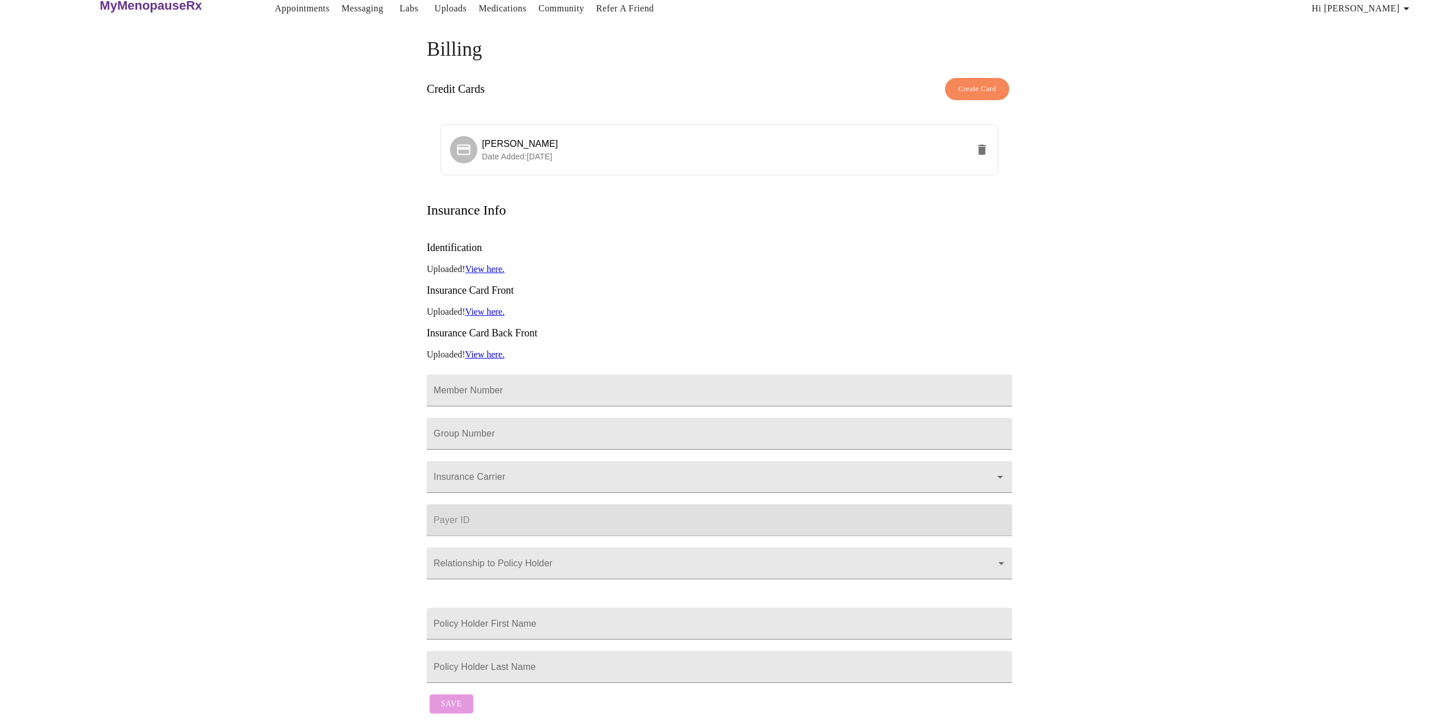
click at [497, 264] on link "View here." at bounding box center [484, 269] width 39 height 10
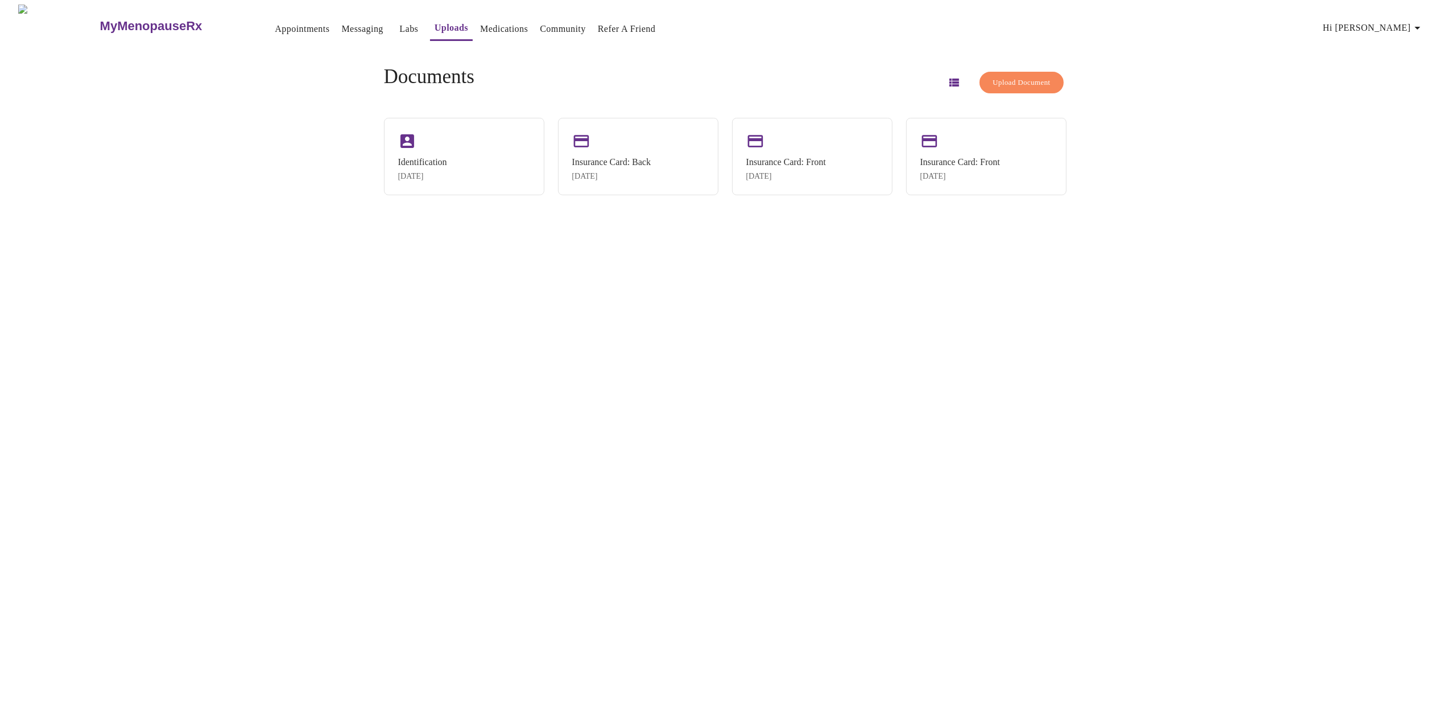
click at [275, 25] on link "Appointments" at bounding box center [302, 29] width 55 height 16
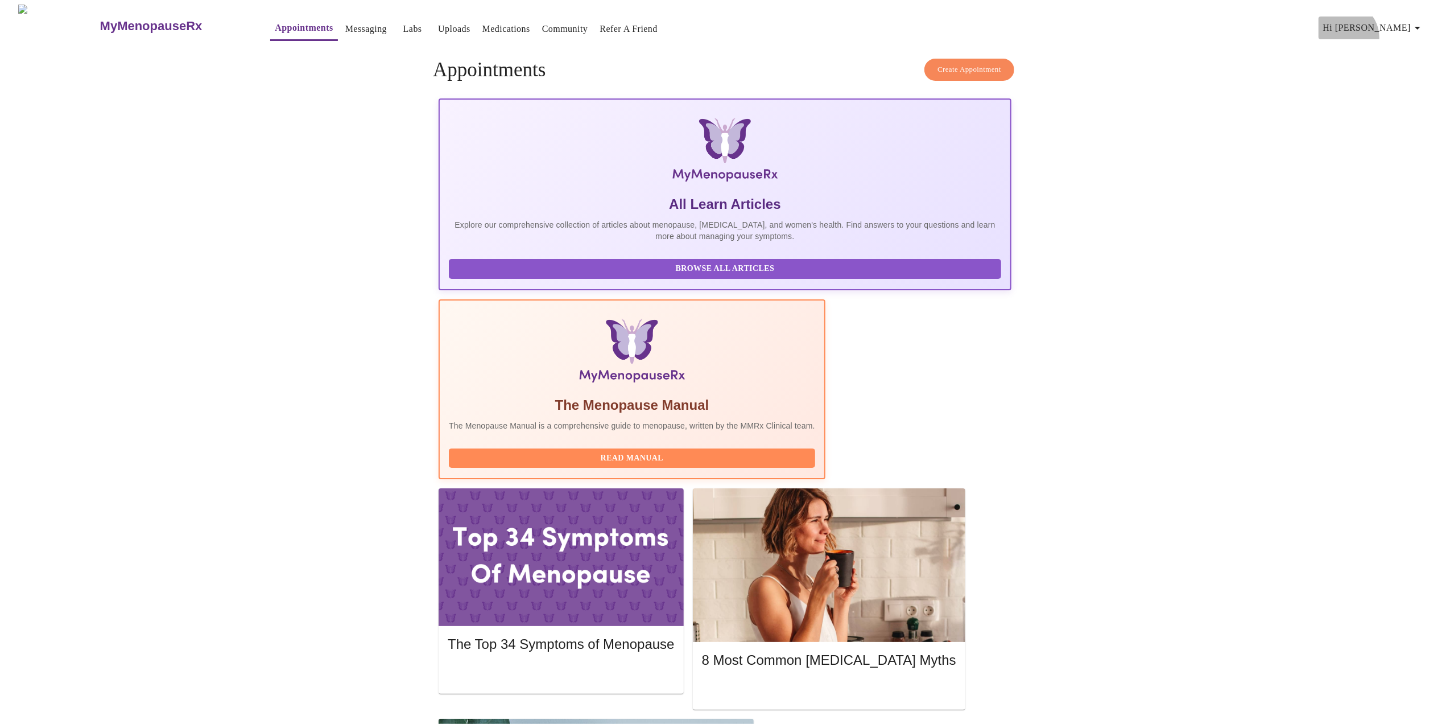
click at [1406, 33] on button "Hi [PERSON_NAME]" at bounding box center [1374, 28] width 110 height 23
click at [1400, 25] on li "Settings" at bounding box center [1407, 24] width 52 height 20
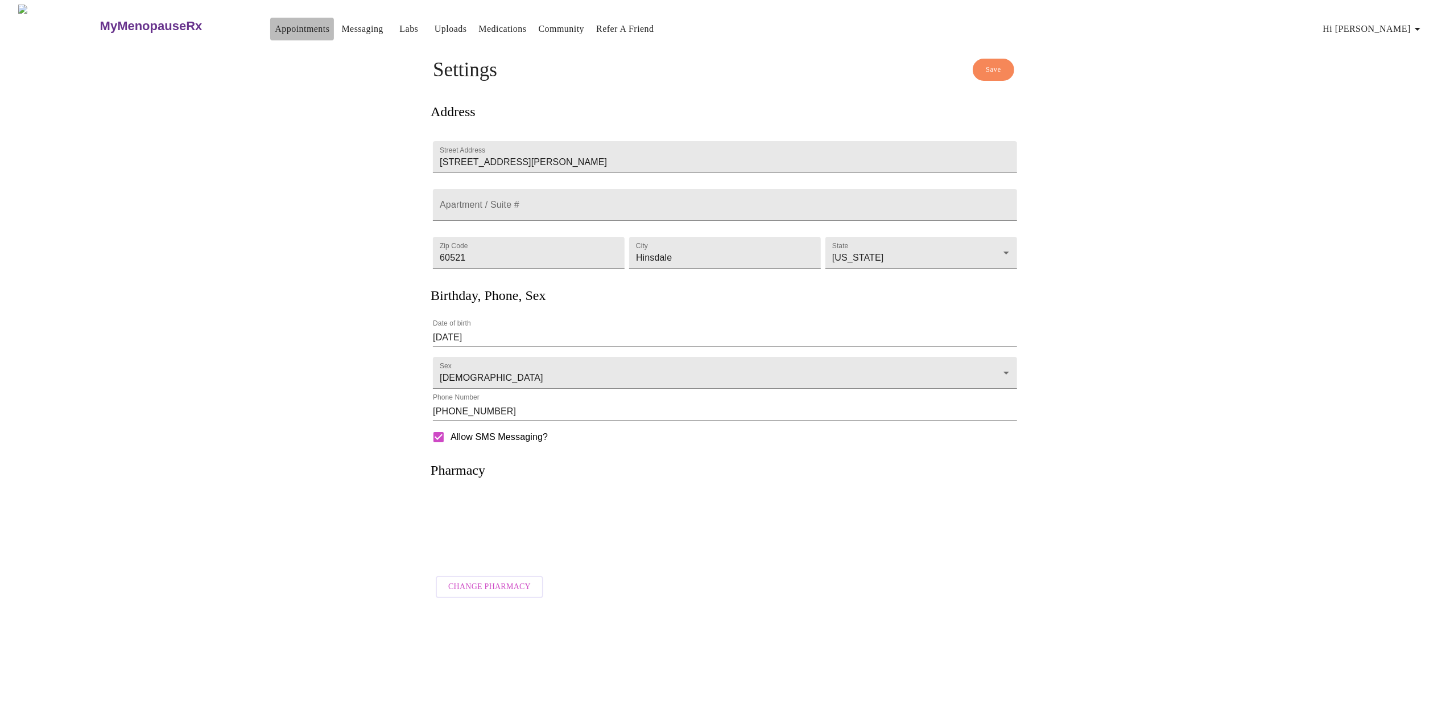
click at [278, 28] on link "Appointments" at bounding box center [302, 29] width 55 height 16
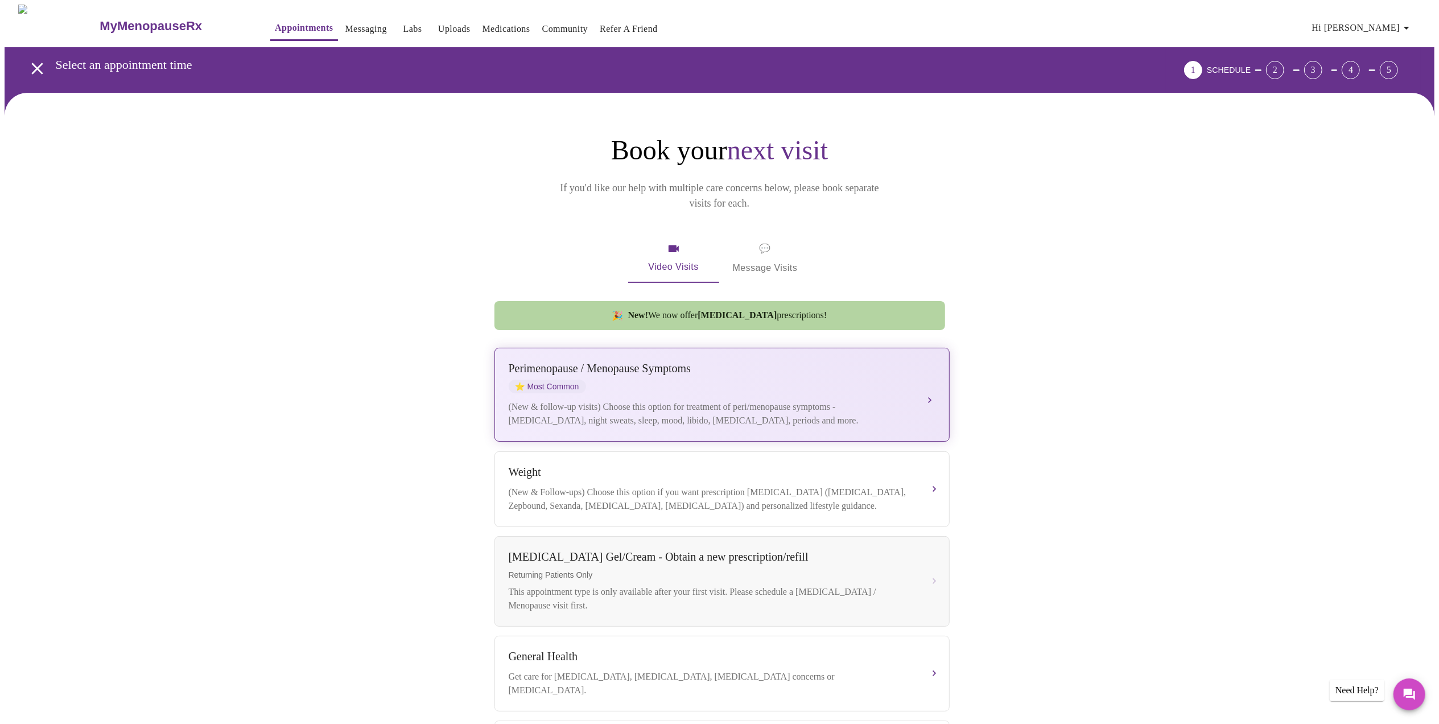
click at [740, 348] on button "[MEDICAL_DATA] / Menopause Symptoms ⭐ Most Common (New & follow-up visits) Choo…" at bounding box center [721, 395] width 455 height 94
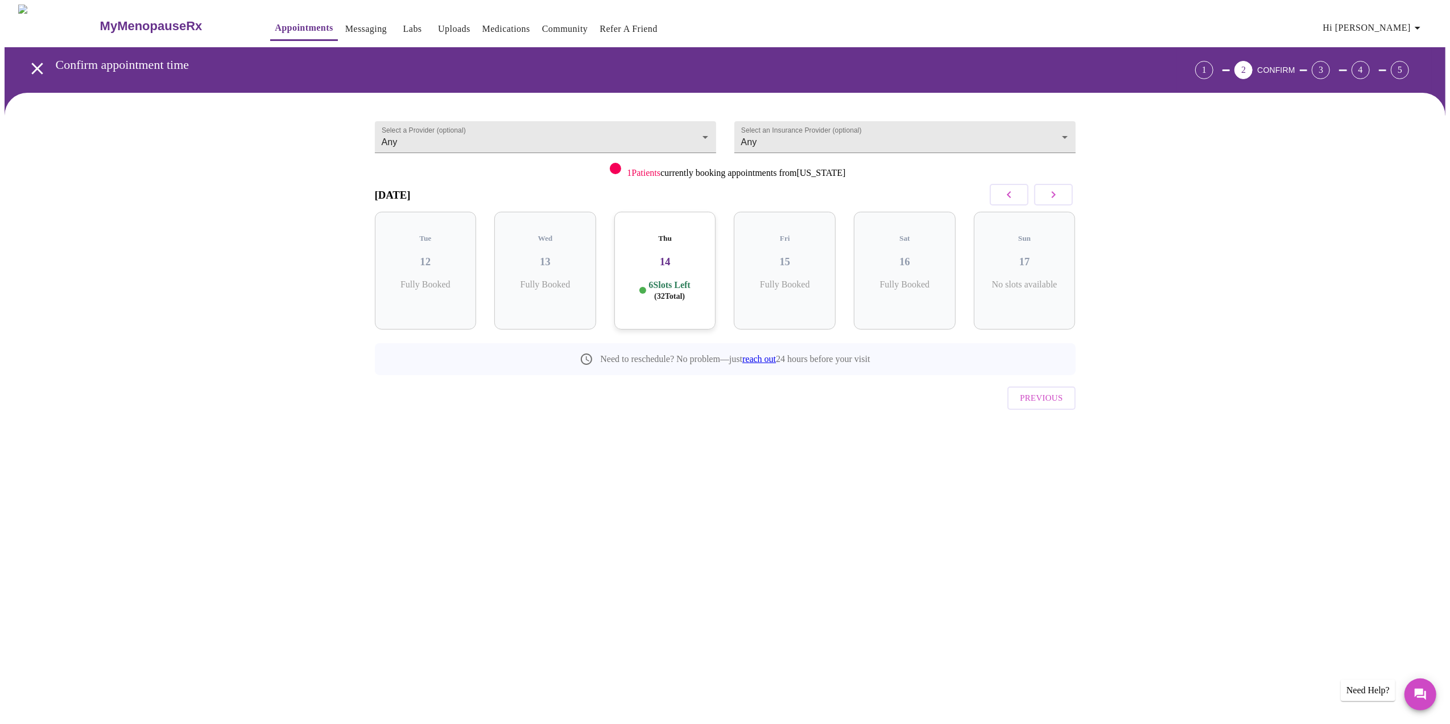
click at [668, 255] on h3 "14" at bounding box center [666, 261] width 84 height 13
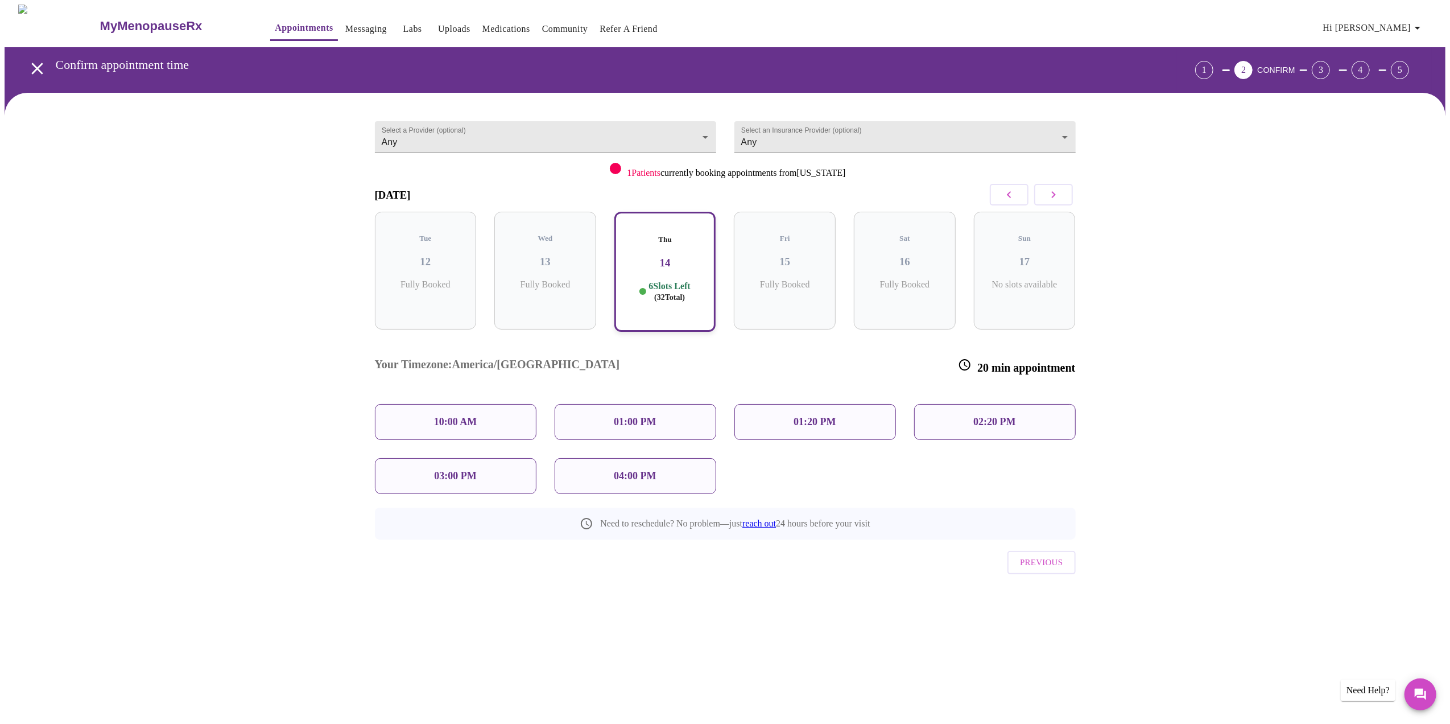
click at [638, 416] on p "01:00 PM" at bounding box center [635, 422] width 42 height 12
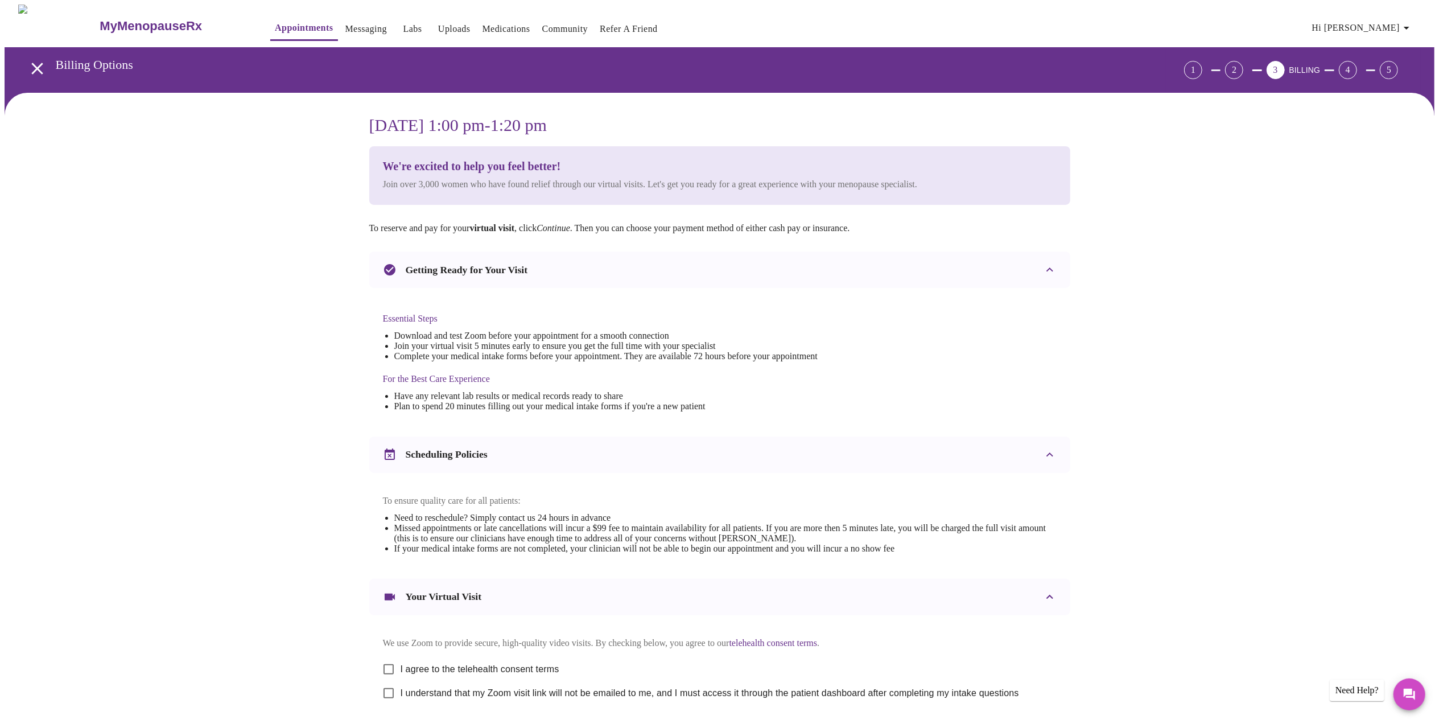
click at [1379, 26] on span "Hi [PERSON_NAME]" at bounding box center [1362, 28] width 101 height 16
click at [386, 676] on div at bounding box center [725, 362] width 1450 height 724
click at [386, 698] on div "We use Zoom to provide secure, high-quality video visits. By checking below, yo…" at bounding box center [720, 667] width 674 height 76
drag, startPoint x: 386, startPoint y: 698, endPoint x: 385, endPoint y: 675, distance: 22.8
click at [385, 675] on input "I agree to the telehealth consent terms" at bounding box center [389, 669] width 24 height 24
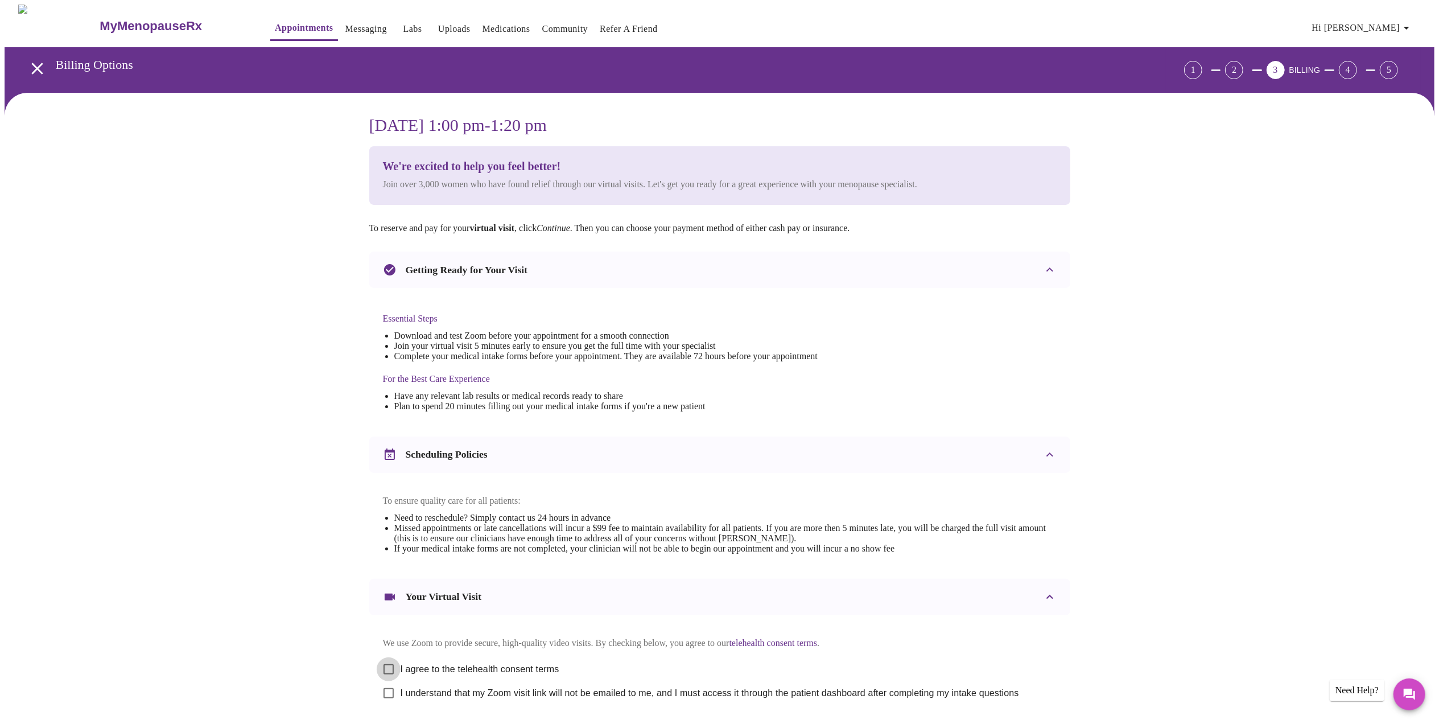
checkbox input "true"
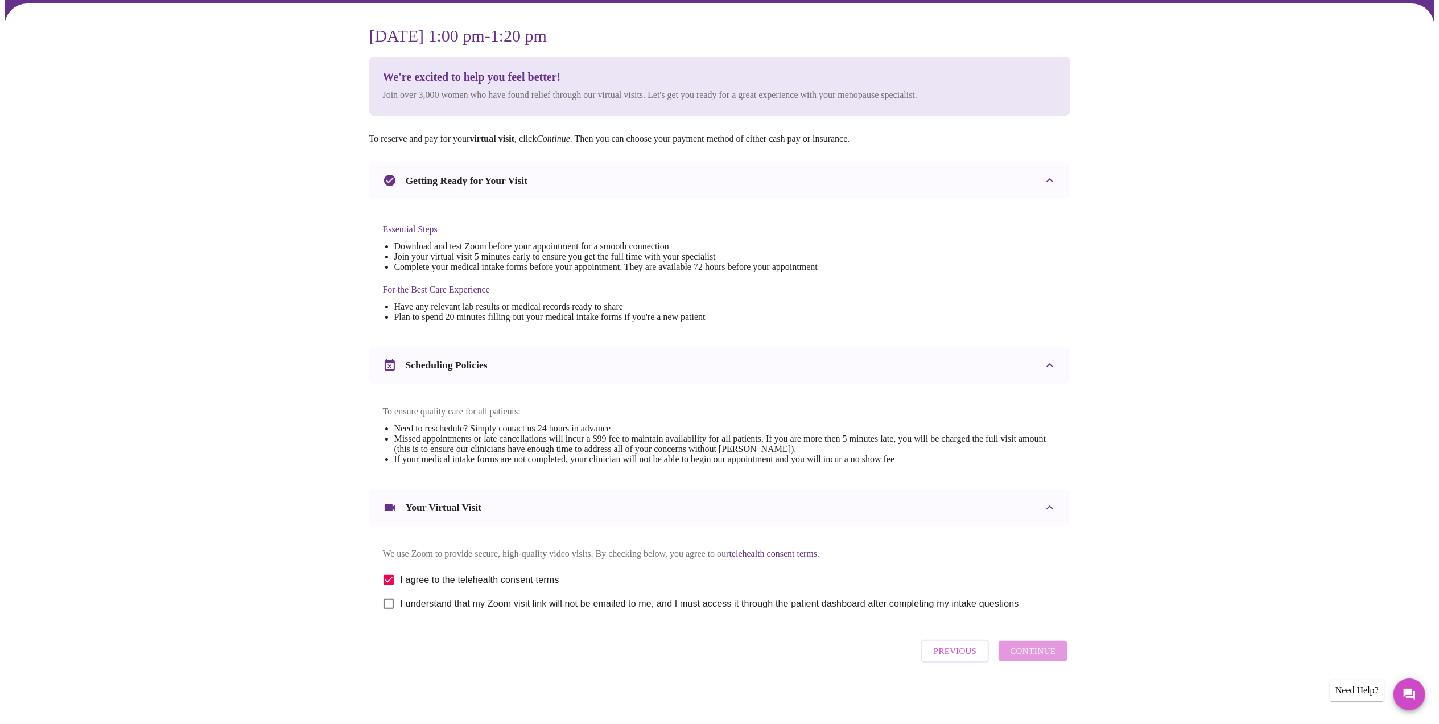
scroll to position [100, 0]
drag, startPoint x: 388, startPoint y: 604, endPoint x: 413, endPoint y: 608, distance: 25.3
click at [389, 604] on input "I understand that my Zoom visit link will not be emailed to me, and I must acce…" at bounding box center [389, 604] width 24 height 24
checkbox input "true"
click at [1025, 658] on span "Continue" at bounding box center [1033, 651] width 46 height 15
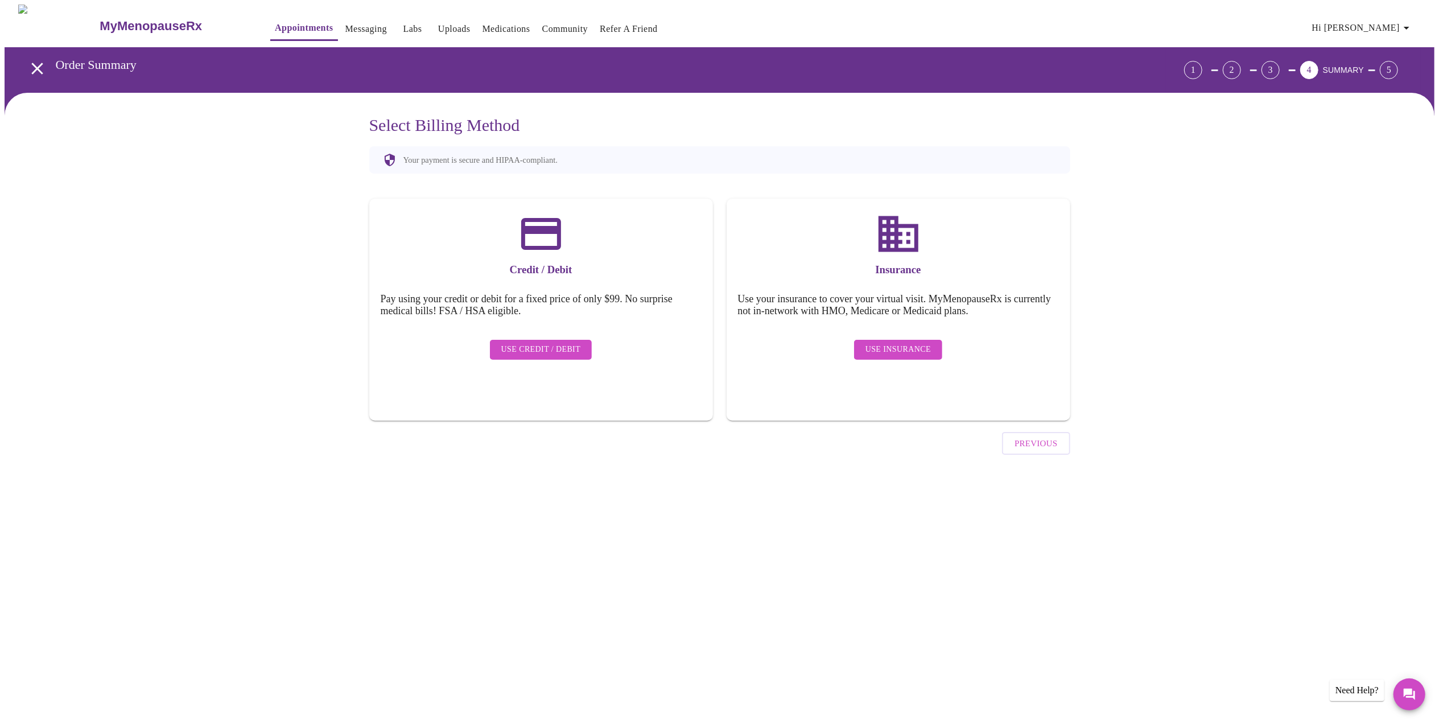
scroll to position [0, 0]
click at [1409, 26] on span "Hi [PERSON_NAME]" at bounding box center [1374, 28] width 101 height 16
click at [1393, 86] on li "Log out" at bounding box center [1407, 85] width 52 height 20
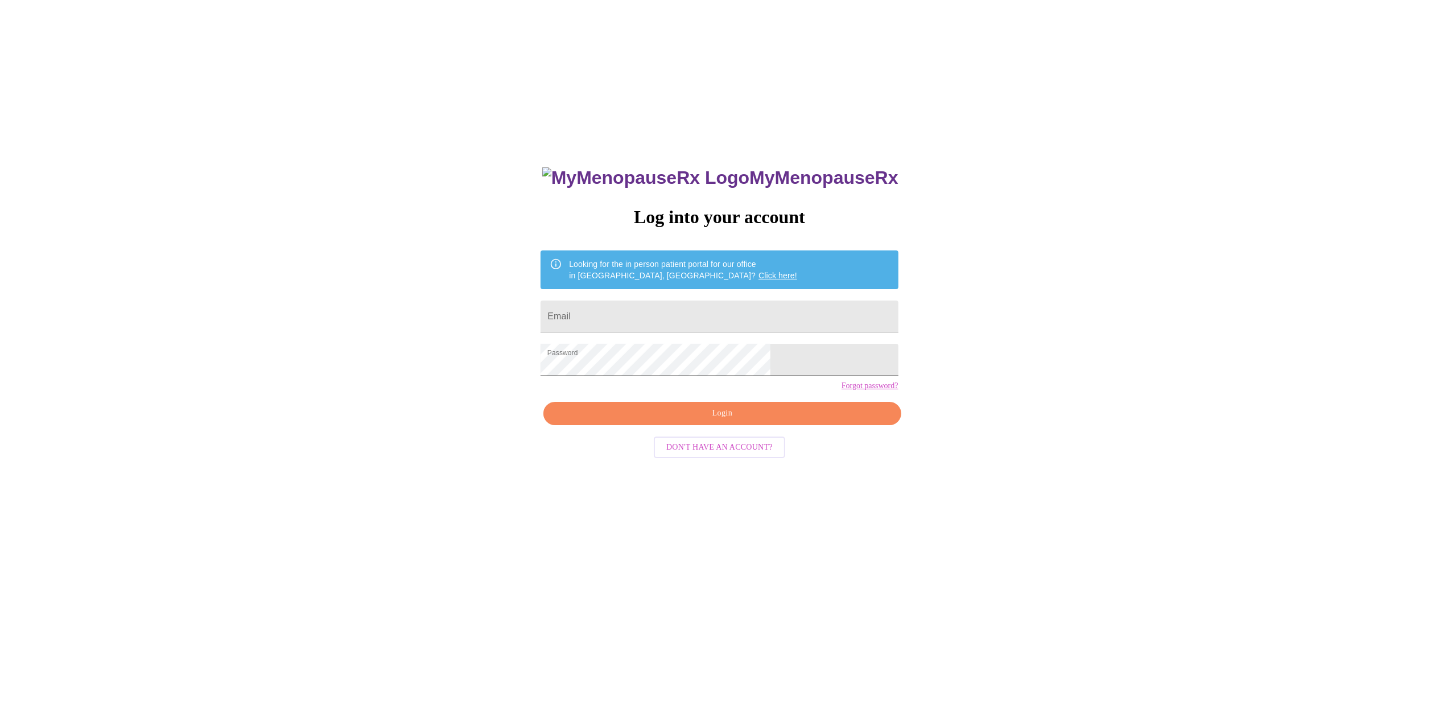
click at [718, 421] on span "Login" at bounding box center [722, 413] width 331 height 14
click at [652, 315] on input "Email" at bounding box center [719, 316] width 357 height 32
type input "[EMAIL_ADDRESS][DOMAIN_NAME]"
click at [742, 421] on span "Login" at bounding box center [722, 413] width 331 height 14
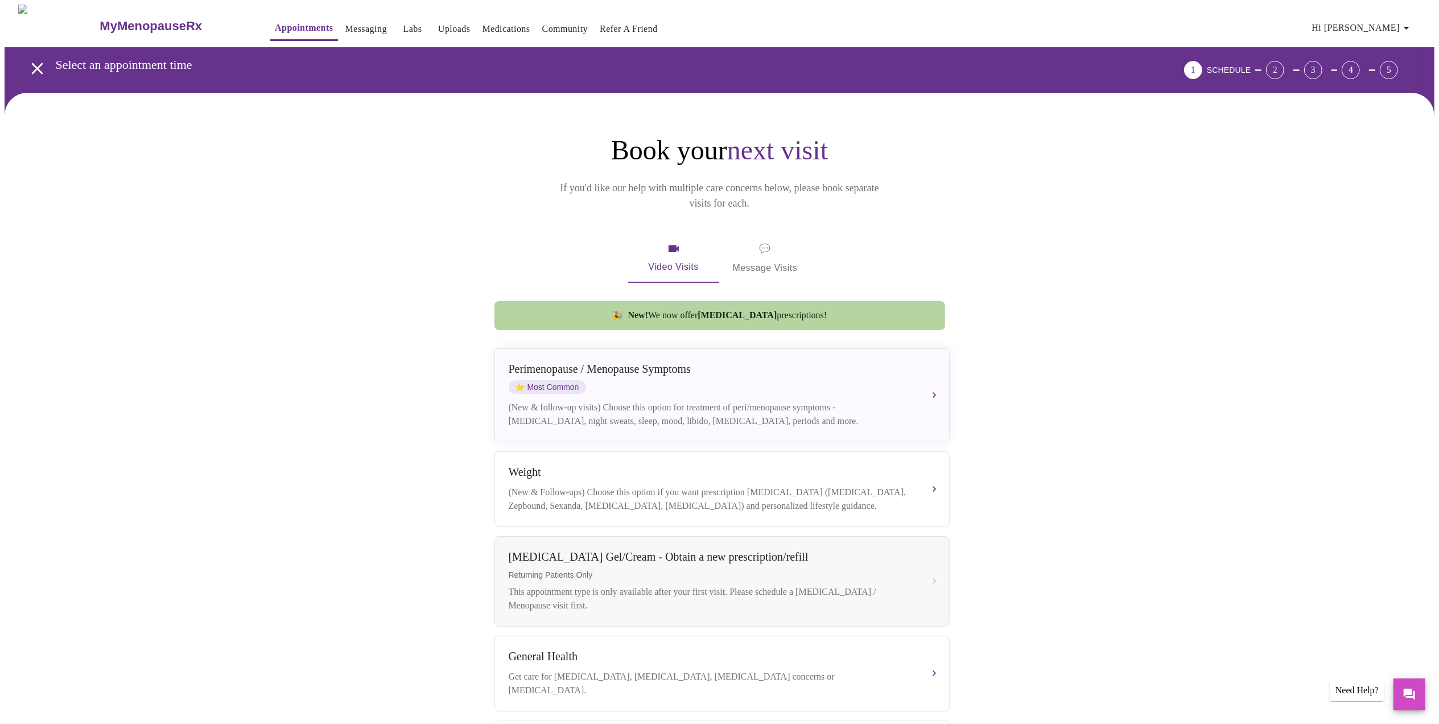
click at [666, 310] on span "New! We now offer testosterone prescriptions!" at bounding box center [727, 315] width 199 height 10
click at [732, 310] on span "New! We now offer testosterone prescriptions!" at bounding box center [727, 315] width 199 height 10
click at [677, 242] on span "Video Visits" at bounding box center [674, 258] width 64 height 33
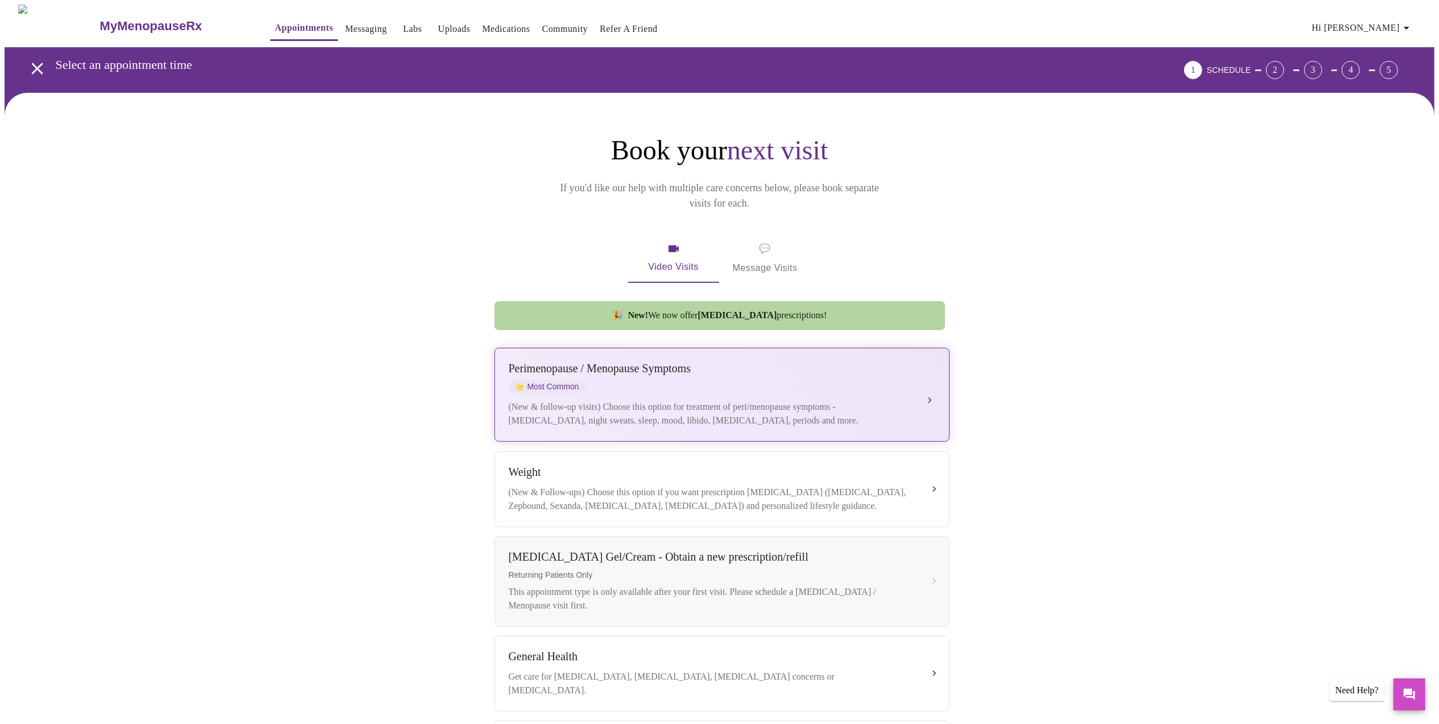
click at [929, 385] on button "[MEDICAL_DATA] / Menopause Symptoms ⭐ Most Common (New & follow-up visits) Choo…" at bounding box center [721, 395] width 455 height 94
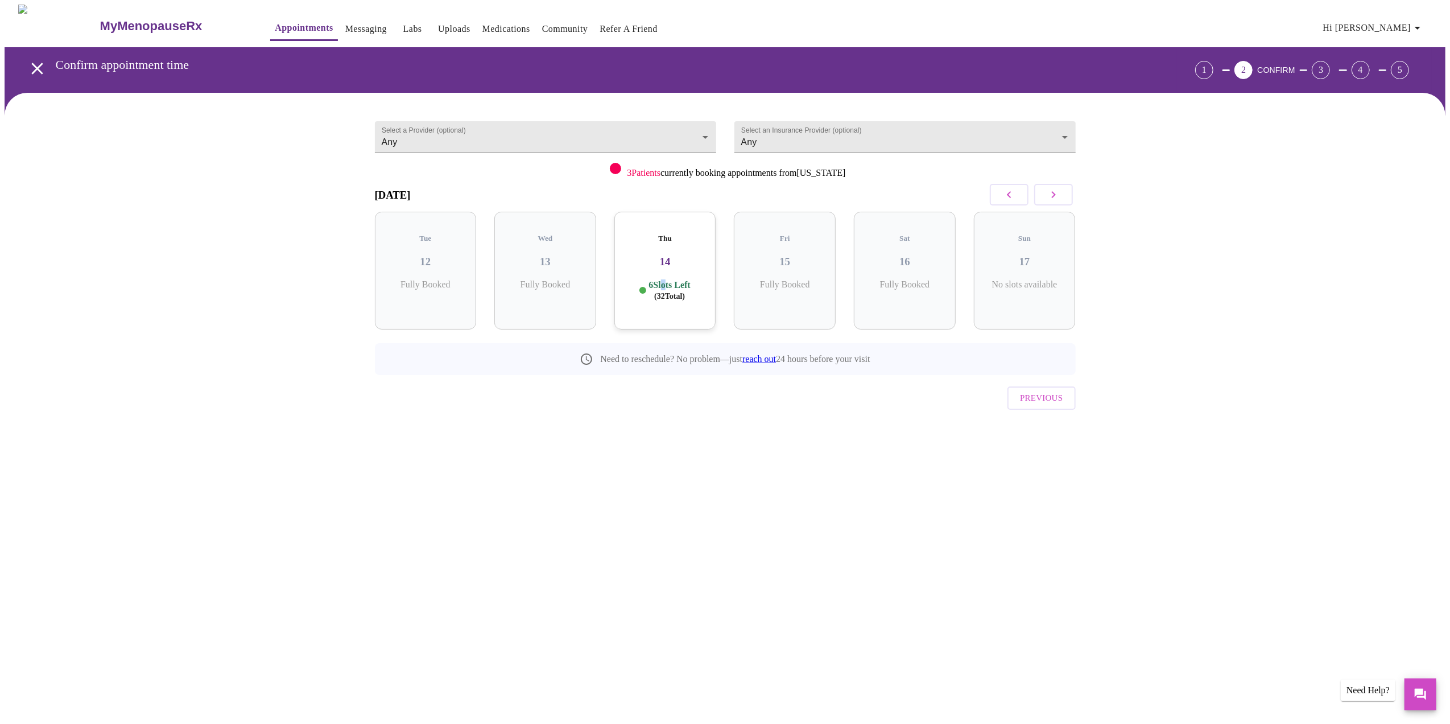
click at [663, 259] on div "Thu 14 6 Slots Left ( 32 Total)" at bounding box center [666, 271] width 102 height 118
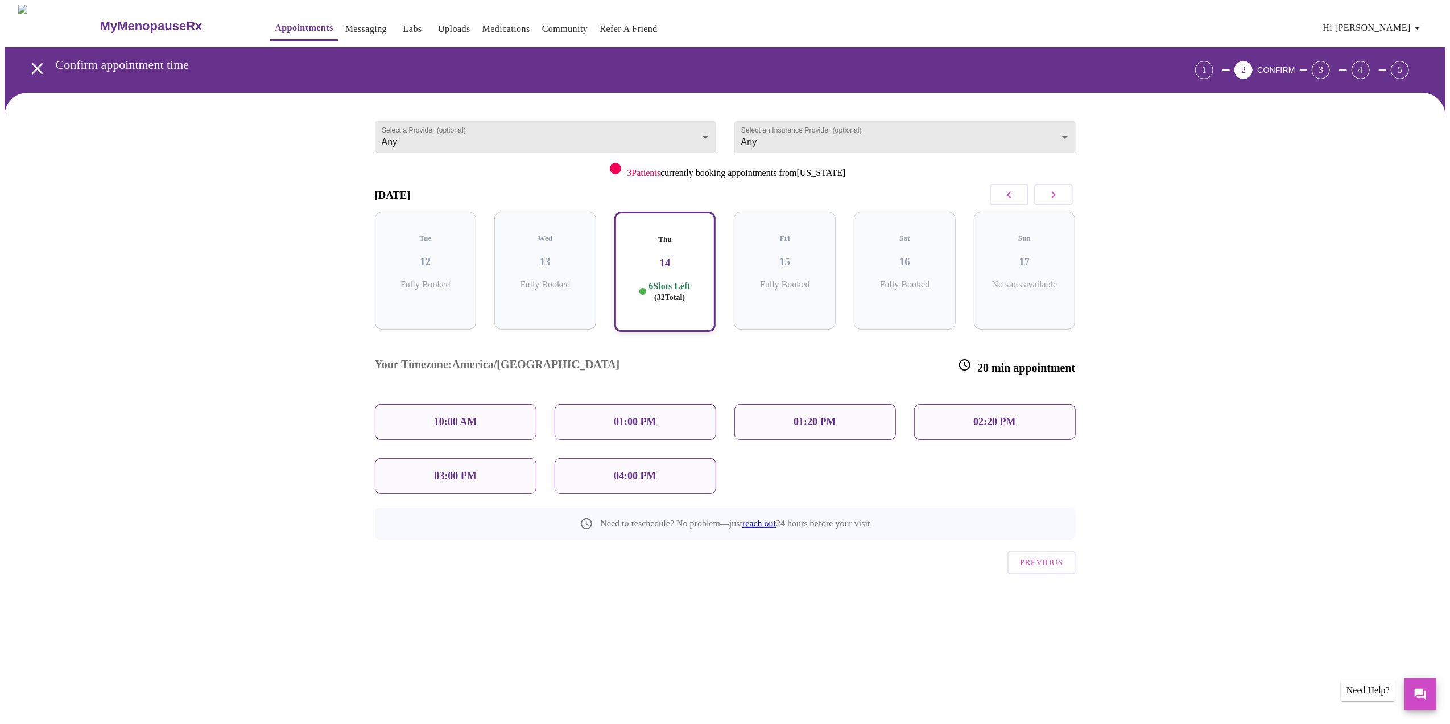
click at [649, 416] on p "01:00 PM" at bounding box center [635, 422] width 42 height 12
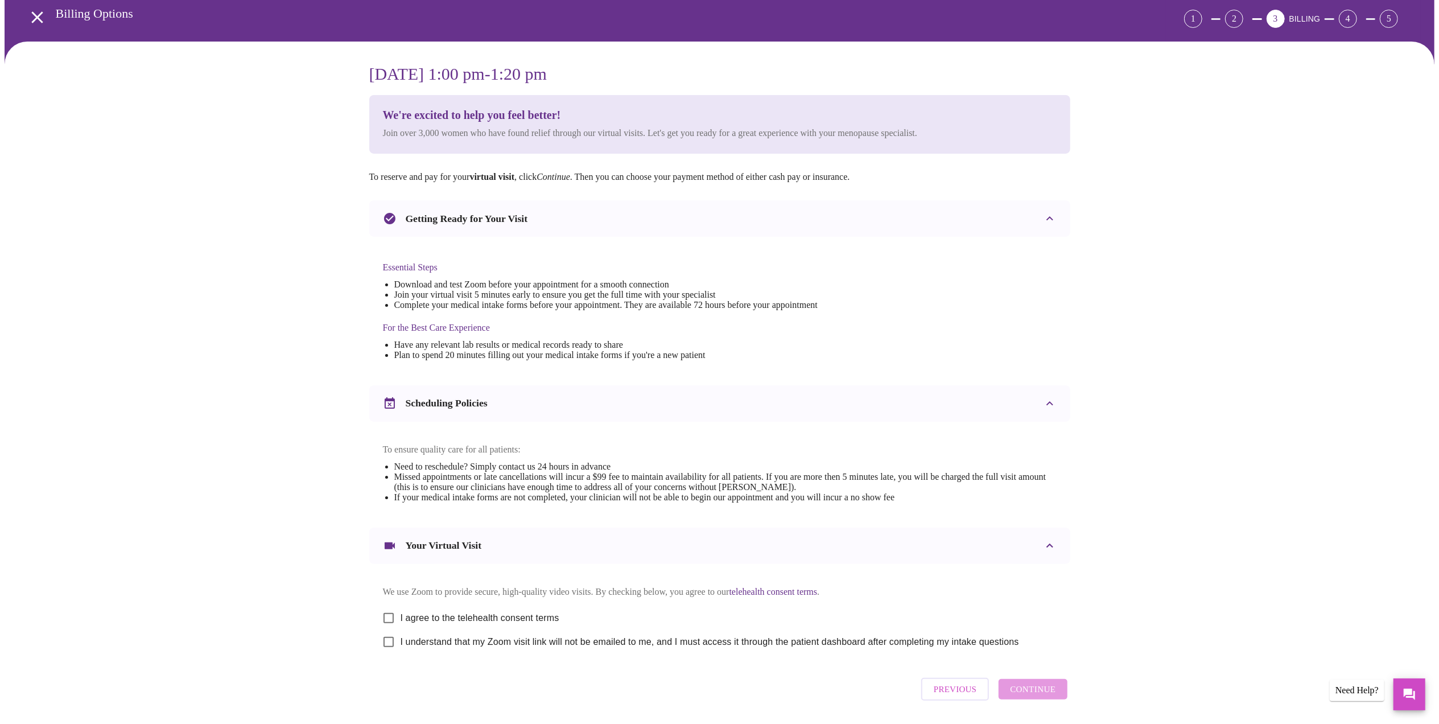
scroll to position [100, 0]
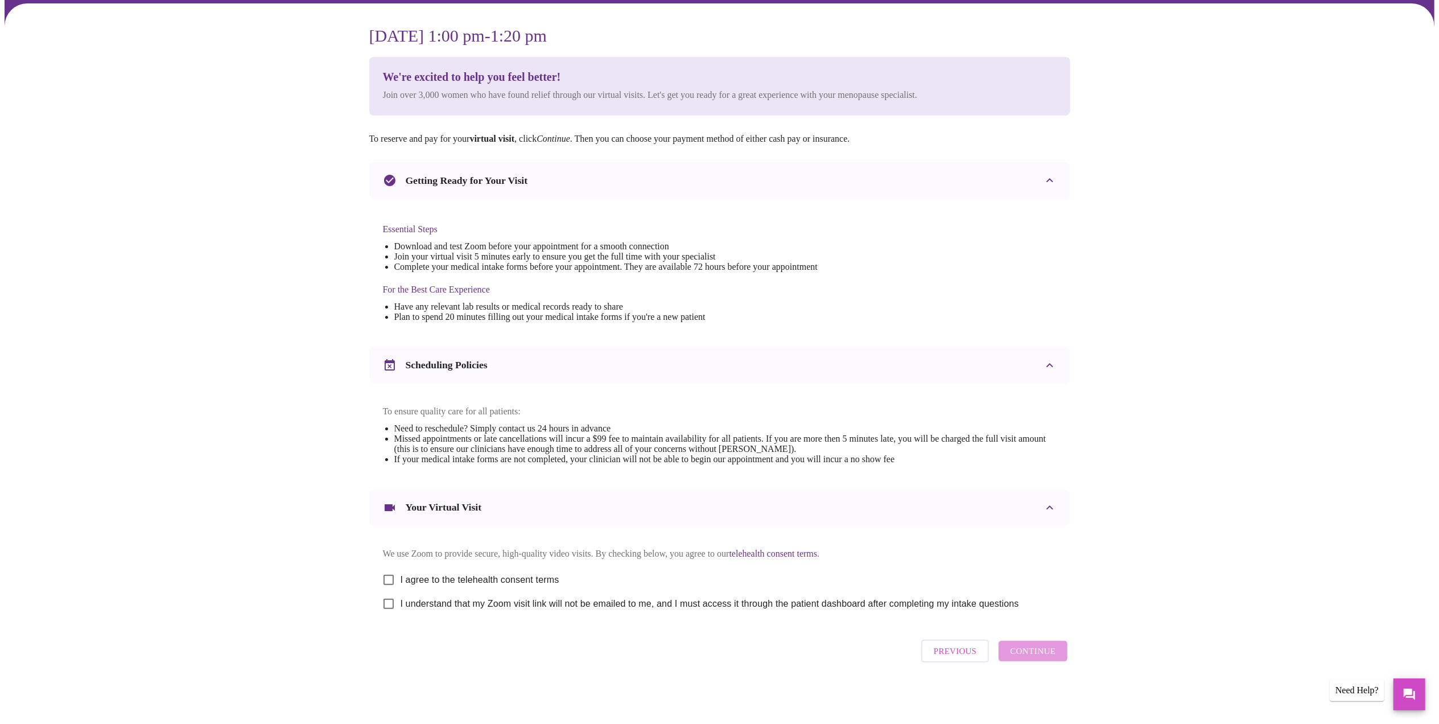
click at [390, 575] on input "I agree to the telehealth consent terms" at bounding box center [389, 580] width 24 height 24
checkbox input "true"
drag, startPoint x: 385, startPoint y: 607, endPoint x: 391, endPoint y: 604, distance: 7.2
click at [385, 607] on input "I understand that my Zoom visit link will not be emailed to me, and I must acce…" at bounding box center [389, 604] width 24 height 24
checkbox input "true"
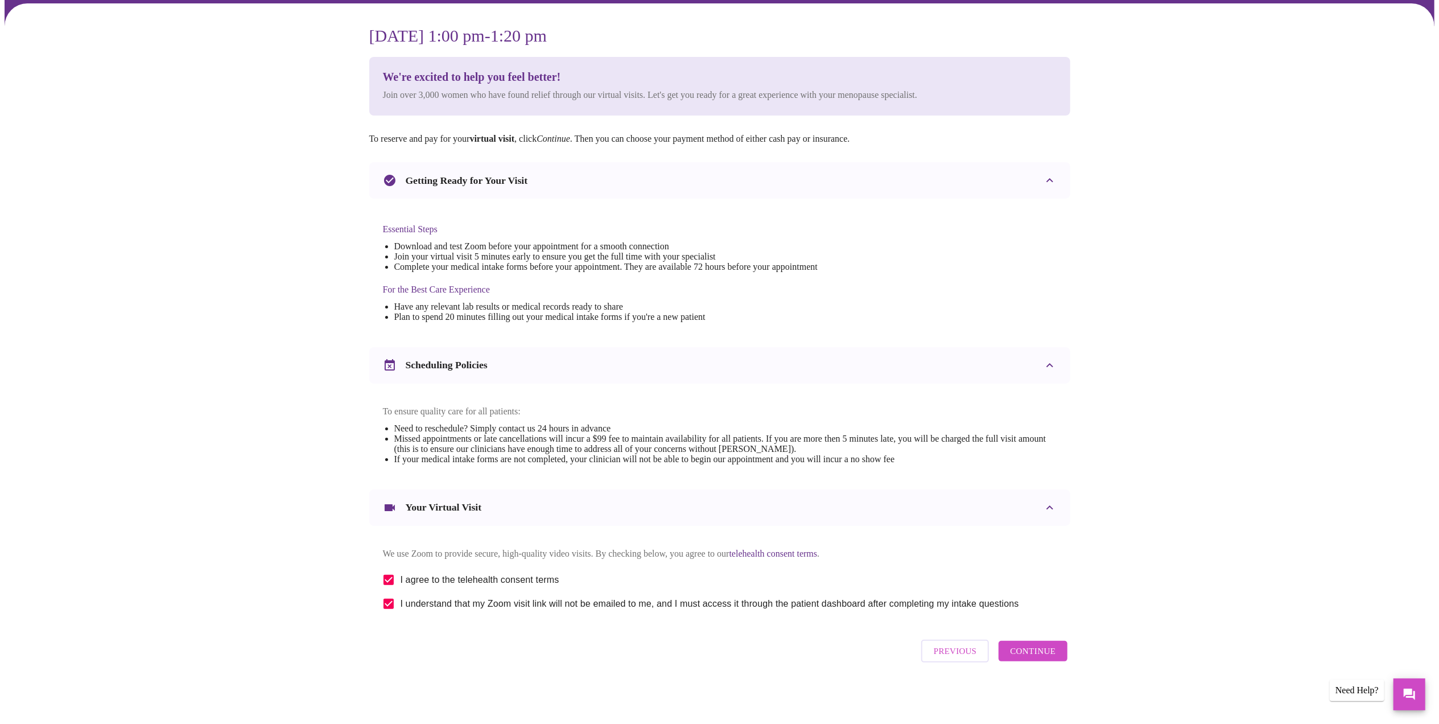
click at [456, 506] on h3 "Your Virtual Visit" at bounding box center [444, 507] width 76 height 12
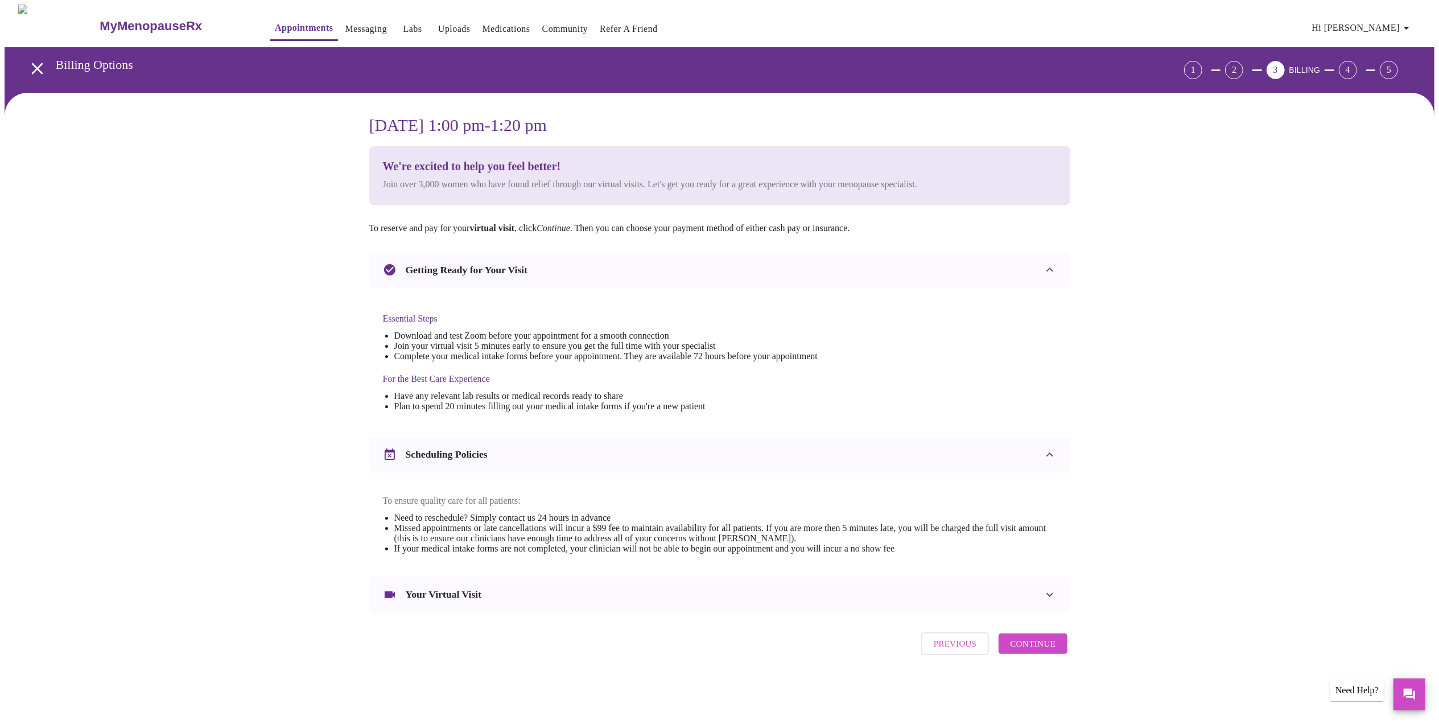
scroll to position [0, 0]
click at [501, 601] on div "Your Virtual Visit" at bounding box center [715, 595] width 653 height 14
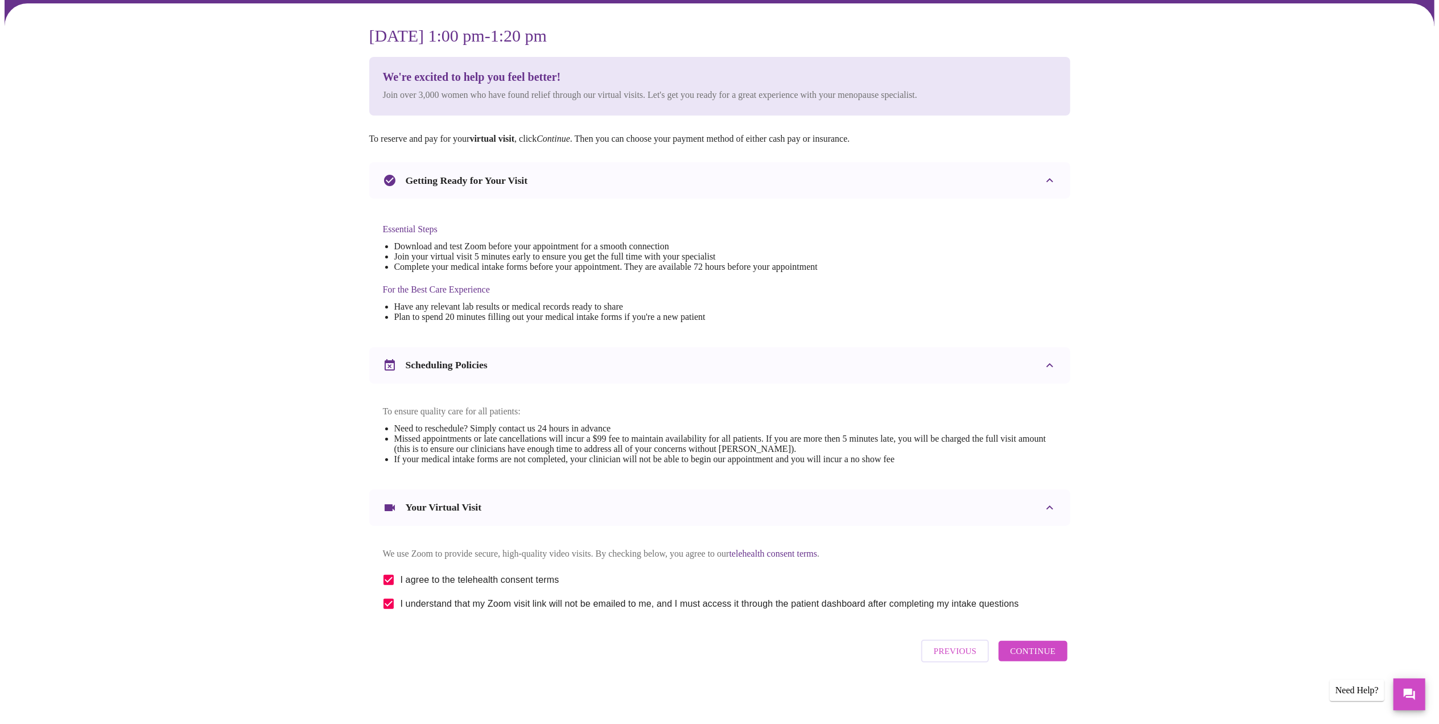
scroll to position [100, 0]
click at [1031, 654] on span "Continue" at bounding box center [1033, 651] width 46 height 15
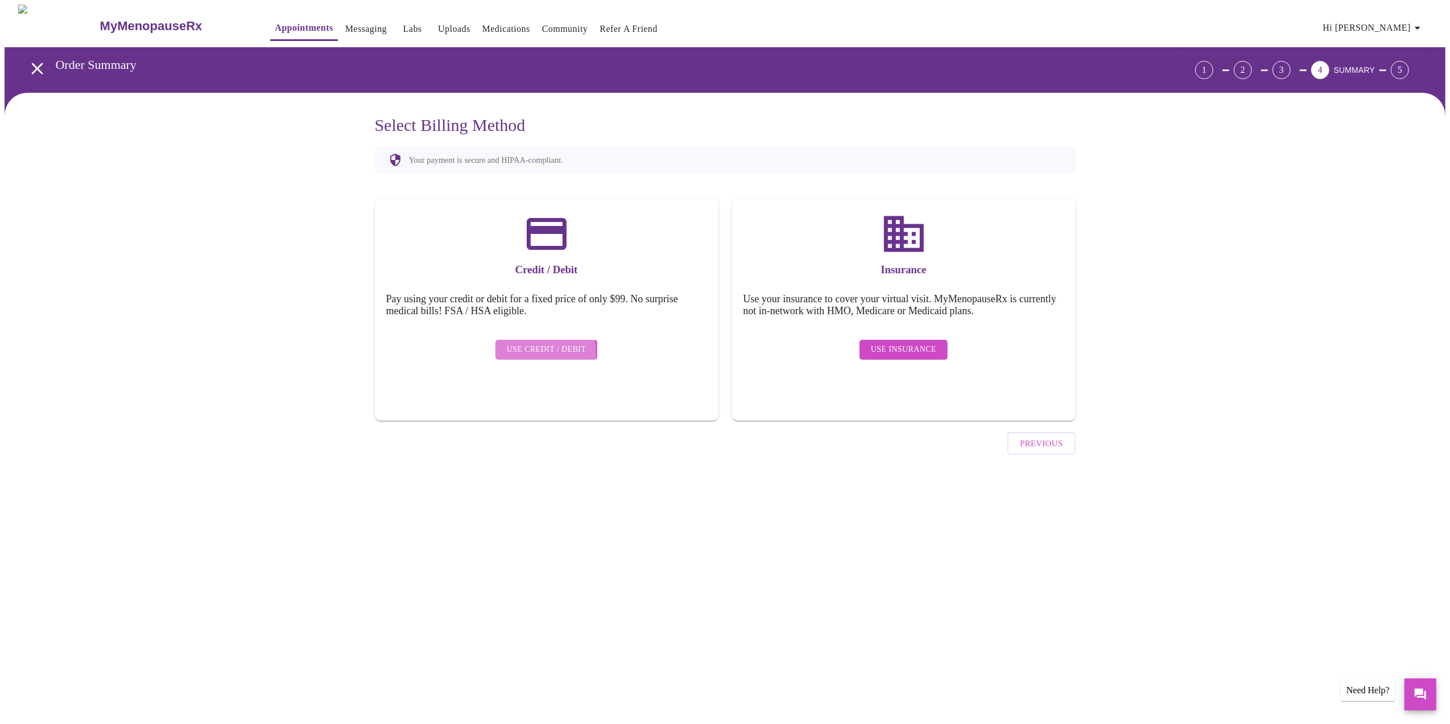
click at [533, 344] on span "Use Credit / Debit" at bounding box center [547, 350] width 80 height 14
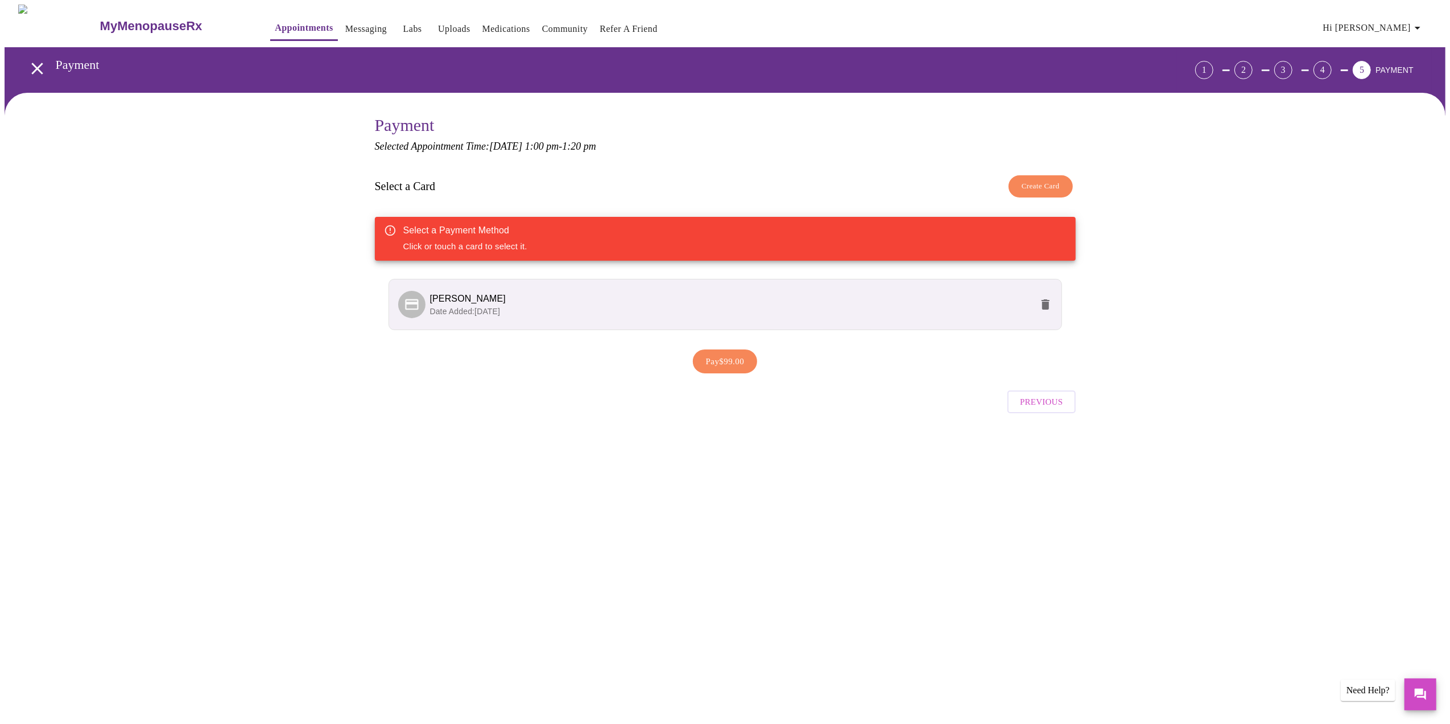
click at [724, 363] on span "Pay $99.00" at bounding box center [725, 361] width 39 height 15
